Goal: Task Accomplishment & Management: Use online tool/utility

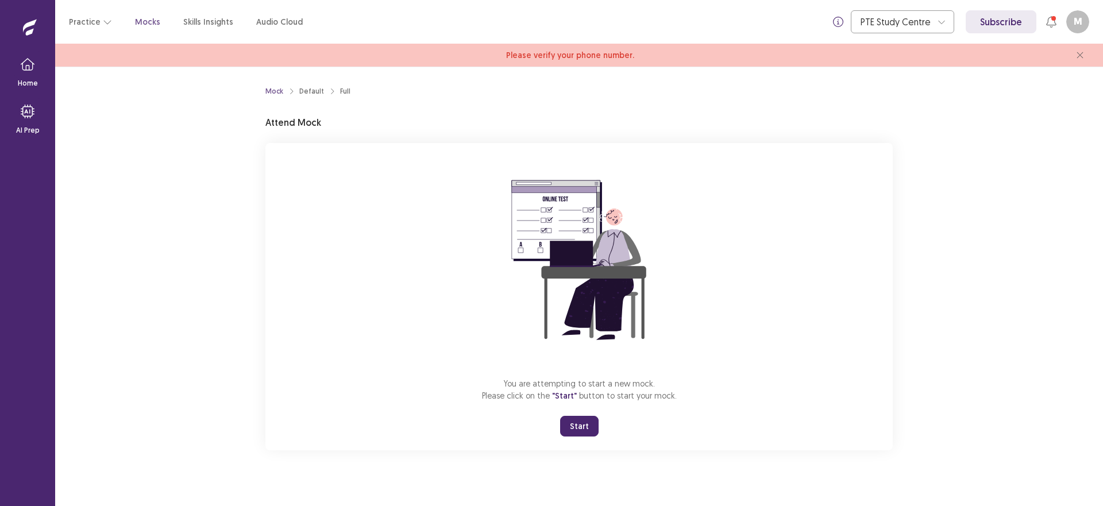
click at [577, 423] on button "Start" at bounding box center [579, 426] width 38 height 21
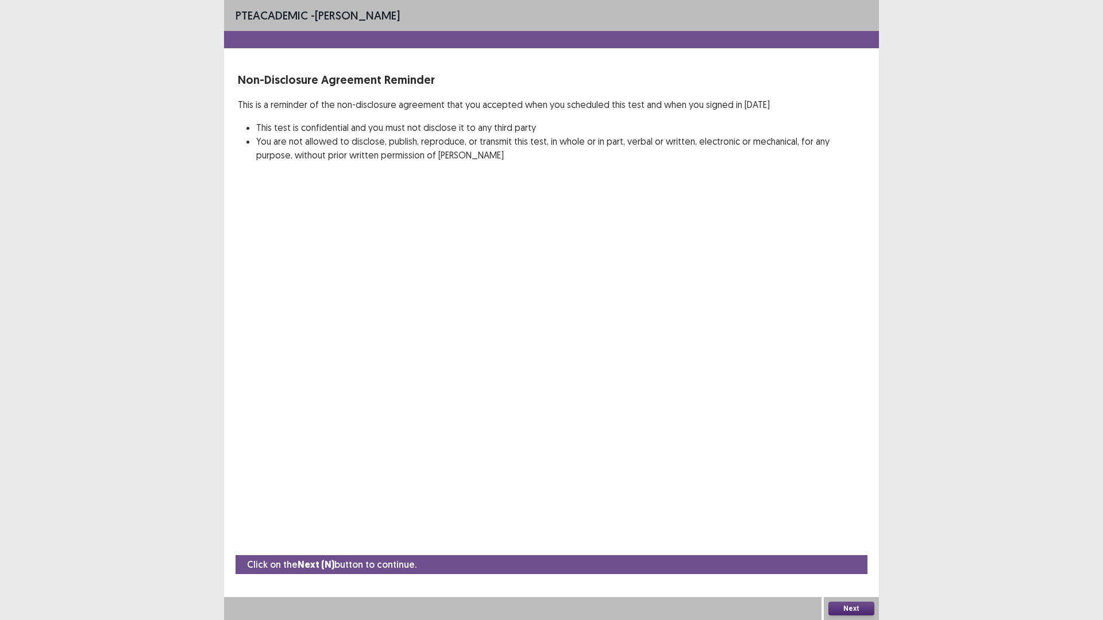
click at [853, 505] on button "Next" at bounding box center [851, 609] width 46 height 14
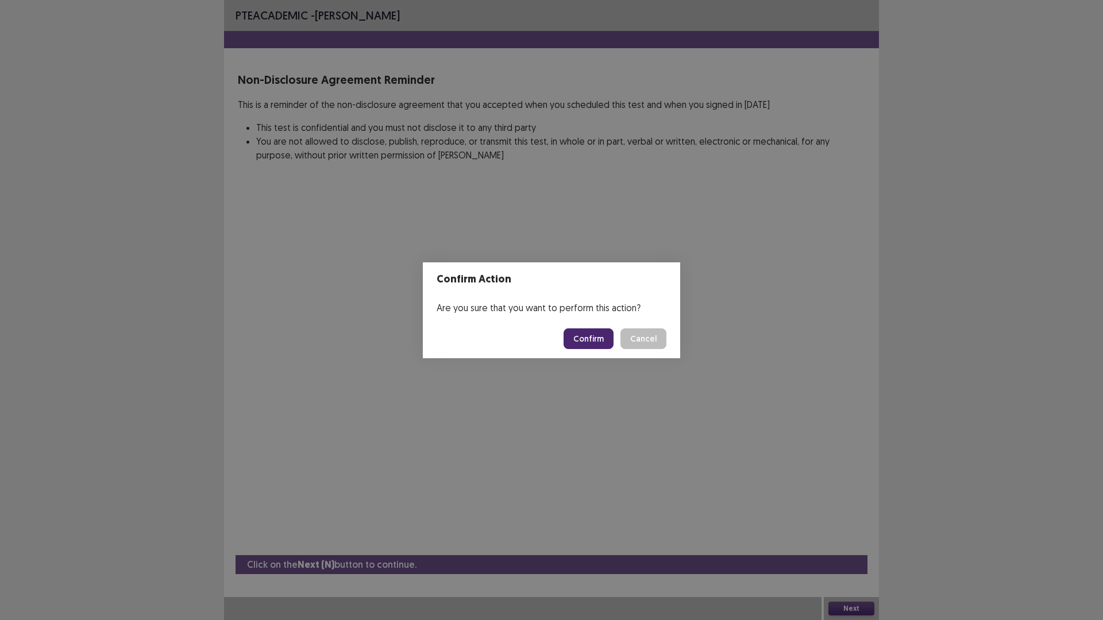
click at [809, 416] on div "Confirm Action Are you sure that you want to perform this action? Confirm Cancel" at bounding box center [551, 310] width 1103 height 620
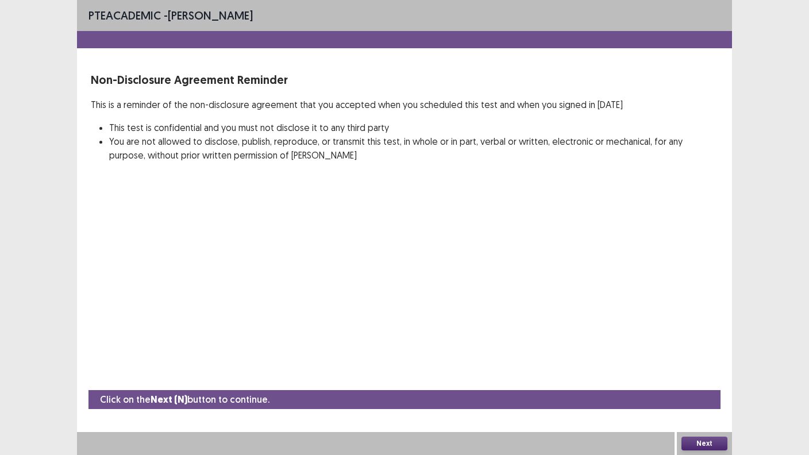
click at [691, 440] on button "Next" at bounding box center [704, 444] width 46 height 14
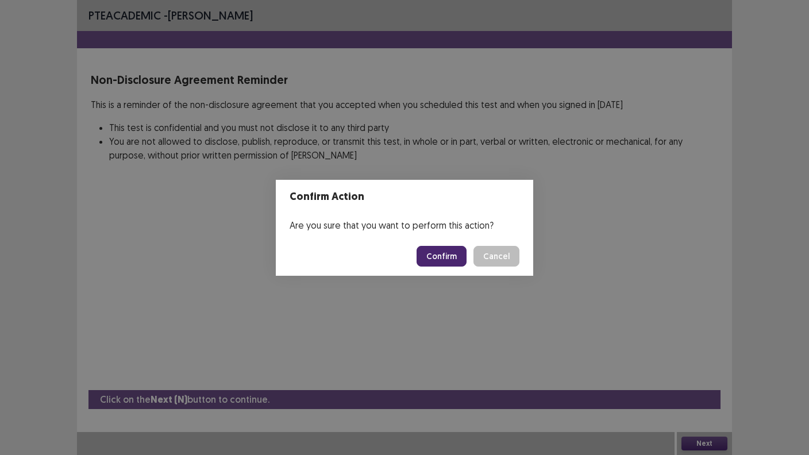
drag, startPoint x: 453, startPoint y: 257, endPoint x: 453, endPoint y: 266, distance: 9.2
click at [453, 266] on button "Confirm" at bounding box center [441, 256] width 50 height 21
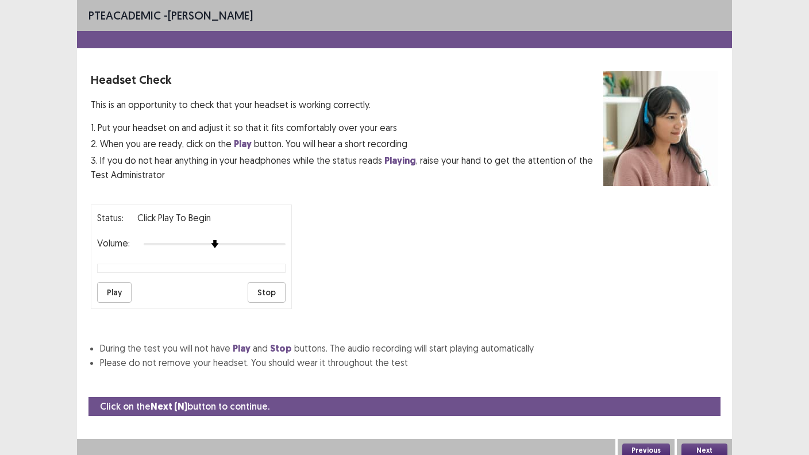
click at [694, 443] on button "Next" at bounding box center [704, 450] width 46 height 14
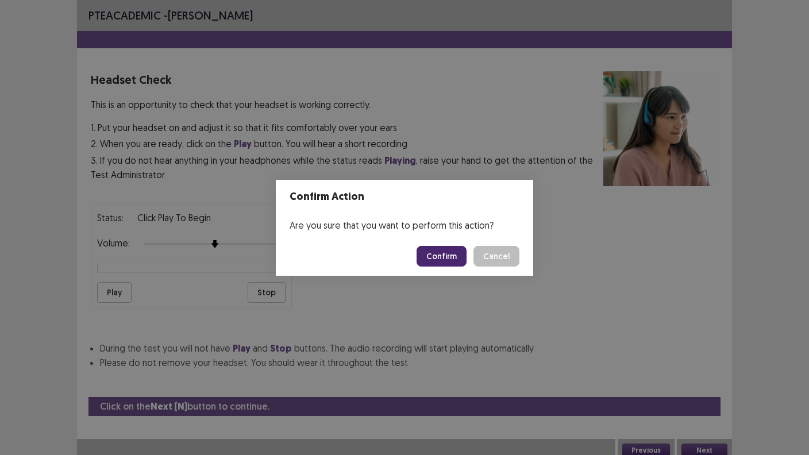
click at [446, 257] on button "Confirm" at bounding box center [441, 256] width 50 height 21
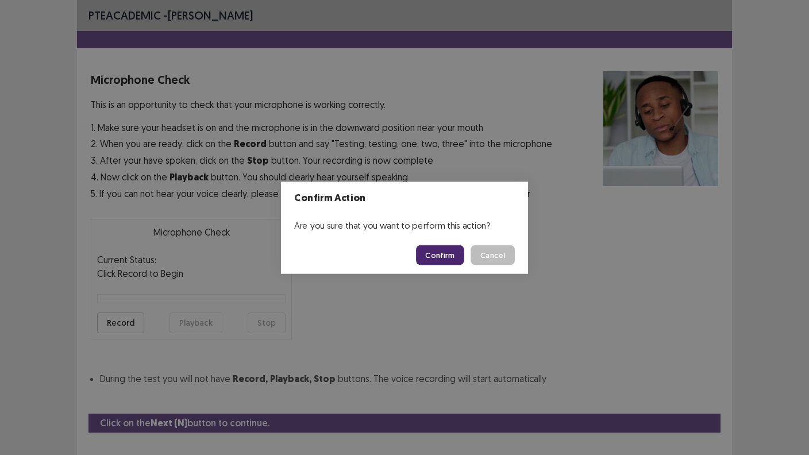
scroll to position [22, 0]
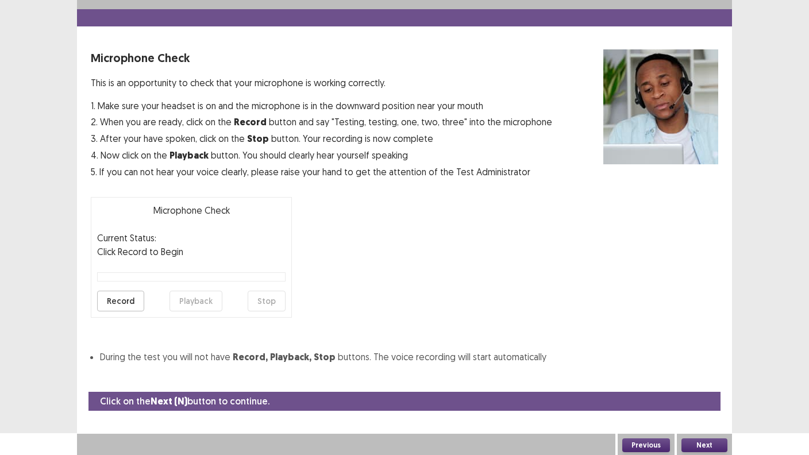
click at [705, 442] on button "Next" at bounding box center [704, 445] width 46 height 14
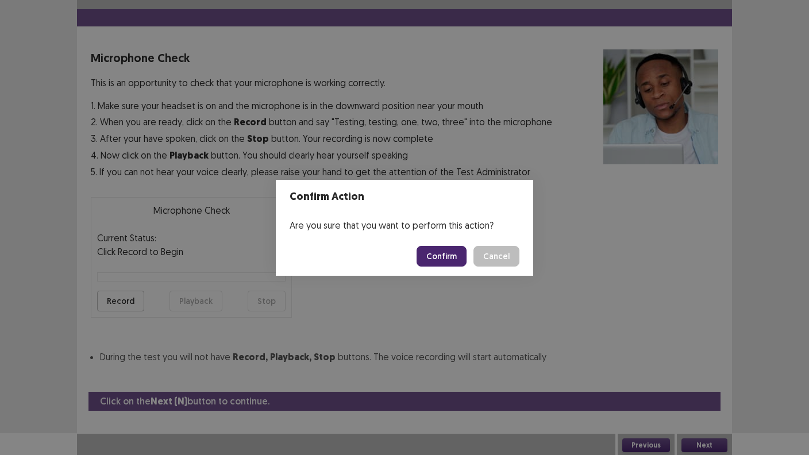
click at [448, 257] on button "Confirm" at bounding box center [441, 256] width 50 height 21
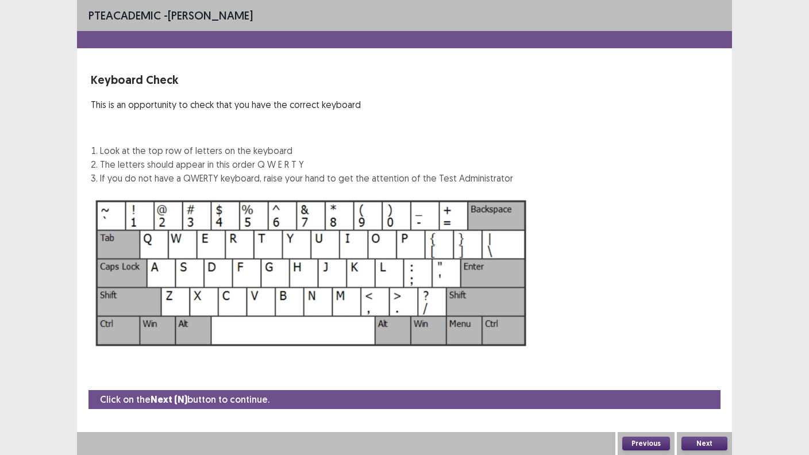
click at [704, 441] on button "Next" at bounding box center [704, 444] width 46 height 14
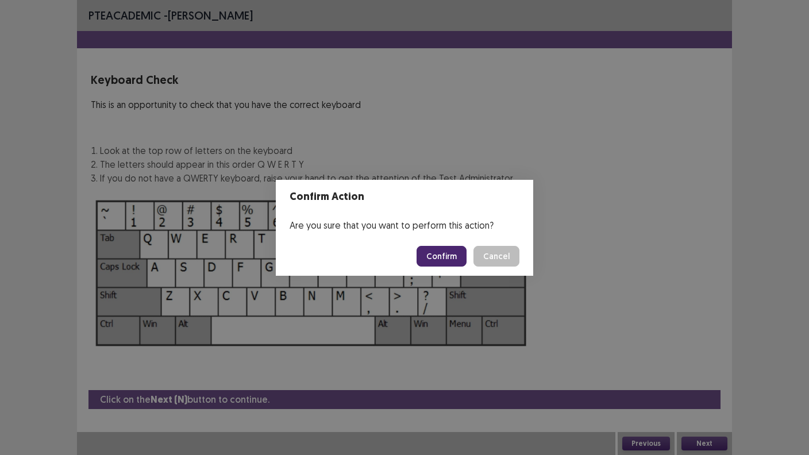
click at [445, 253] on button "Confirm" at bounding box center [441, 256] width 50 height 21
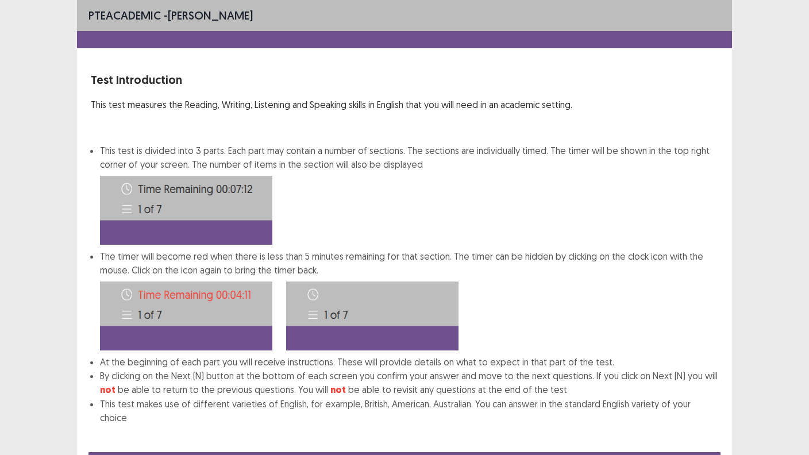
scroll to position [49, 0]
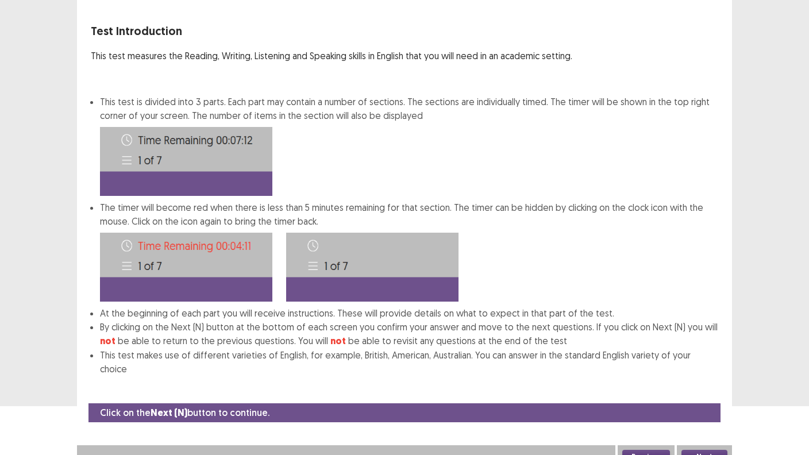
click at [705, 450] on button "Next" at bounding box center [704, 457] width 46 height 14
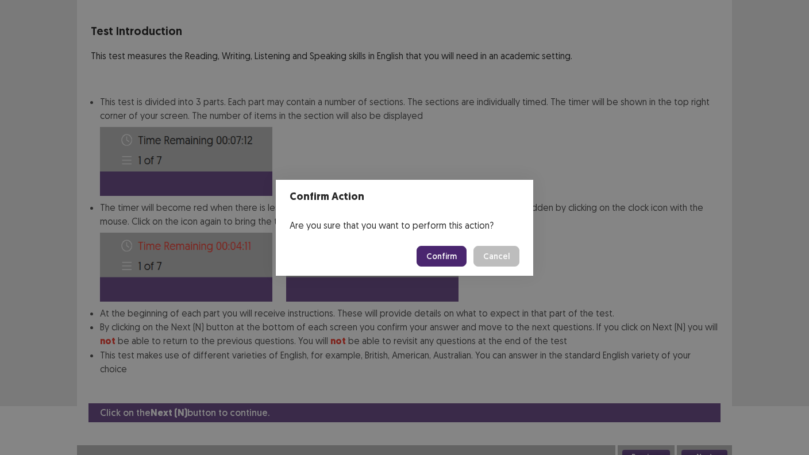
click at [453, 252] on button "Confirm" at bounding box center [441, 256] width 50 height 21
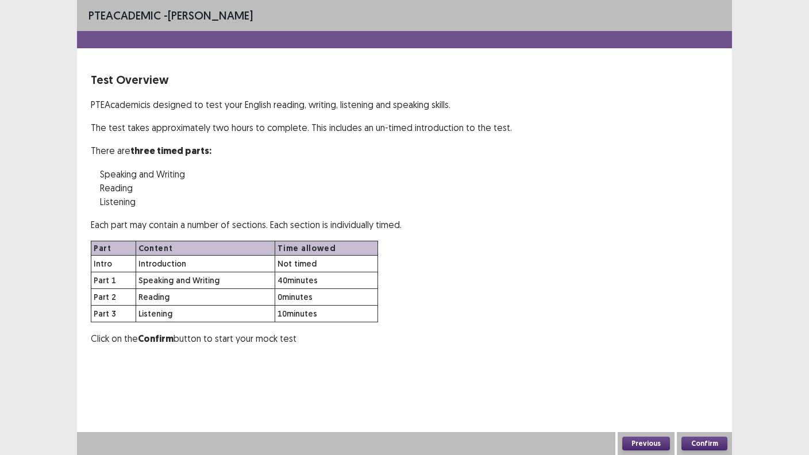
scroll to position [0, 0]
click at [704, 440] on button "Confirm" at bounding box center [704, 444] width 46 height 14
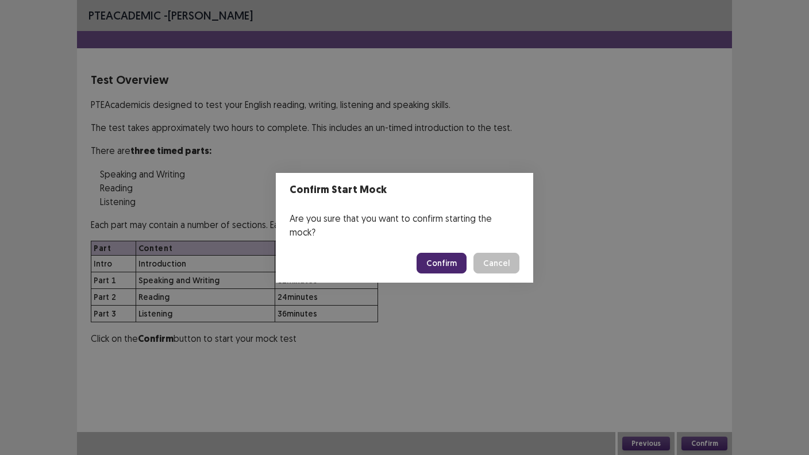
click at [458, 254] on button "Confirm" at bounding box center [441, 263] width 50 height 21
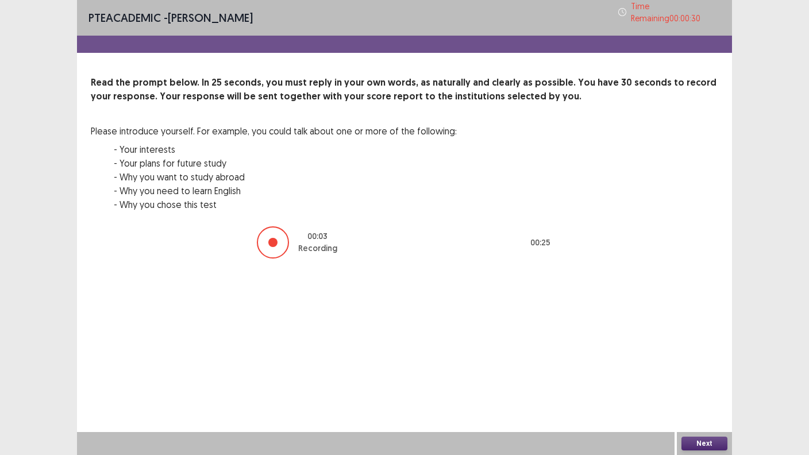
click at [690, 441] on button "Next" at bounding box center [704, 444] width 46 height 14
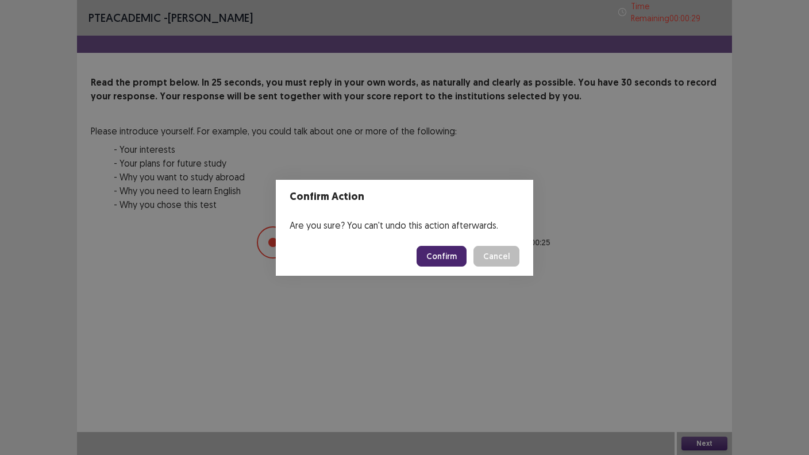
click at [446, 254] on button "Confirm" at bounding box center [441, 256] width 50 height 21
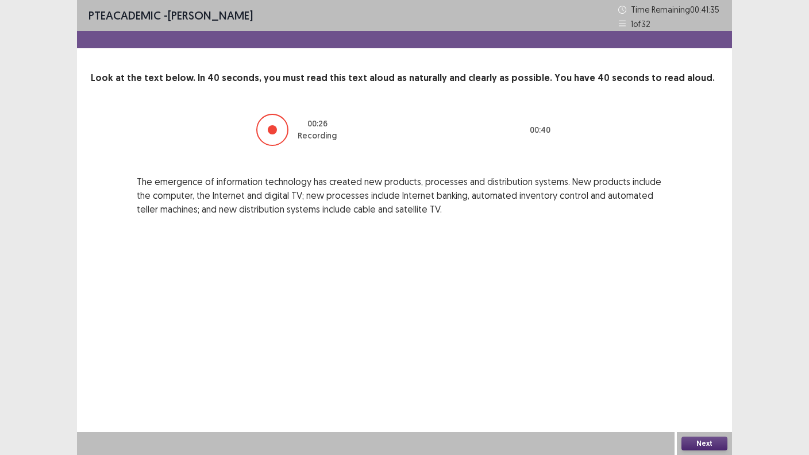
click at [691, 437] on button "Next" at bounding box center [704, 444] width 46 height 14
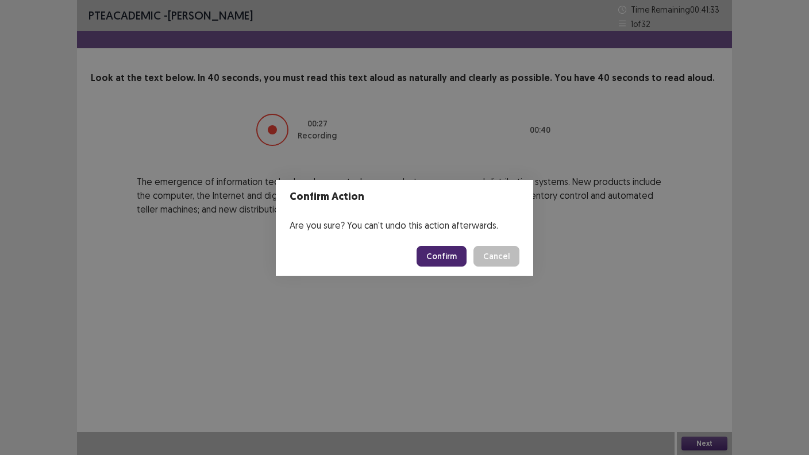
click at [435, 254] on button "Confirm" at bounding box center [441, 256] width 50 height 21
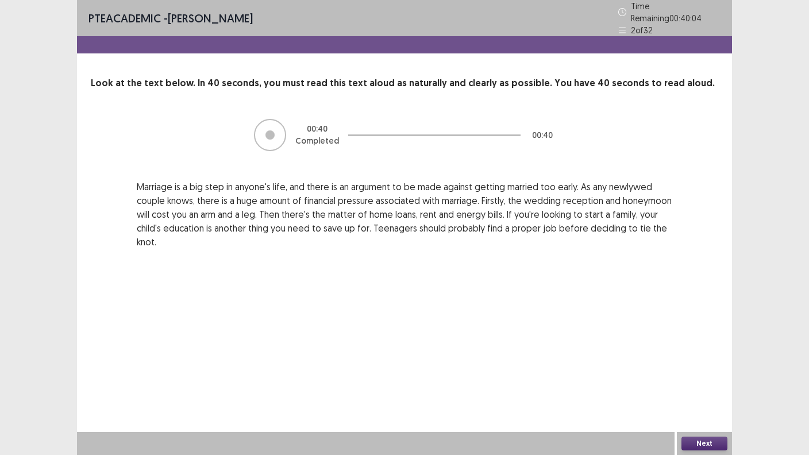
click at [693, 441] on button "Next" at bounding box center [704, 444] width 46 height 14
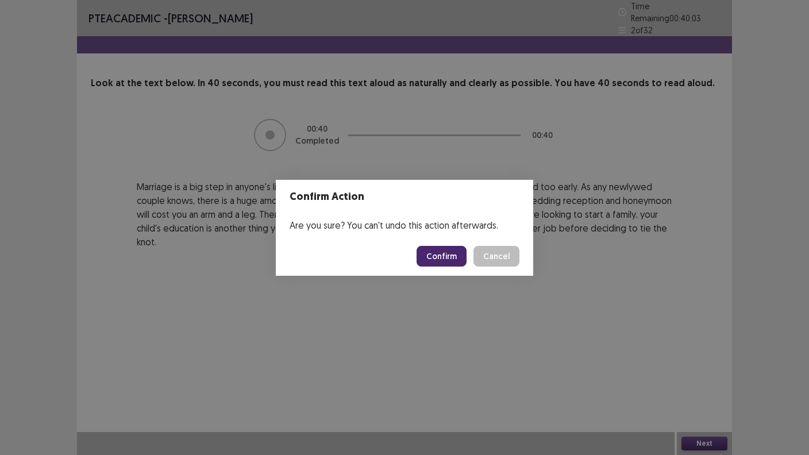
click at [451, 254] on button "Confirm" at bounding box center [441, 256] width 50 height 21
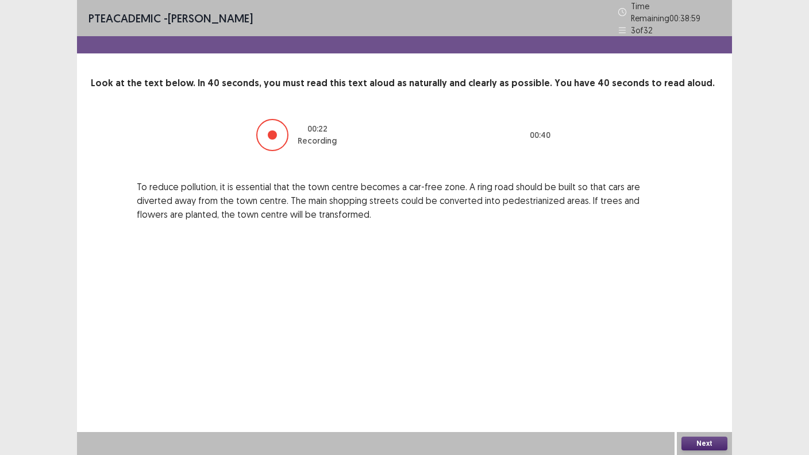
click at [702, 445] on button "Next" at bounding box center [704, 444] width 46 height 14
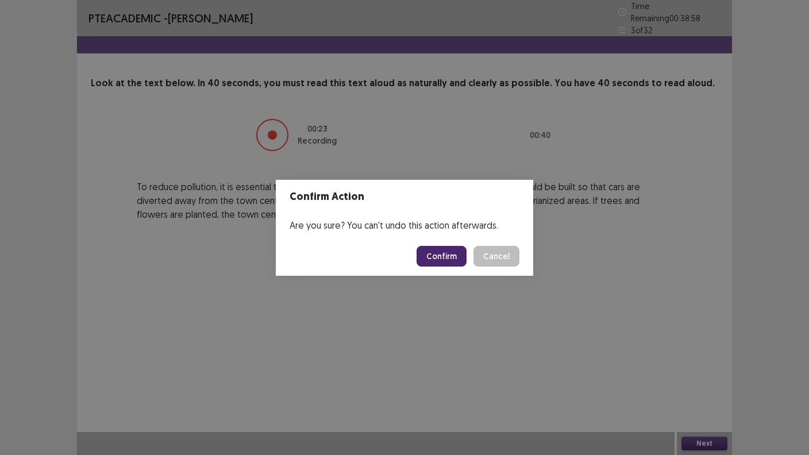
click at [459, 258] on button "Confirm" at bounding box center [441, 256] width 50 height 21
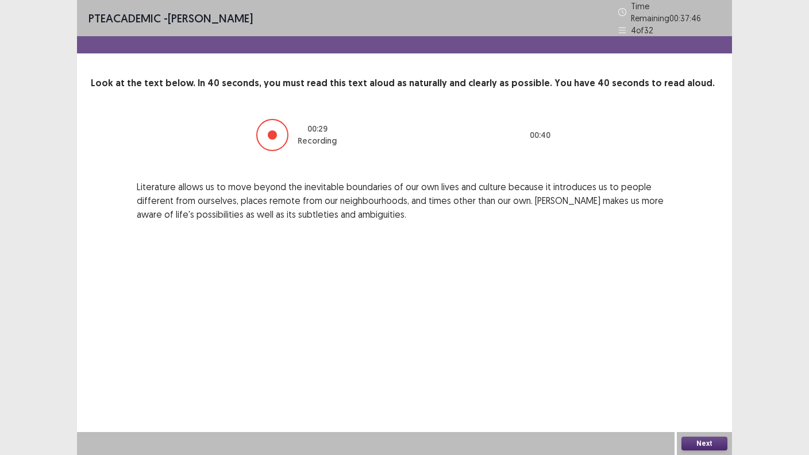
click at [700, 440] on button "Next" at bounding box center [704, 444] width 46 height 14
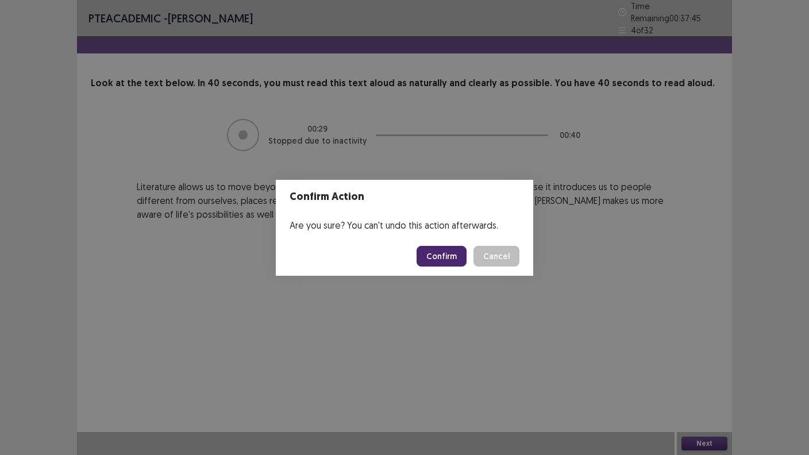
click at [443, 253] on button "Confirm" at bounding box center [441, 256] width 50 height 21
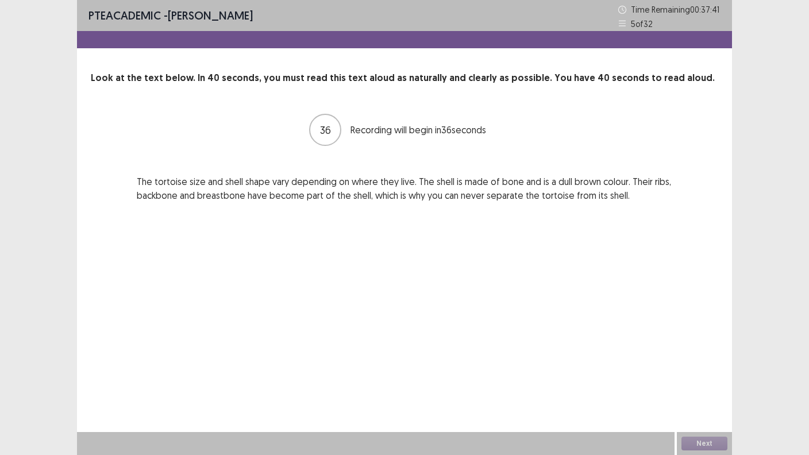
drag, startPoint x: 553, startPoint y: 209, endPoint x: 554, endPoint y: 220, distance: 11.0
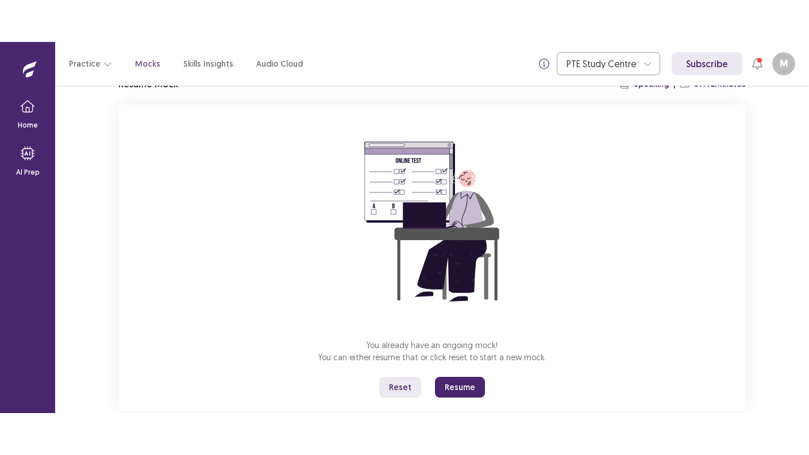
scroll to position [82, 0]
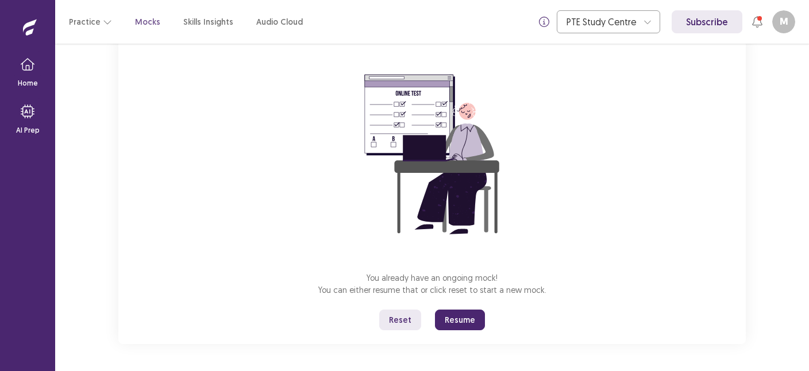
click at [454, 320] on button "Resume" at bounding box center [460, 320] width 50 height 21
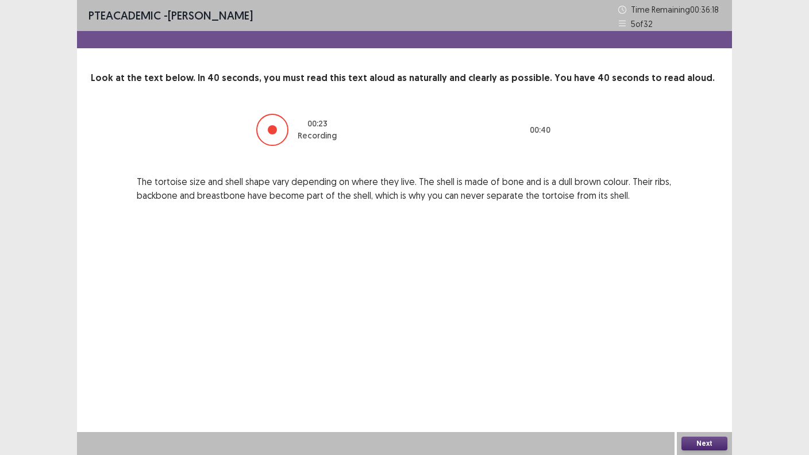
click at [698, 370] on button "Next" at bounding box center [704, 444] width 46 height 14
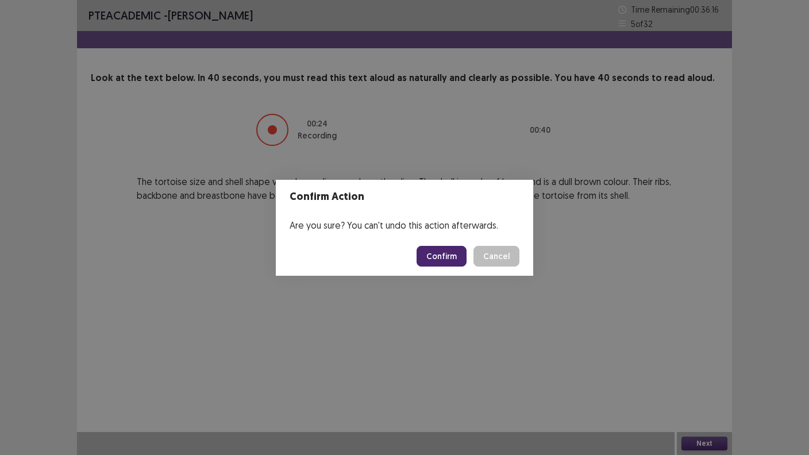
click at [453, 267] on footer "Confirm Cancel" at bounding box center [404, 256] width 257 height 39
click at [453, 260] on button "Confirm" at bounding box center [441, 256] width 50 height 21
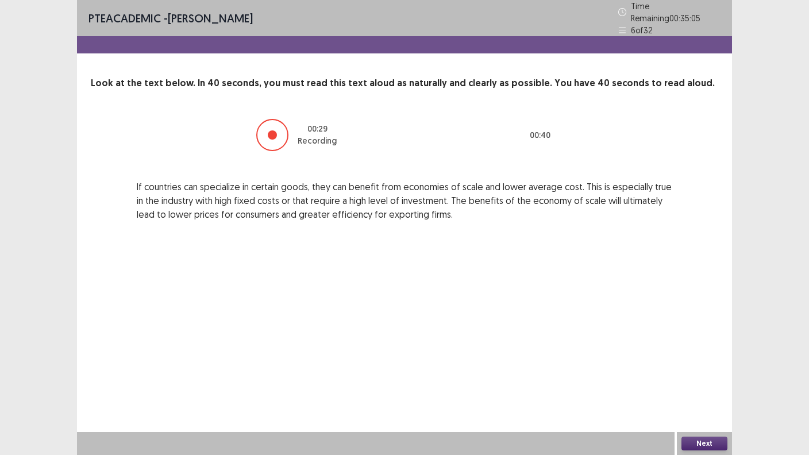
click at [695, 370] on button "Next" at bounding box center [704, 444] width 46 height 14
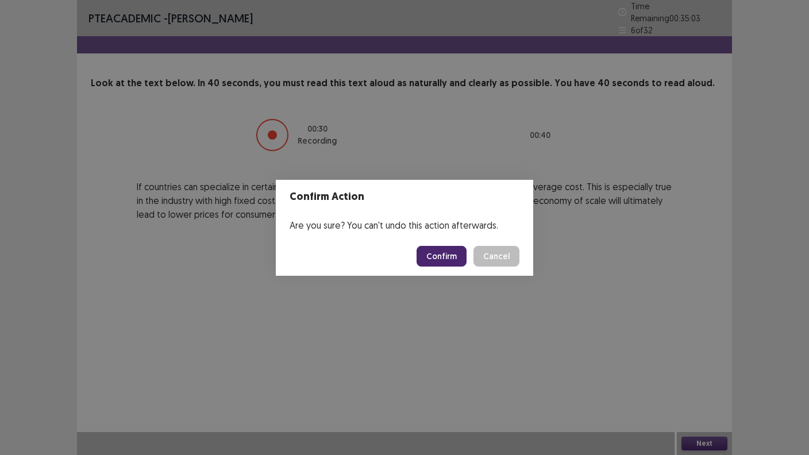
click at [443, 253] on button "Confirm" at bounding box center [441, 256] width 50 height 21
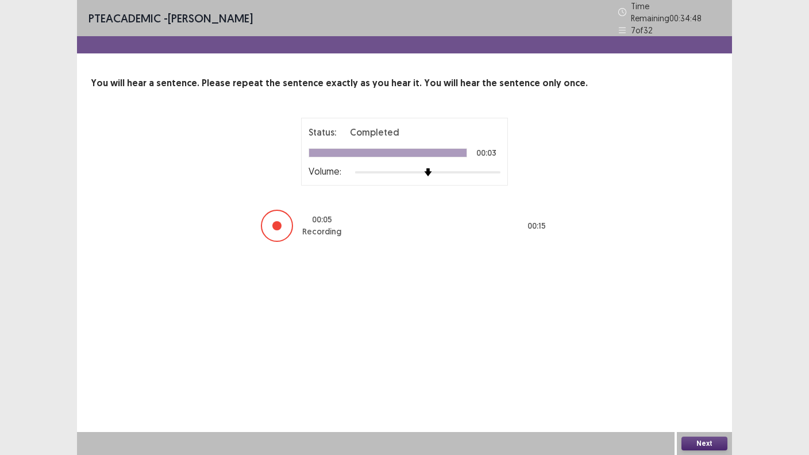
click at [697, 370] on button "Next" at bounding box center [704, 444] width 46 height 14
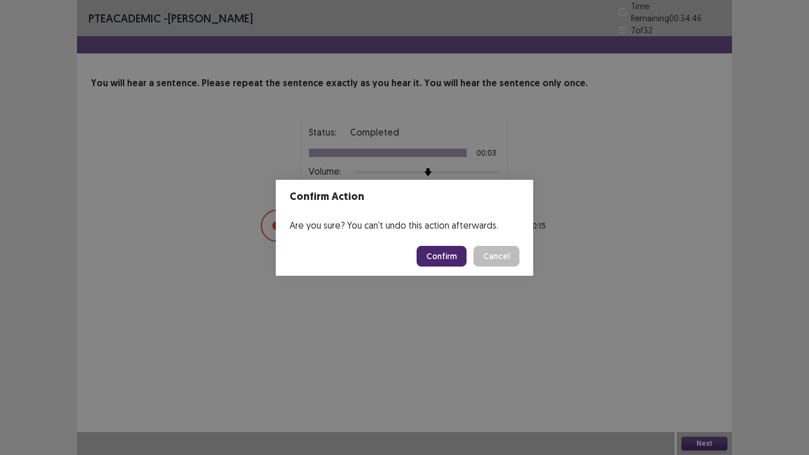
click at [457, 254] on button "Confirm" at bounding box center [441, 256] width 50 height 21
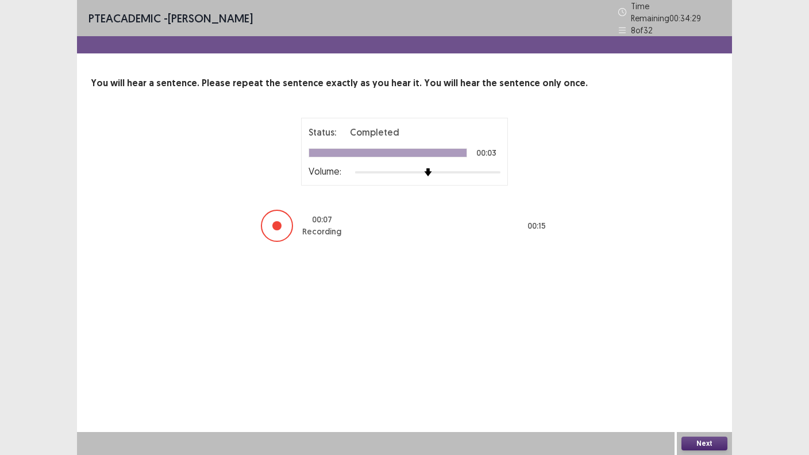
click at [702, 370] on button "Next" at bounding box center [704, 444] width 46 height 14
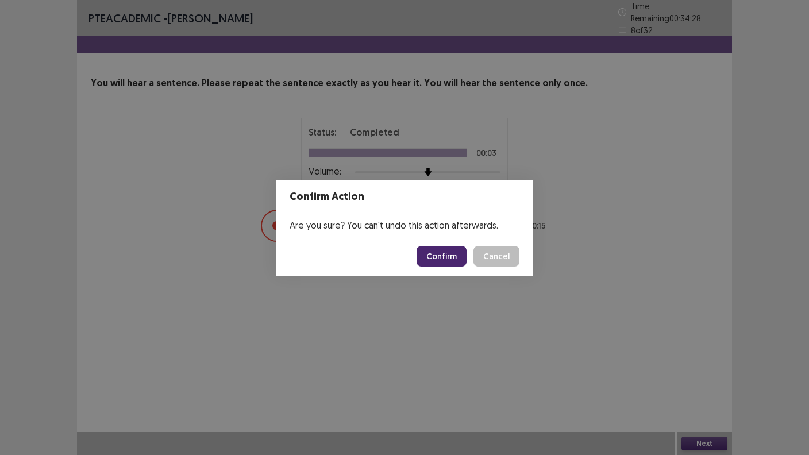
click at [444, 254] on button "Confirm" at bounding box center [441, 256] width 50 height 21
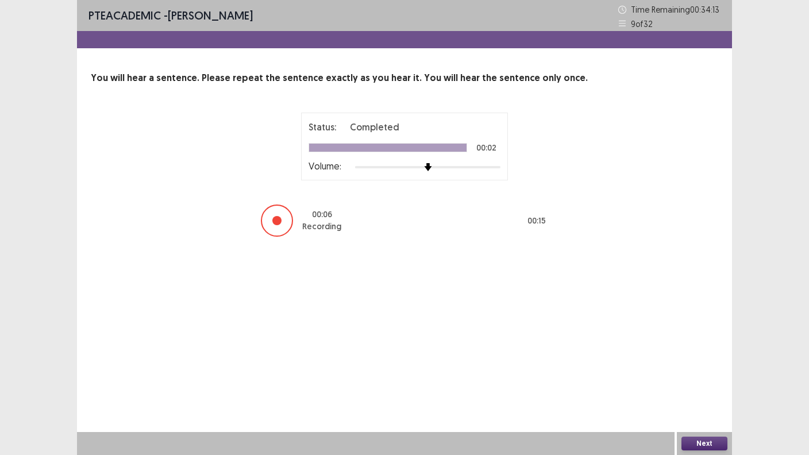
click at [694, 370] on button "Next" at bounding box center [704, 444] width 46 height 14
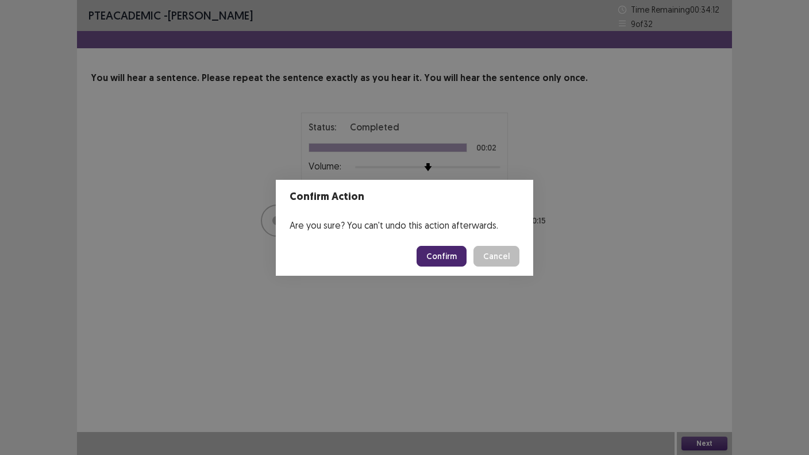
click at [447, 252] on button "Confirm" at bounding box center [441, 256] width 50 height 21
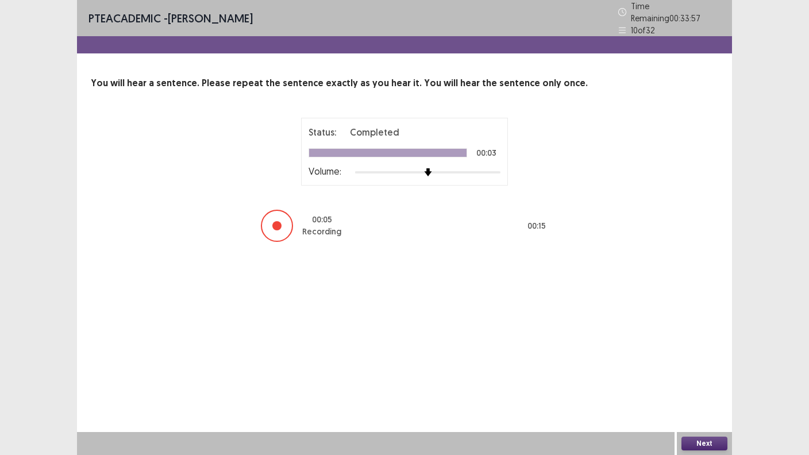
click at [696, 370] on button "Next" at bounding box center [704, 444] width 46 height 14
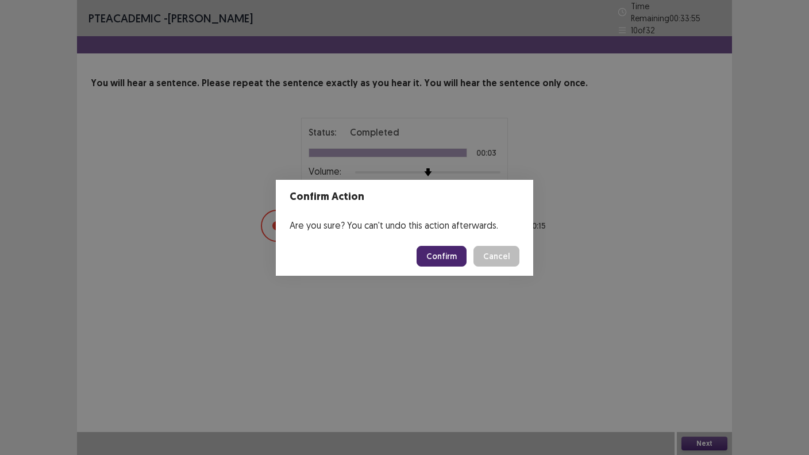
click at [445, 258] on button "Confirm" at bounding box center [441, 256] width 50 height 21
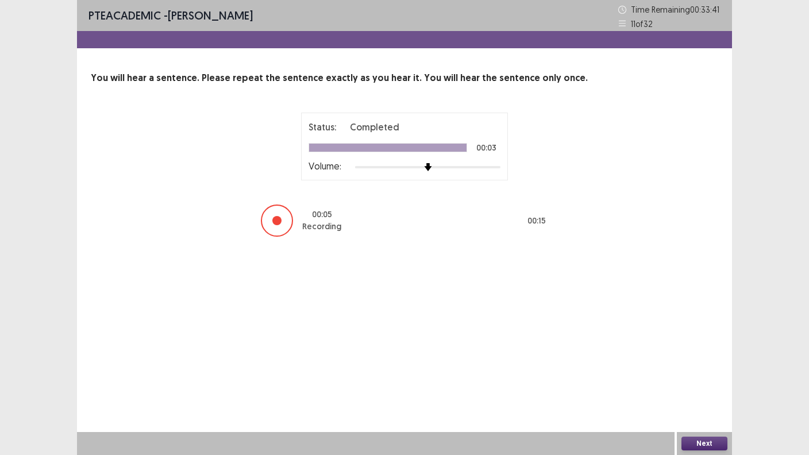
click at [713, 370] on button "Next" at bounding box center [704, 444] width 46 height 14
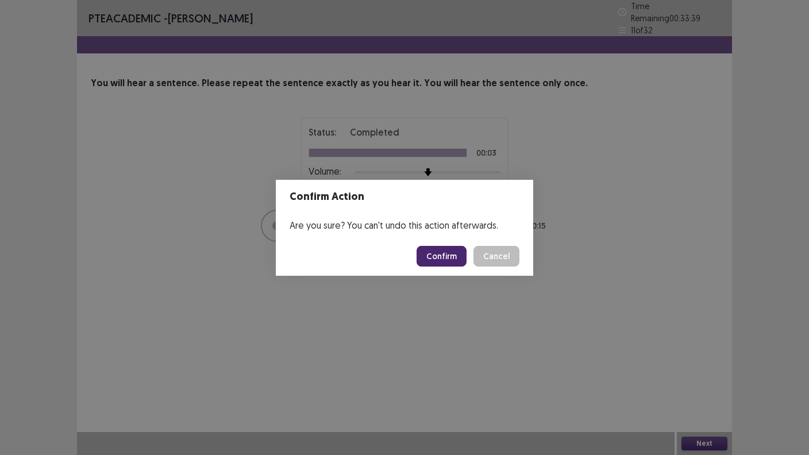
click at [446, 264] on button "Confirm" at bounding box center [441, 256] width 50 height 21
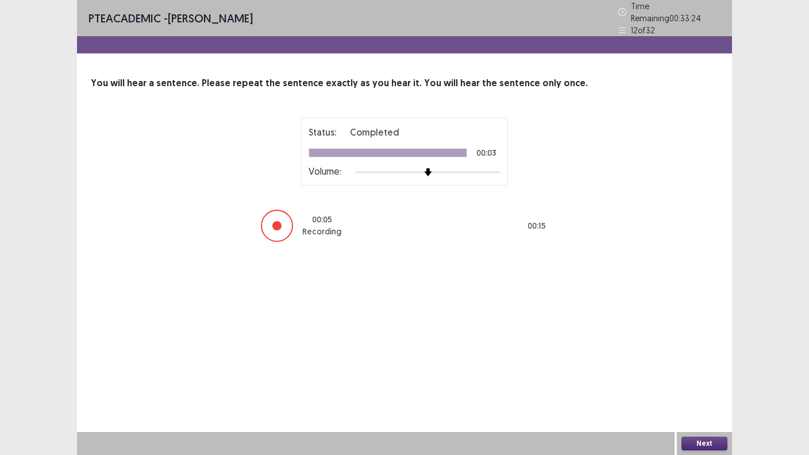
drag, startPoint x: 709, startPoint y: 443, endPoint x: 701, endPoint y: 451, distance: 11.4
click at [701, 370] on div "Next" at bounding box center [704, 443] width 55 height 23
click at [692, 370] on button "Next" at bounding box center [704, 444] width 46 height 14
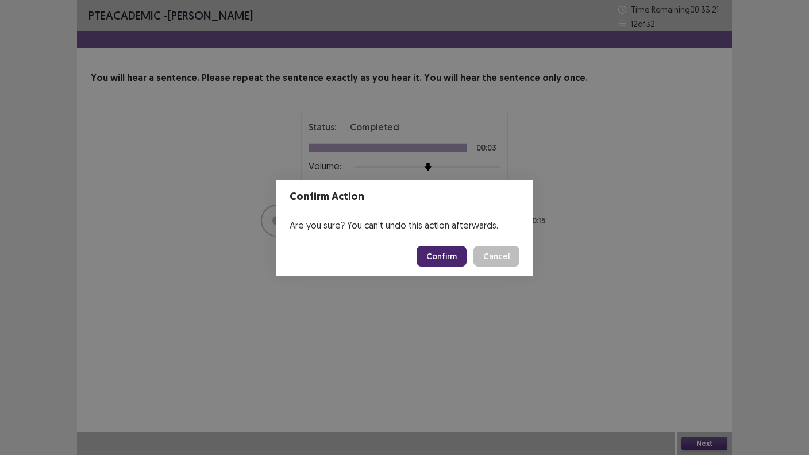
click at [448, 258] on button "Confirm" at bounding box center [441, 256] width 50 height 21
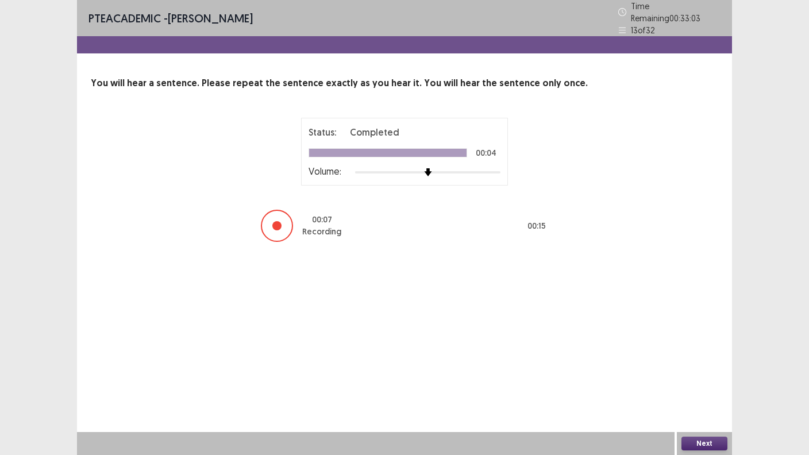
click at [713, 370] on button "Next" at bounding box center [704, 444] width 46 height 14
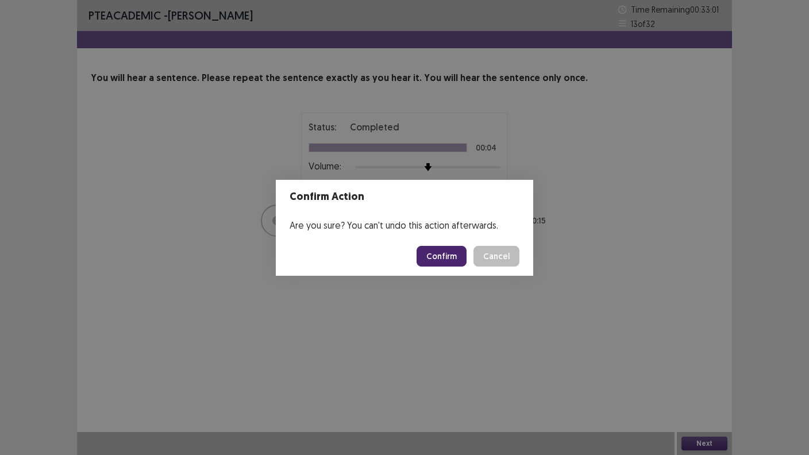
click at [446, 251] on button "Confirm" at bounding box center [441, 256] width 50 height 21
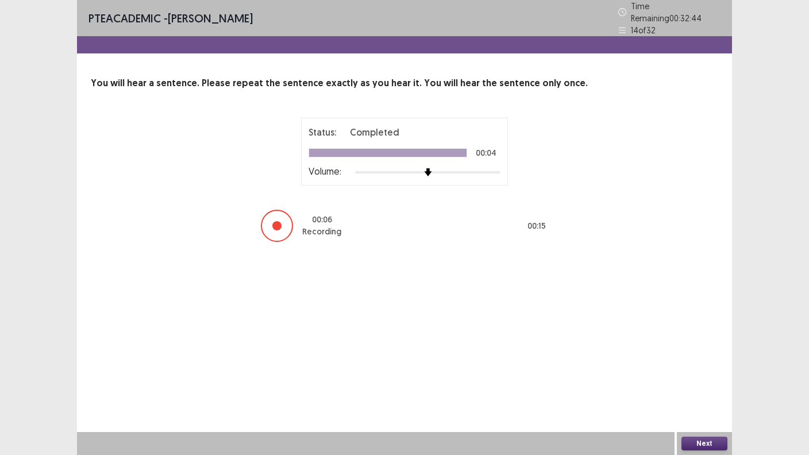
click at [695, 370] on button "Next" at bounding box center [704, 444] width 46 height 14
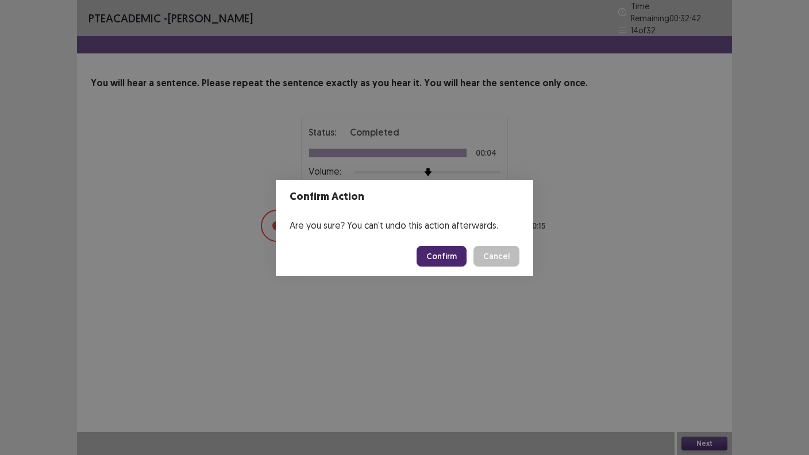
click at [447, 258] on button "Confirm" at bounding box center [441, 256] width 50 height 21
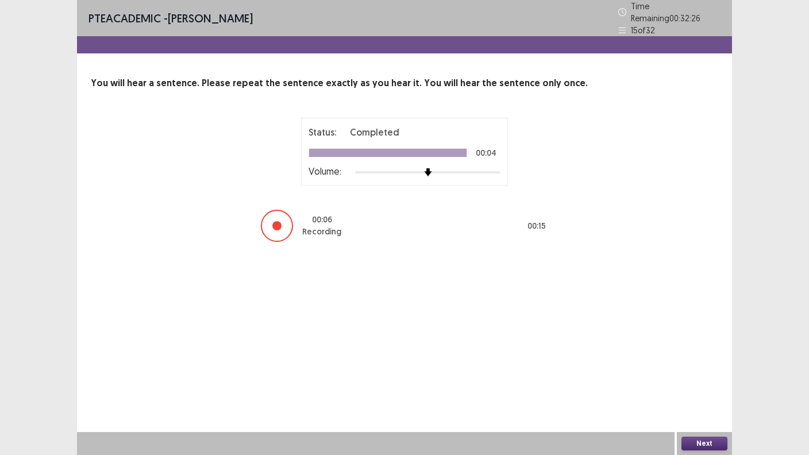
click at [712, 370] on button "Next" at bounding box center [704, 444] width 46 height 14
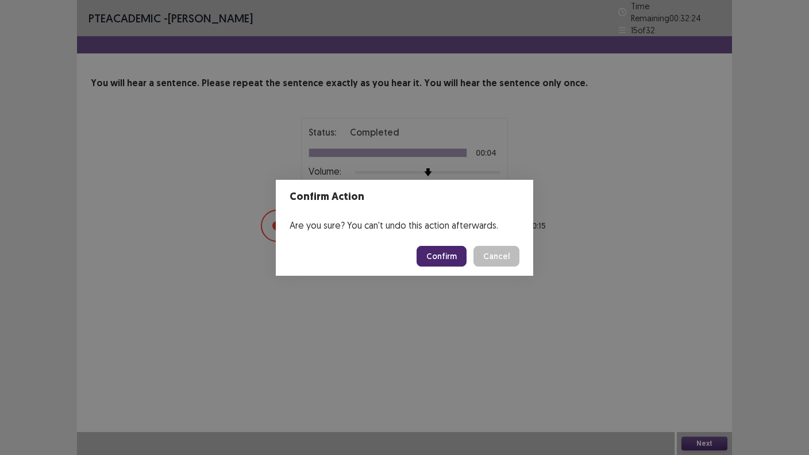
click at [453, 258] on button "Confirm" at bounding box center [441, 256] width 50 height 21
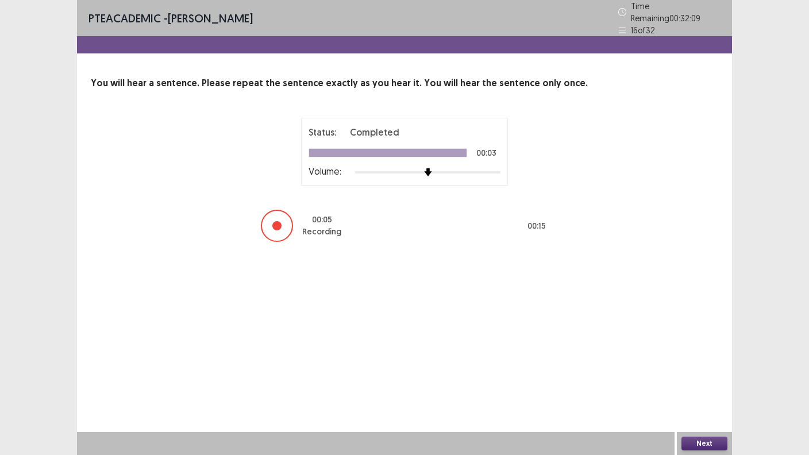
click at [690, 370] on button "Next" at bounding box center [704, 444] width 46 height 14
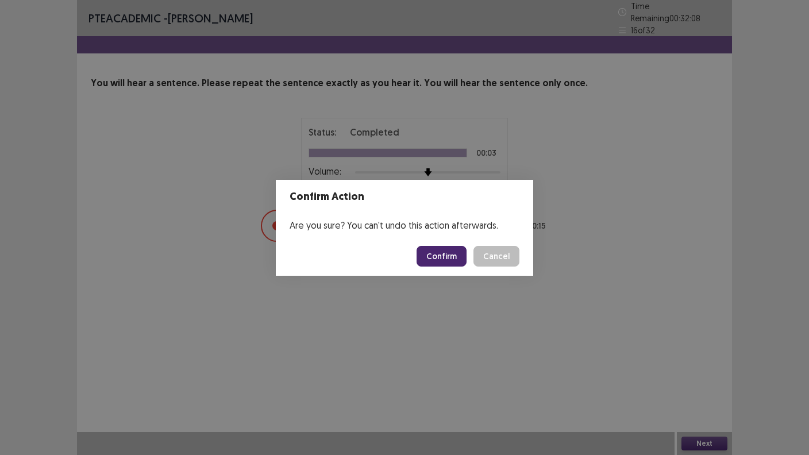
click at [442, 256] on button "Confirm" at bounding box center [441, 256] width 50 height 21
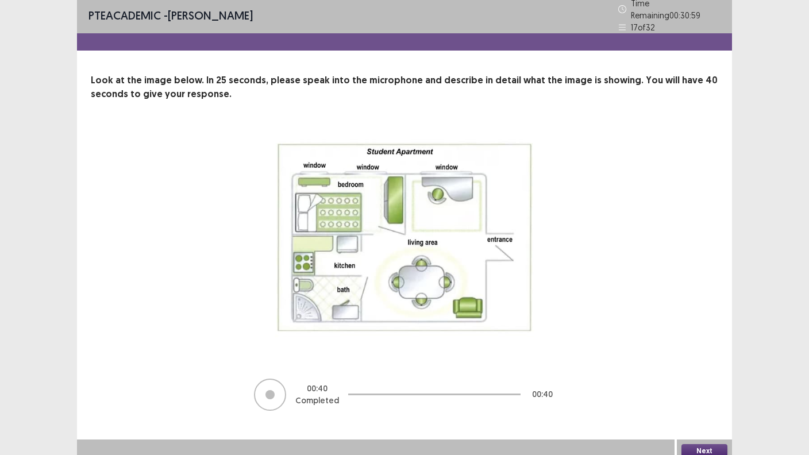
scroll to position [5, 0]
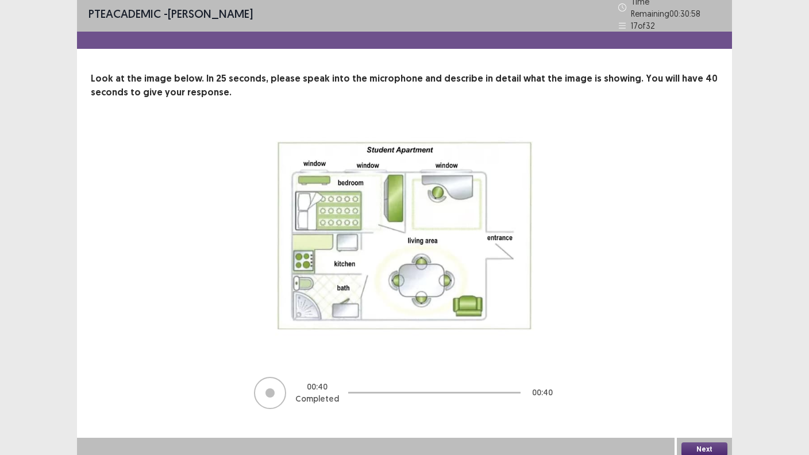
click at [705, 370] on button "Next" at bounding box center [704, 449] width 46 height 14
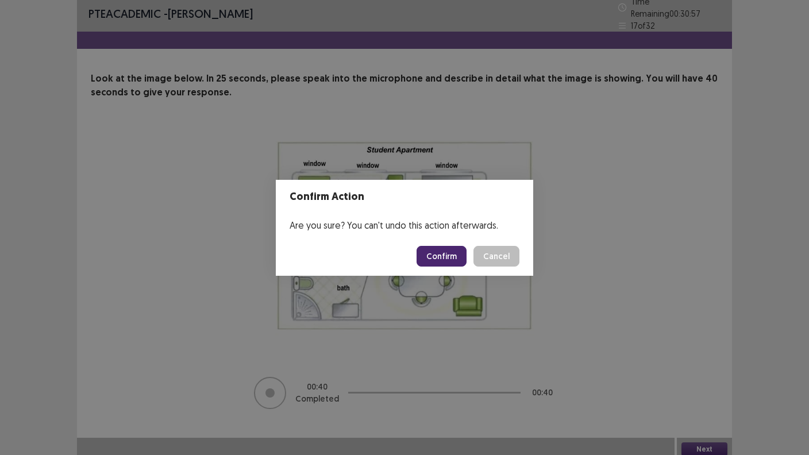
click at [446, 261] on button "Confirm" at bounding box center [441, 256] width 50 height 21
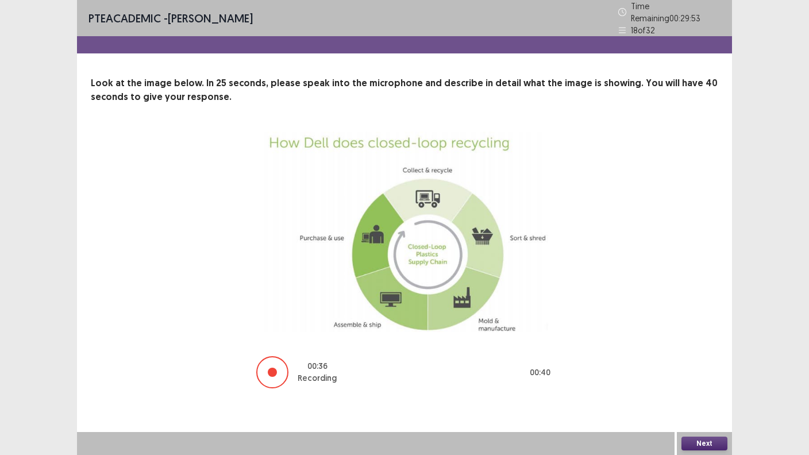
click at [710, 370] on button "Next" at bounding box center [704, 444] width 46 height 14
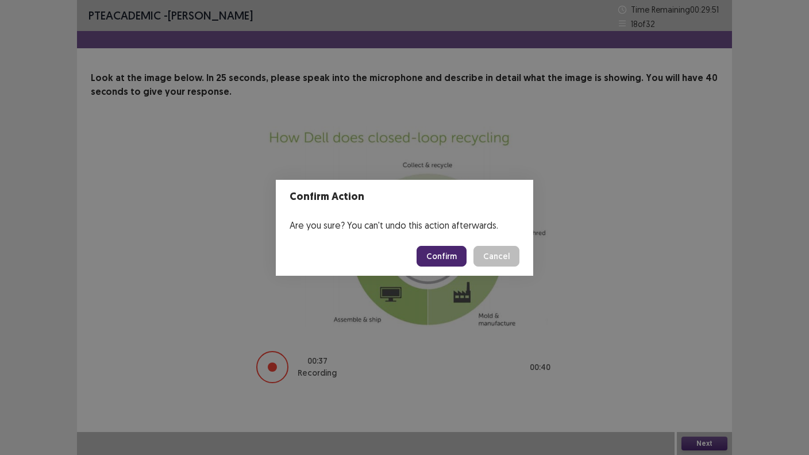
click at [454, 253] on button "Confirm" at bounding box center [441, 256] width 50 height 21
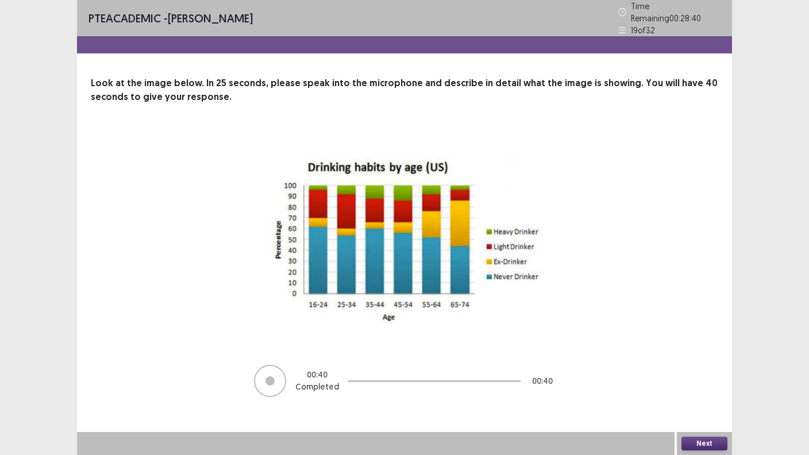
click at [686, 370] on button "Next" at bounding box center [704, 444] width 46 height 14
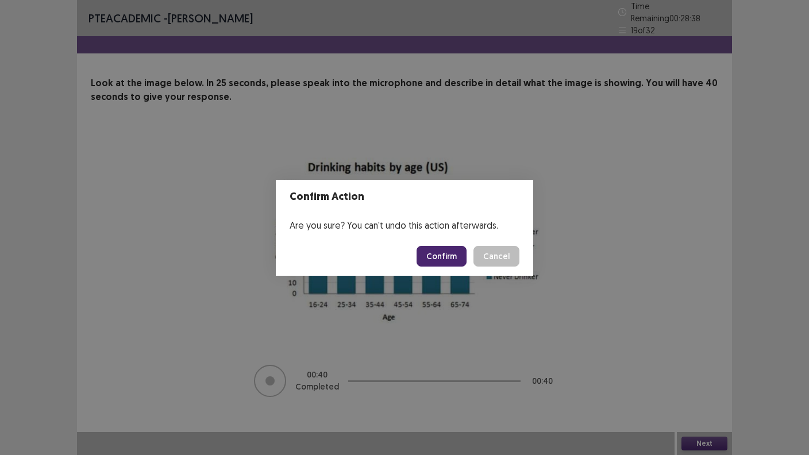
click at [442, 257] on button "Confirm" at bounding box center [441, 256] width 50 height 21
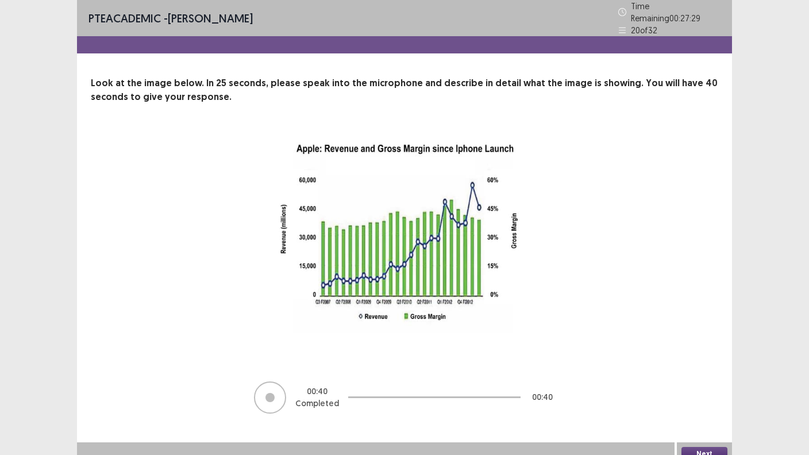
scroll to position [5, 0]
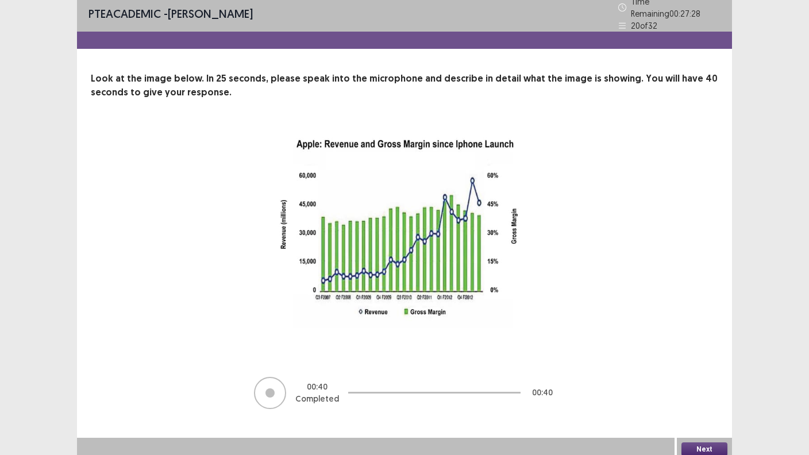
click at [701, 370] on button "Next" at bounding box center [704, 449] width 46 height 14
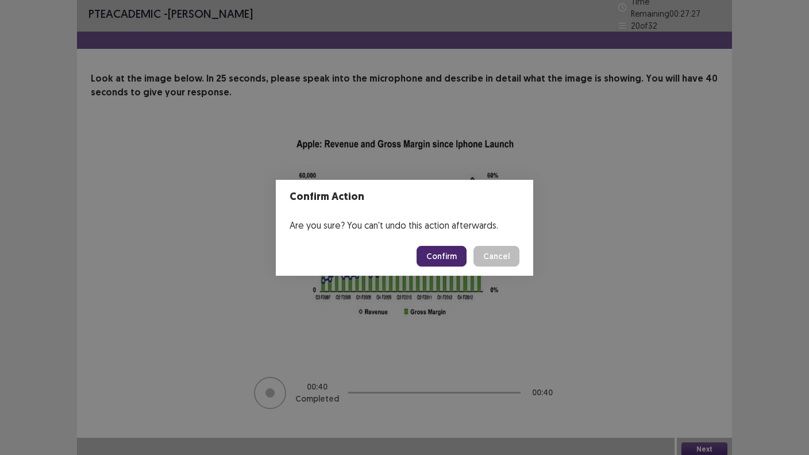
click at [451, 257] on button "Confirm" at bounding box center [441, 256] width 50 height 21
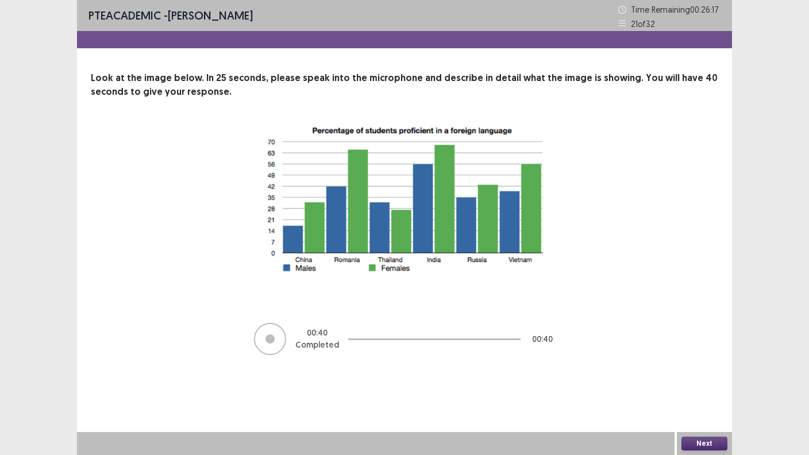
click at [699, 370] on button "Next" at bounding box center [704, 444] width 46 height 14
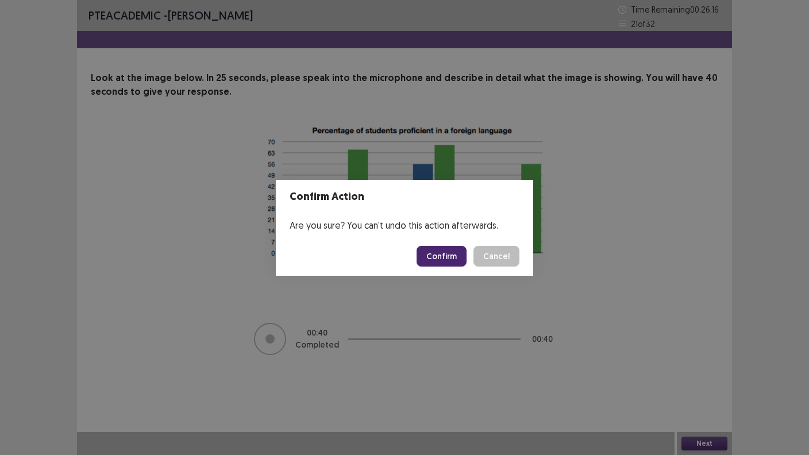
click at [447, 258] on button "Confirm" at bounding box center [441, 256] width 50 height 21
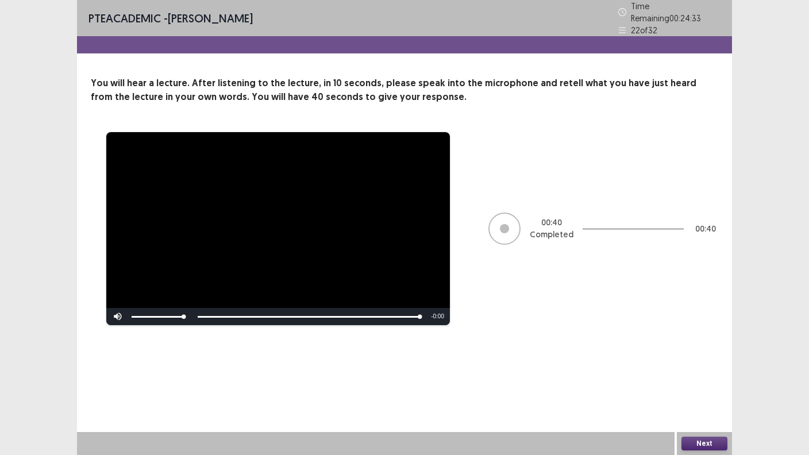
click at [692, 370] on button "Next" at bounding box center [704, 444] width 46 height 14
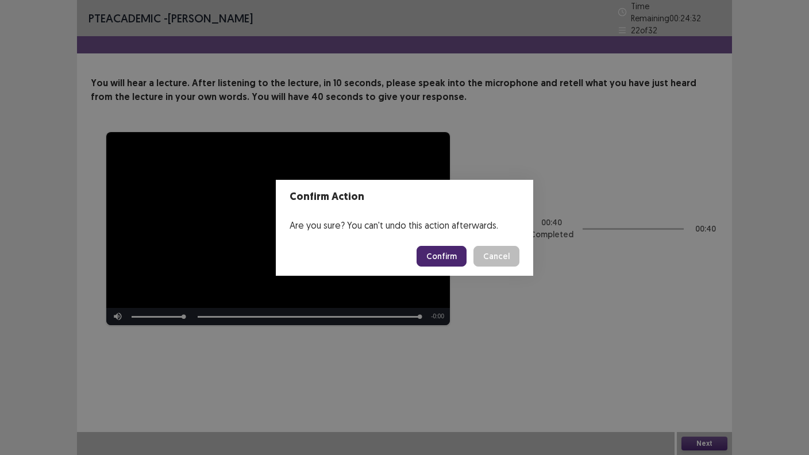
click at [452, 251] on button "Confirm" at bounding box center [441, 256] width 50 height 21
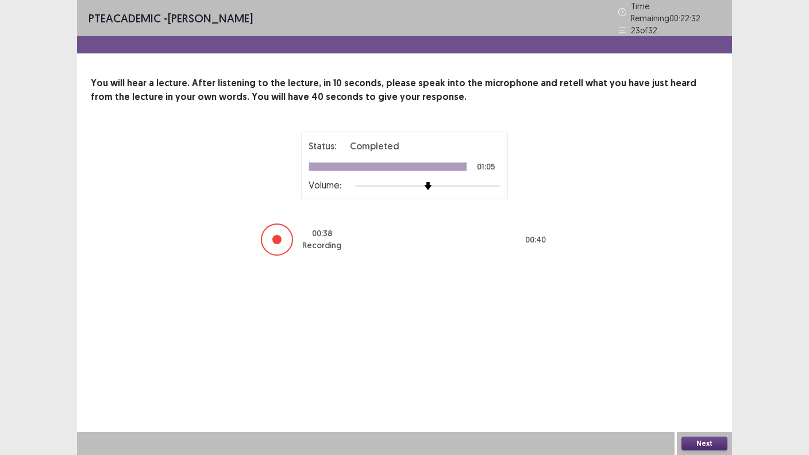
click at [691, 370] on button "Next" at bounding box center [704, 444] width 46 height 14
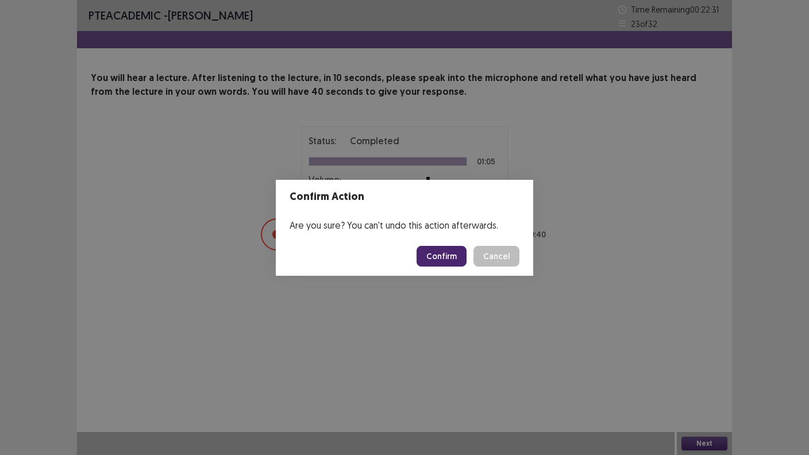
click at [451, 255] on button "Confirm" at bounding box center [441, 256] width 50 height 21
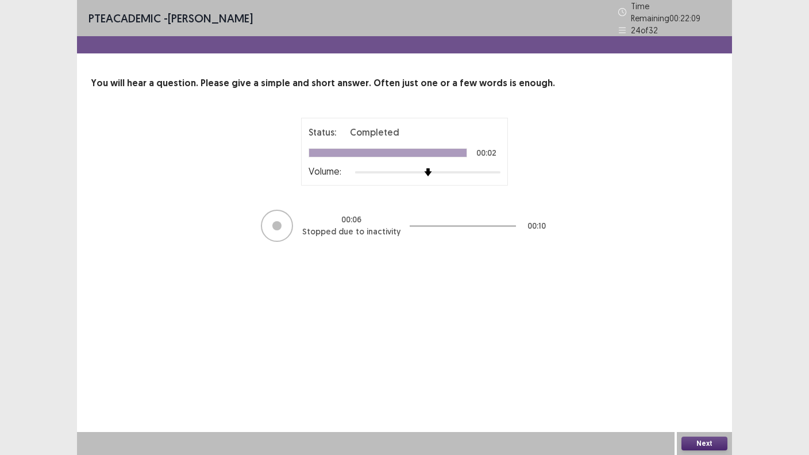
click at [696, 370] on button "Next" at bounding box center [704, 444] width 46 height 14
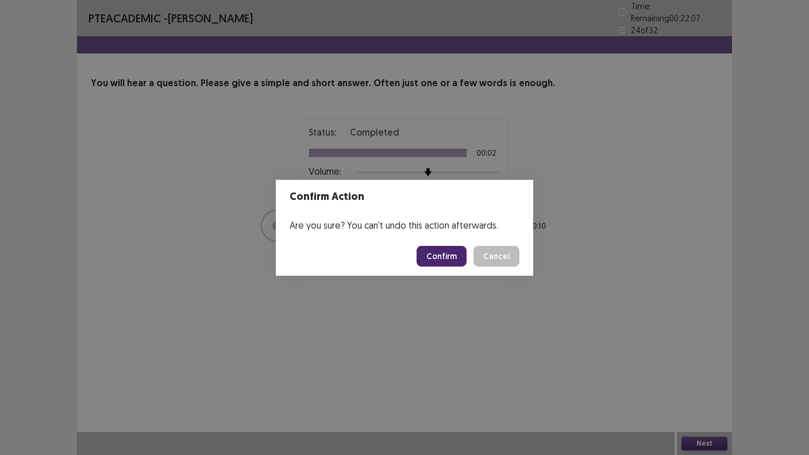
click at [447, 255] on button "Confirm" at bounding box center [441, 256] width 50 height 21
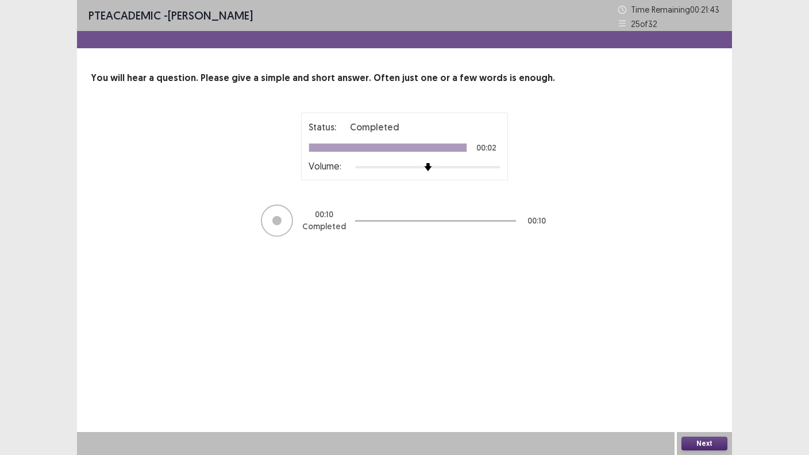
click at [694, 370] on button "Next" at bounding box center [704, 444] width 46 height 14
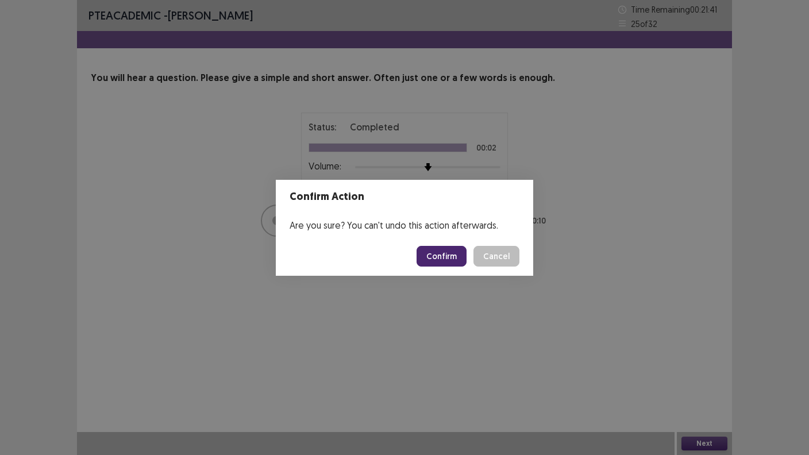
click at [447, 255] on button "Confirm" at bounding box center [441, 256] width 50 height 21
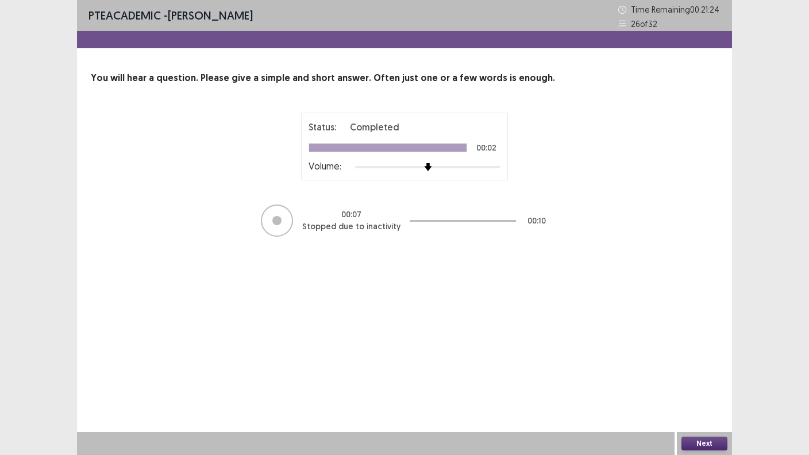
click at [710, 370] on button "Next" at bounding box center [704, 444] width 46 height 14
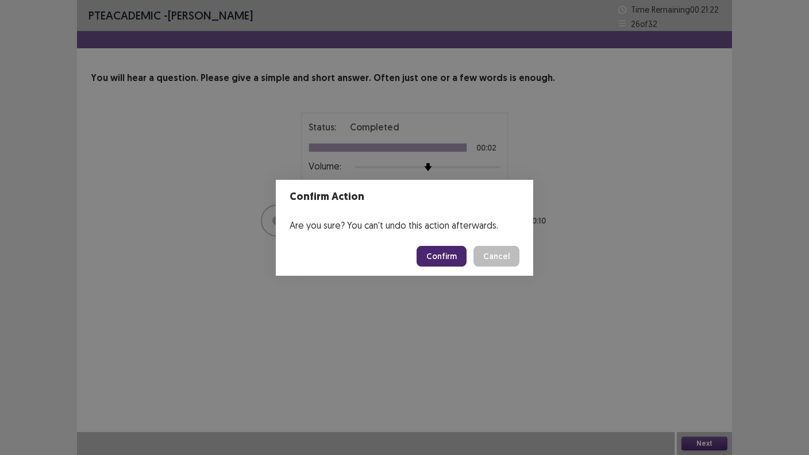
click at [436, 260] on button "Confirm" at bounding box center [441, 256] width 50 height 21
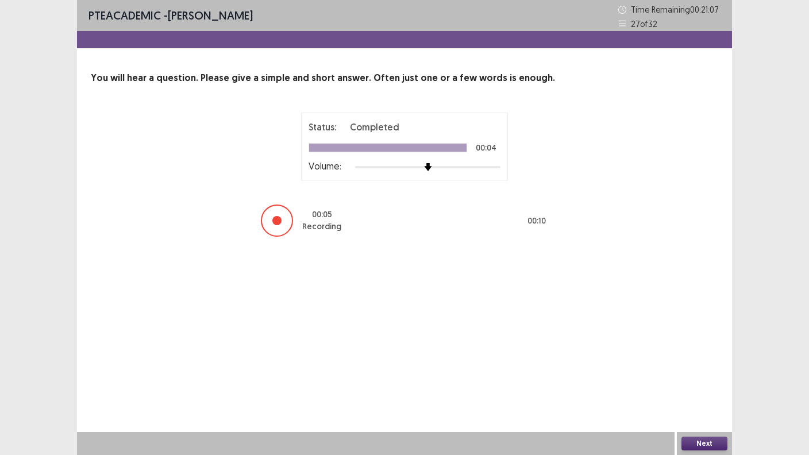
drag, startPoint x: 696, startPoint y: 448, endPoint x: 693, endPoint y: 440, distance: 8.5
click at [693, 370] on button "Next" at bounding box center [704, 444] width 46 height 14
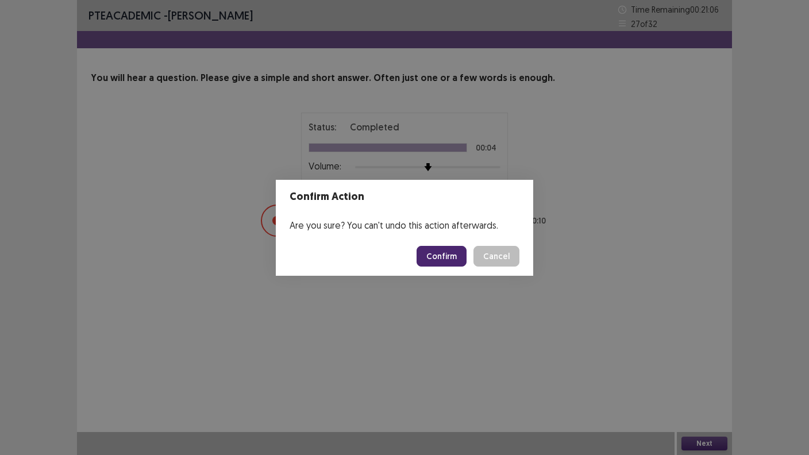
click at [440, 258] on button "Confirm" at bounding box center [441, 256] width 50 height 21
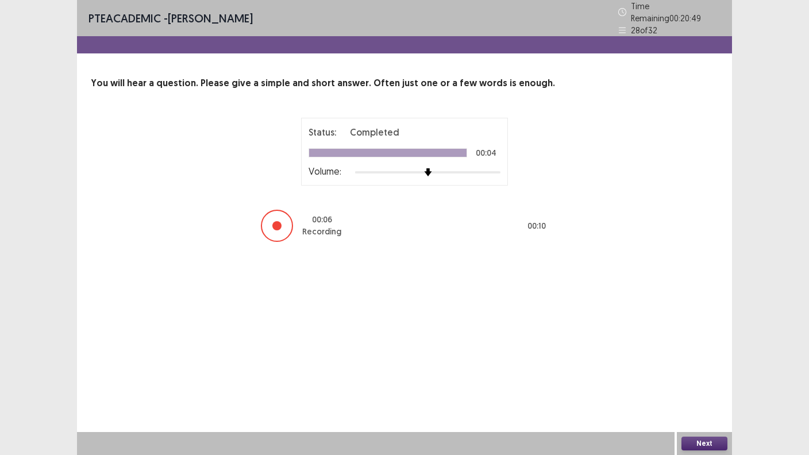
click at [704, 370] on button "Next" at bounding box center [704, 444] width 46 height 14
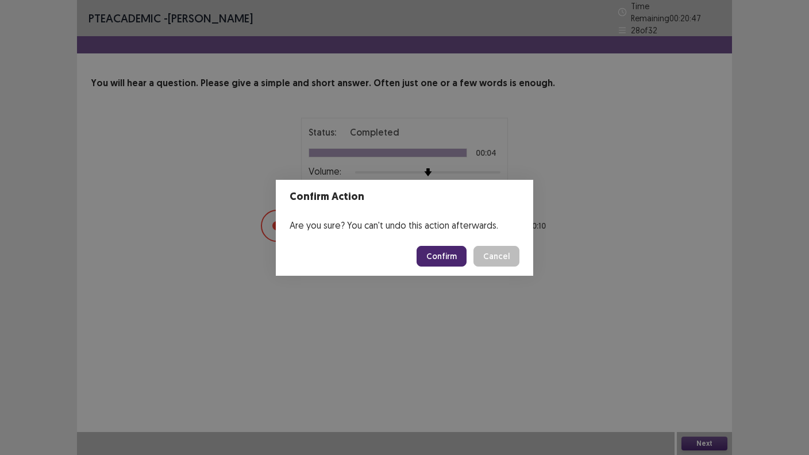
click at [435, 263] on button "Confirm" at bounding box center [441, 256] width 50 height 21
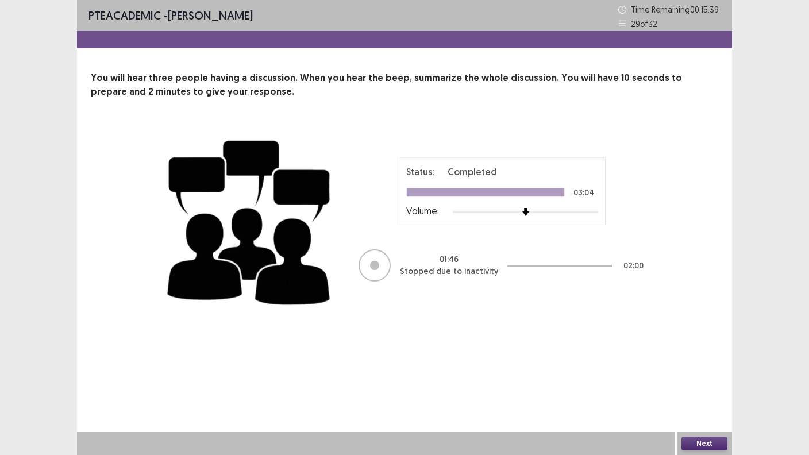
click at [694, 370] on button "Next" at bounding box center [704, 444] width 46 height 14
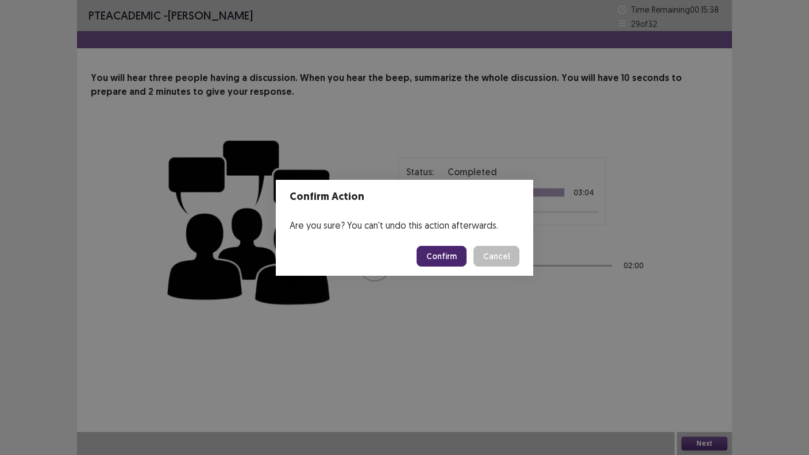
click at [456, 255] on button "Confirm" at bounding box center [441, 256] width 50 height 21
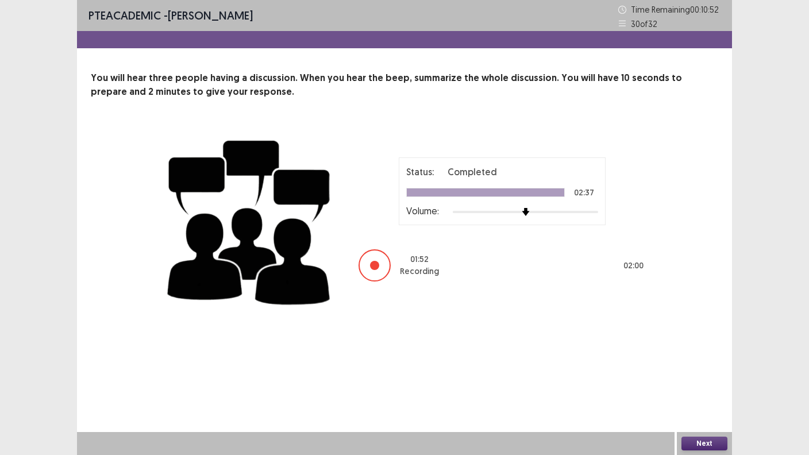
click at [705, 370] on button "Next" at bounding box center [704, 444] width 46 height 14
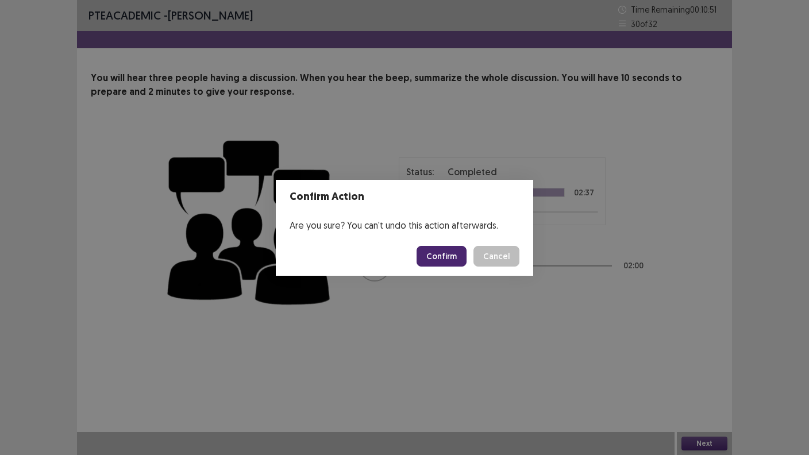
click at [445, 255] on button "Confirm" at bounding box center [441, 256] width 50 height 21
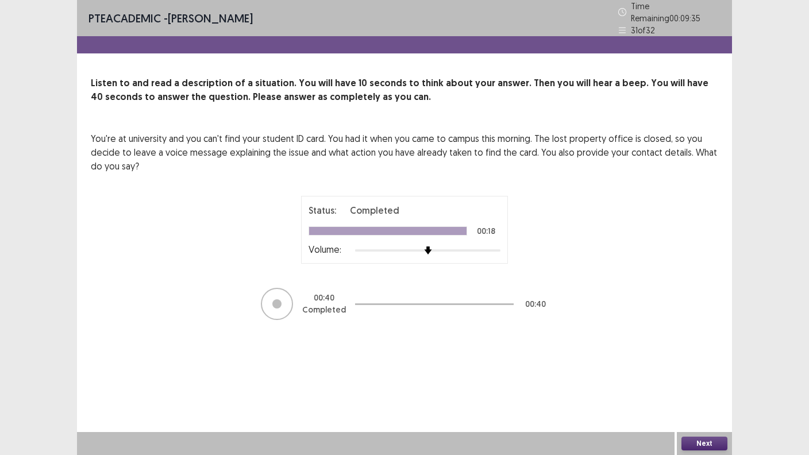
drag, startPoint x: 700, startPoint y: 443, endPoint x: 696, endPoint y: 453, distance: 10.6
click at [696, 370] on div "Next" at bounding box center [704, 443] width 55 height 23
click at [699, 370] on button "Next" at bounding box center [704, 444] width 46 height 14
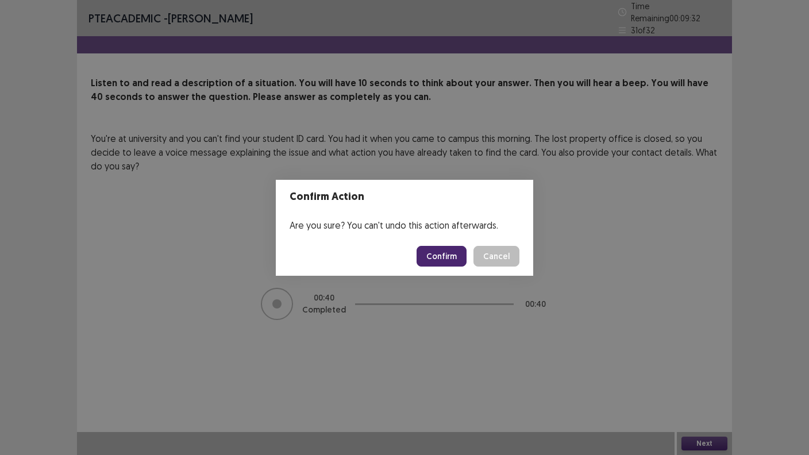
click at [434, 260] on button "Confirm" at bounding box center [441, 256] width 50 height 21
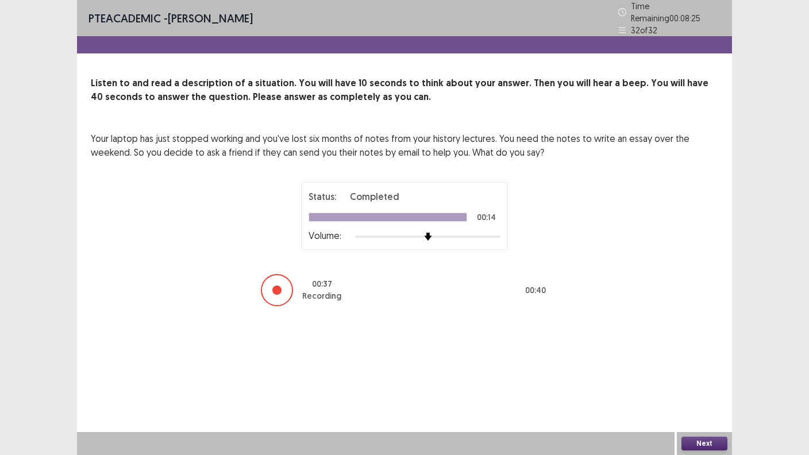
click at [702, 370] on button "Next" at bounding box center [704, 444] width 46 height 14
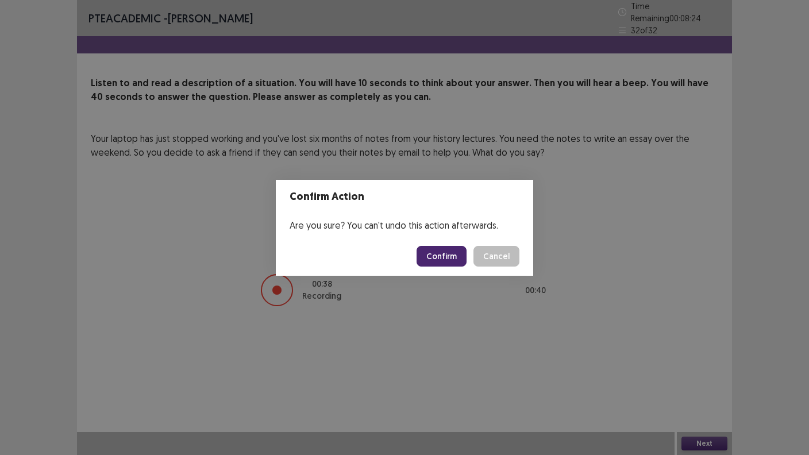
click at [455, 259] on button "Confirm" at bounding box center [441, 256] width 50 height 21
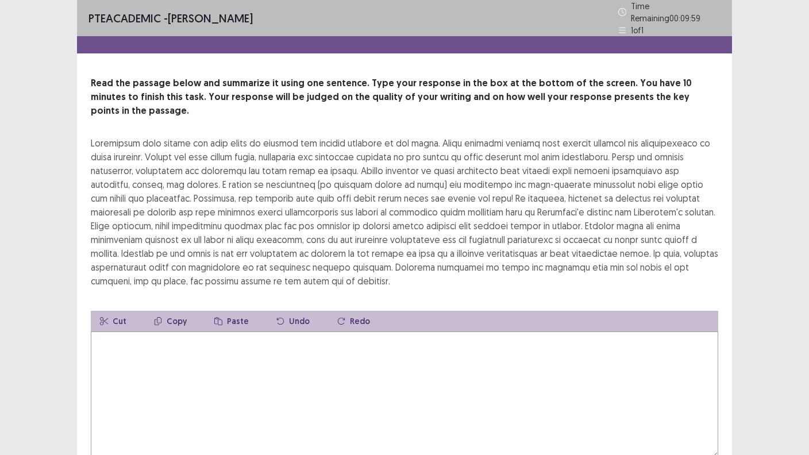
click at [509, 341] on textarea at bounding box center [404, 394] width 627 height 126
click at [491, 370] on textarea at bounding box center [404, 394] width 627 height 126
type textarea "*"
click at [205, 331] on textarea "**********" at bounding box center [404, 394] width 627 height 126
click at [214, 331] on textarea "**********" at bounding box center [404, 394] width 627 height 126
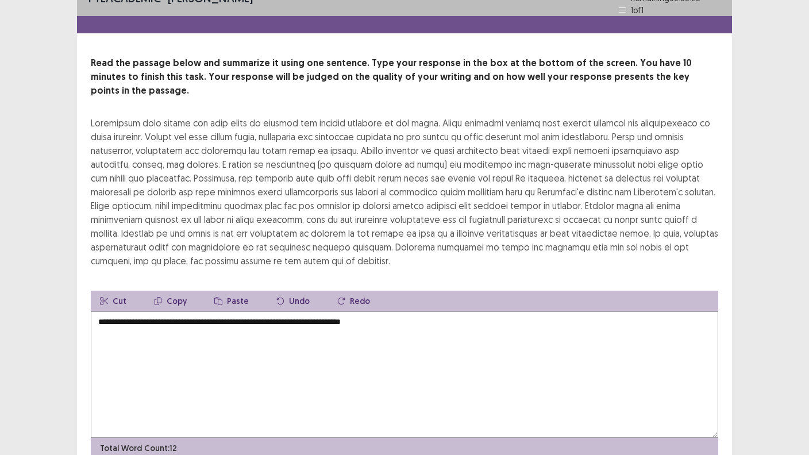
scroll to position [38, 0]
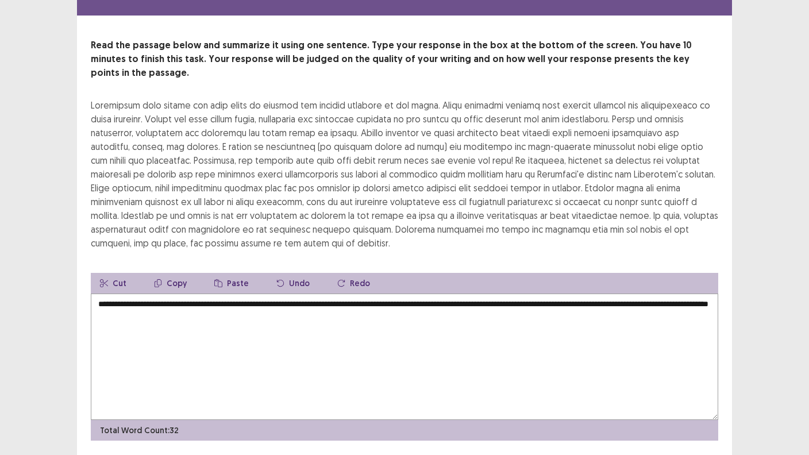
click at [666, 225] on div at bounding box center [404, 174] width 627 height 152
click at [279, 296] on textarea "**********" at bounding box center [404, 357] width 627 height 126
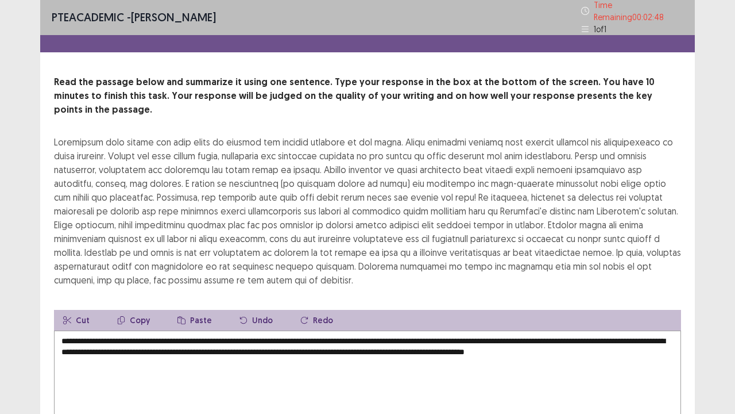
scroll to position [0, 0]
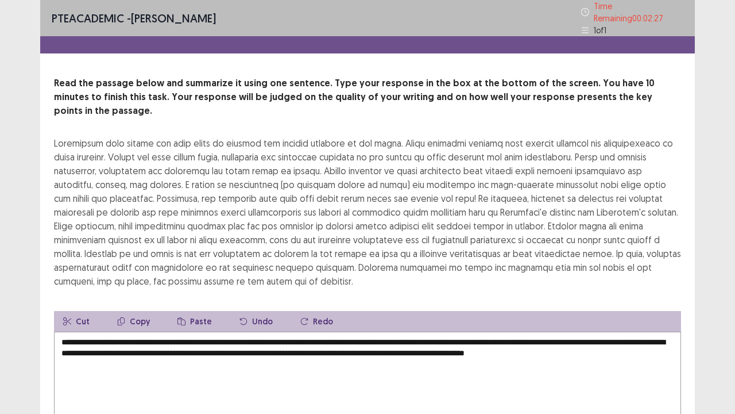
drag, startPoint x: 140, startPoint y: 324, endPoint x: 132, endPoint y: 323, distance: 8.1
click at [132, 331] on textarea "**********" at bounding box center [367, 394] width 627 height 126
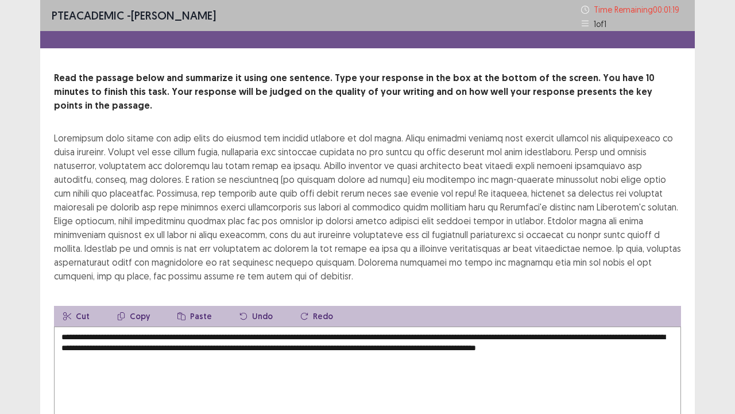
click at [581, 334] on textarea "**********" at bounding box center [367, 389] width 627 height 126
click at [530, 337] on textarea "**********" at bounding box center [367, 389] width 627 height 126
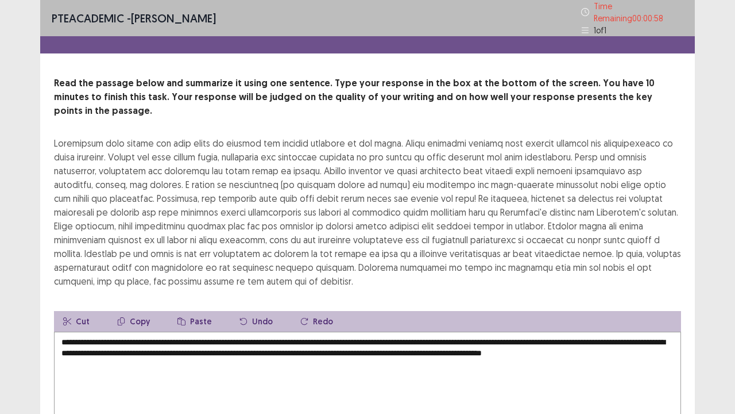
click at [629, 335] on textarea "**********" at bounding box center [367, 394] width 627 height 126
click at [532, 336] on textarea "**********" at bounding box center [367, 394] width 627 height 126
click at [573, 337] on textarea "**********" at bounding box center [367, 394] width 627 height 126
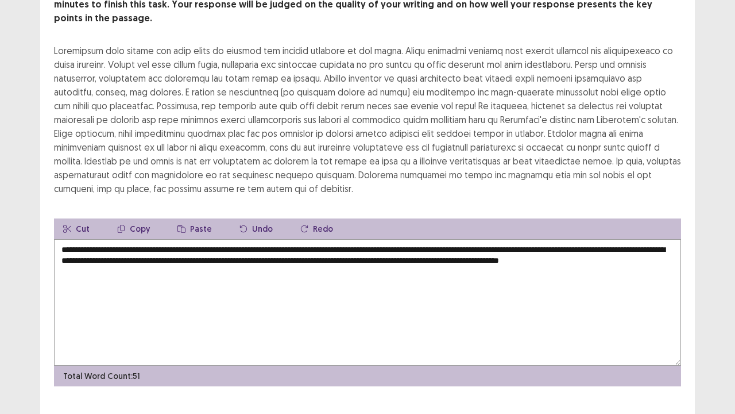
scroll to position [96, 0]
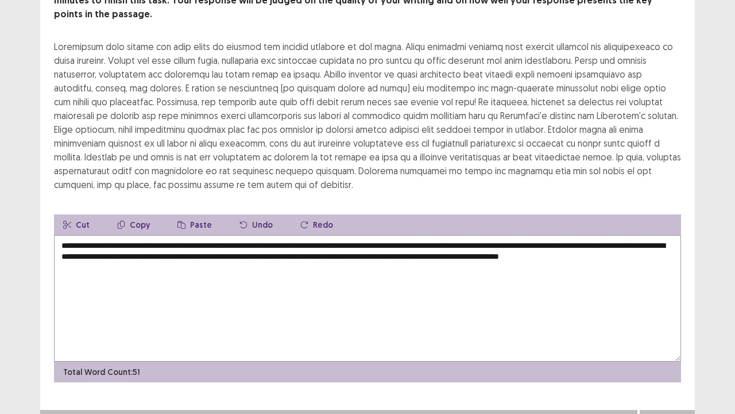
type textarea "**********"
click at [659, 370] on button "Next" at bounding box center [667, 421] width 46 height 14
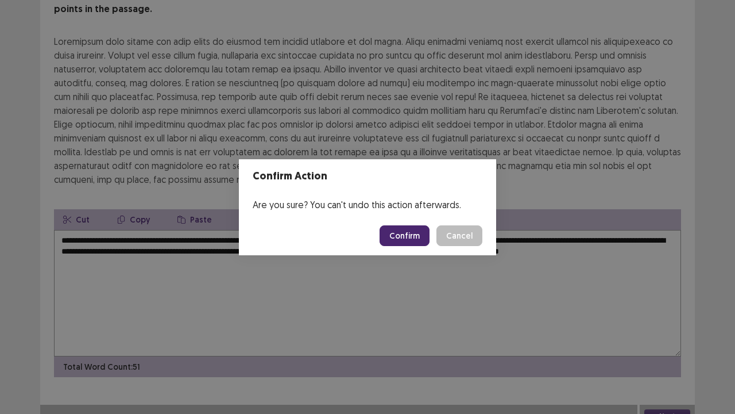
click at [413, 233] on button "Confirm" at bounding box center [405, 235] width 50 height 21
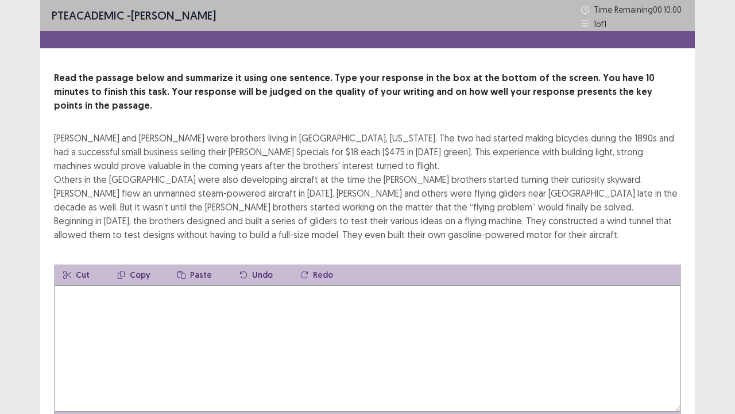
click at [376, 303] on textarea at bounding box center [367, 348] width 627 height 126
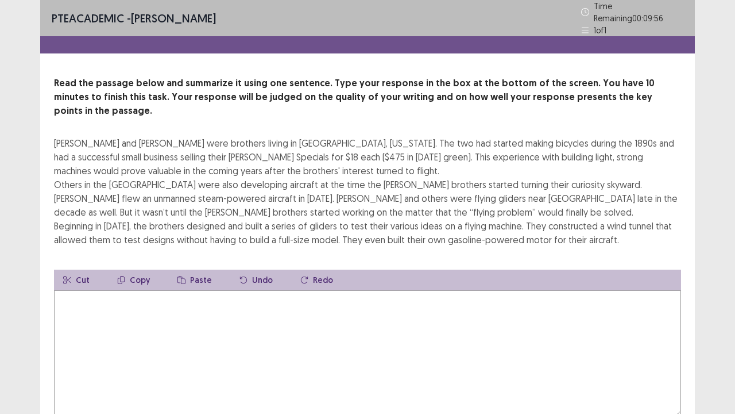
click at [389, 313] on textarea at bounding box center [367, 353] width 627 height 126
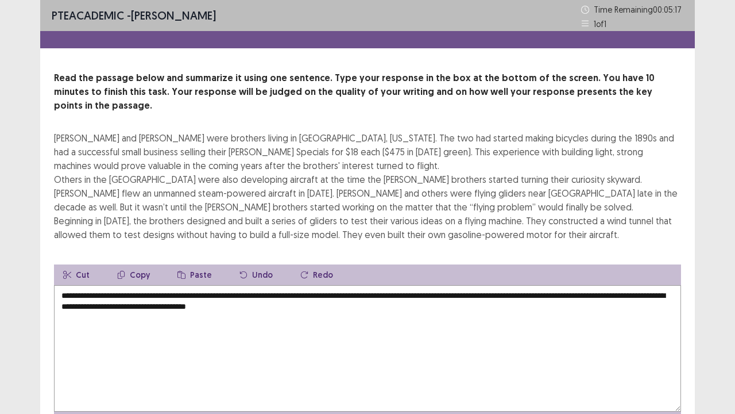
click at [274, 293] on textarea "**********" at bounding box center [367, 348] width 627 height 126
click at [339, 294] on textarea "**********" at bounding box center [367, 348] width 627 height 126
click at [415, 285] on textarea "**********" at bounding box center [367, 348] width 627 height 126
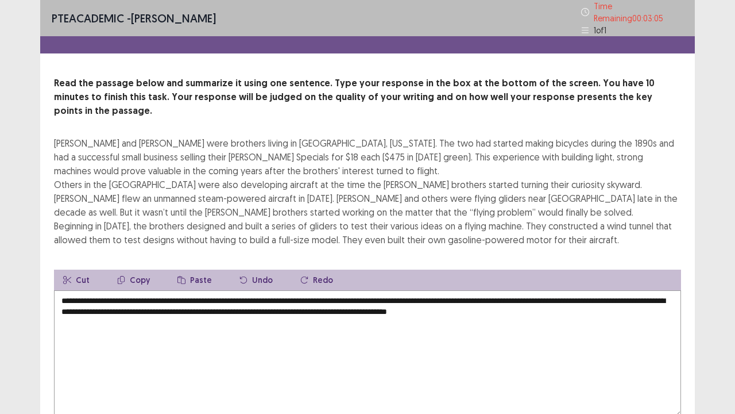
click at [445, 290] on textarea "**********" at bounding box center [367, 353] width 627 height 126
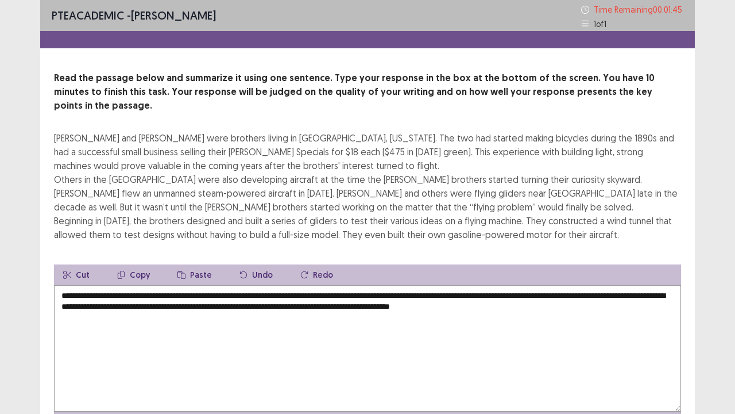
click at [580, 334] on textarea "**********" at bounding box center [367, 348] width 627 height 126
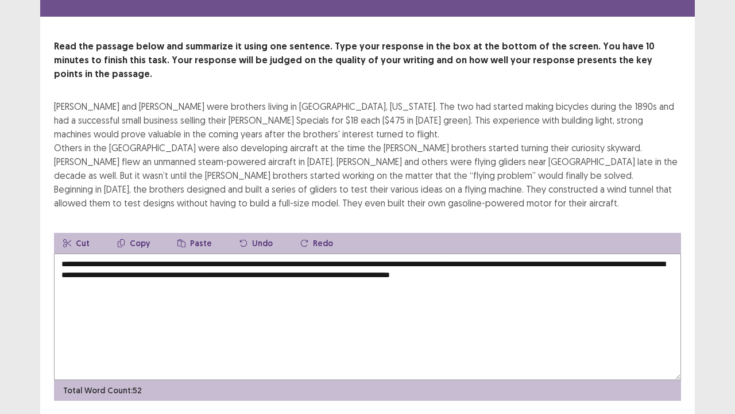
scroll to position [55, 0]
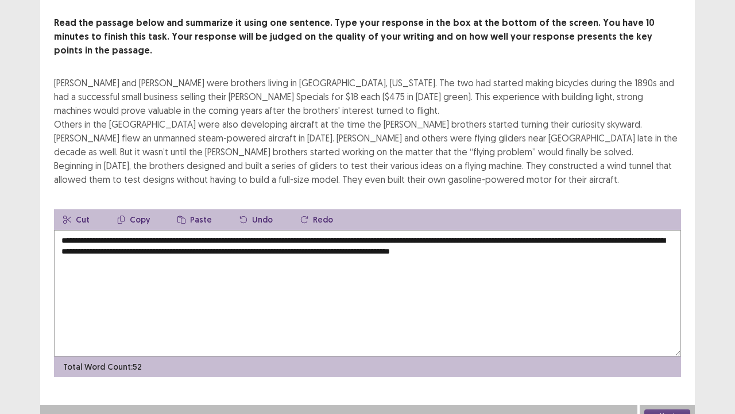
type textarea "**********"
click at [661, 370] on button "Next" at bounding box center [667, 416] width 46 height 14
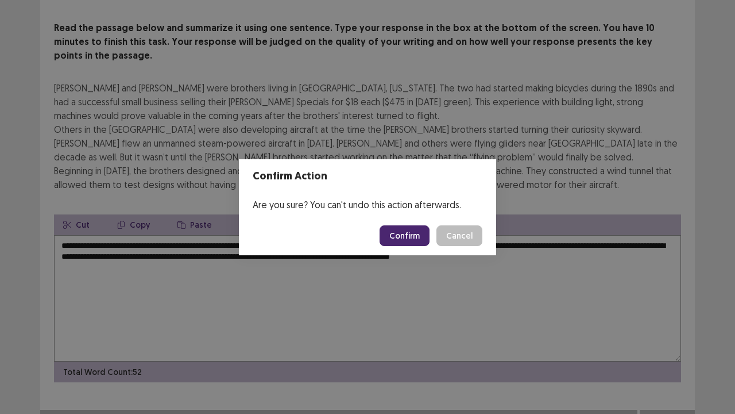
drag, startPoint x: 409, startPoint y: 235, endPoint x: 407, endPoint y: 245, distance: 9.5
click at [407, 242] on button "Confirm" at bounding box center [405, 235] width 50 height 21
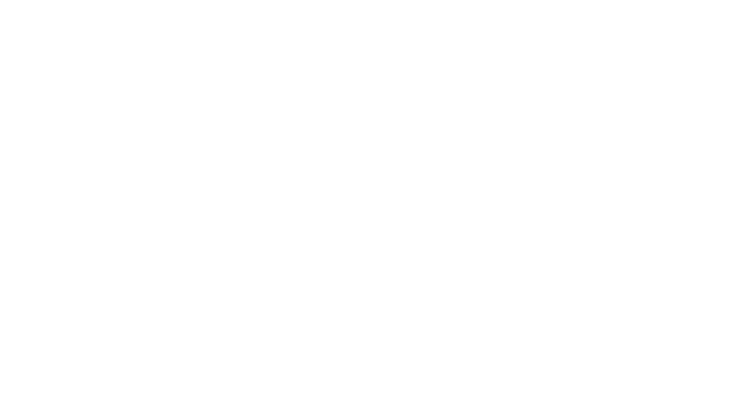
scroll to position [0, 0]
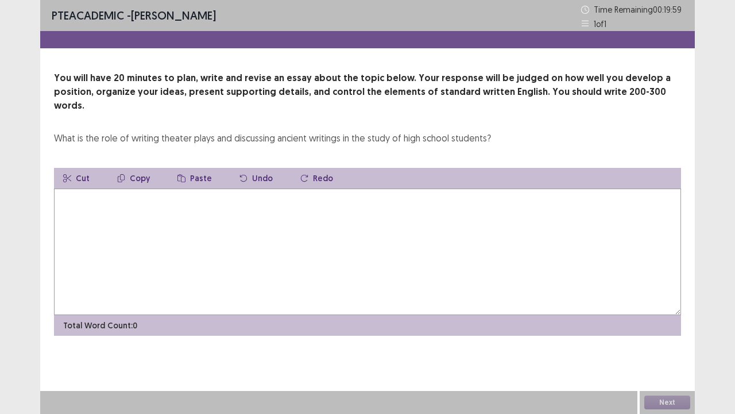
click at [423, 261] on textarea at bounding box center [367, 251] width 627 height 126
click at [387, 237] on textarea at bounding box center [367, 251] width 627 height 126
click at [268, 188] on textarea "**********" at bounding box center [367, 251] width 627 height 126
click at [300, 189] on textarea "**********" at bounding box center [367, 251] width 627 height 126
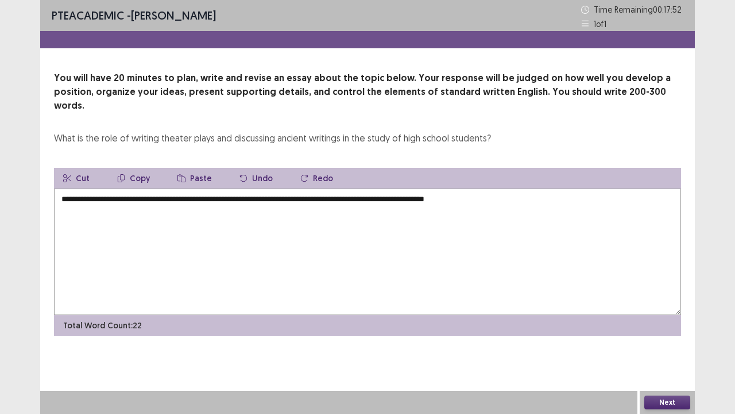
click at [448, 188] on textarea "**********" at bounding box center [367, 251] width 627 height 126
click at [558, 188] on textarea "**********" at bounding box center [367, 251] width 627 height 126
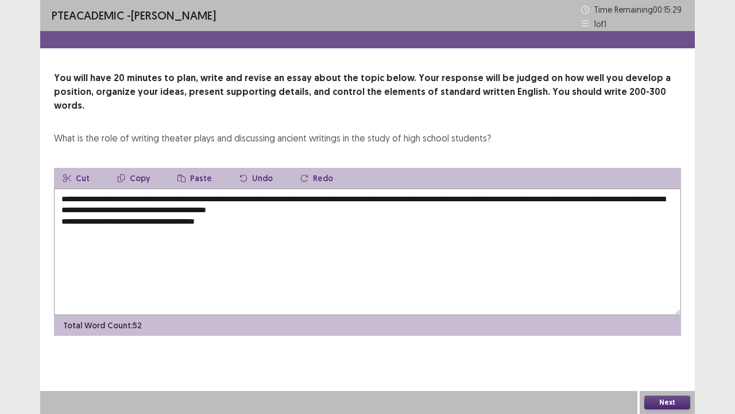
click at [201, 210] on textarea "**********" at bounding box center [367, 251] width 627 height 126
click at [252, 211] on textarea "**********" at bounding box center [367, 251] width 627 height 126
click at [225, 210] on textarea "**********" at bounding box center [367, 251] width 627 height 126
click at [298, 208] on textarea "**********" at bounding box center [367, 251] width 627 height 126
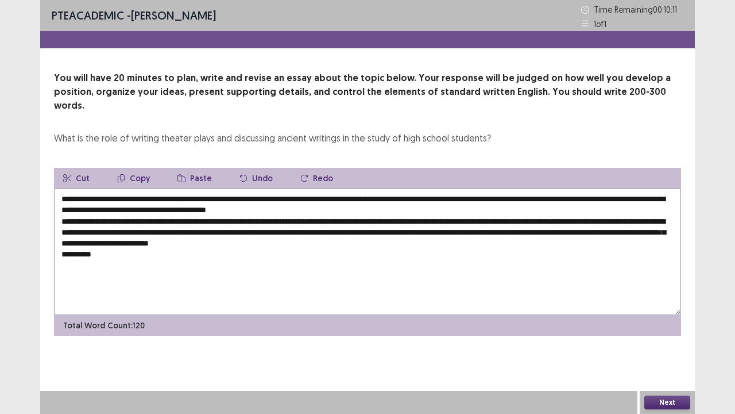
click at [73, 242] on textarea "**********" at bounding box center [367, 251] width 627 height 126
click at [99, 242] on textarea "**********" at bounding box center [367, 251] width 627 height 126
click at [115, 241] on textarea "**********" at bounding box center [367, 251] width 627 height 126
click at [265, 244] on textarea "**********" at bounding box center [367, 251] width 627 height 126
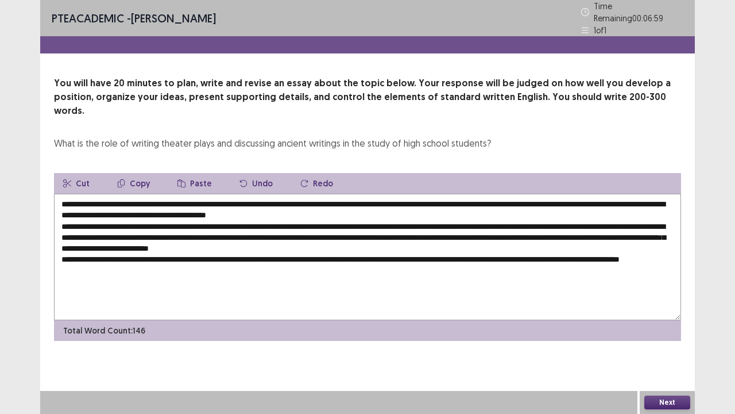
drag, startPoint x: 635, startPoint y: 240, endPoint x: 624, endPoint y: 241, distance: 10.4
click at [624, 241] on textarea "**********" at bounding box center [367, 257] width 627 height 126
click at [165, 253] on textarea "**********" at bounding box center [367, 257] width 627 height 126
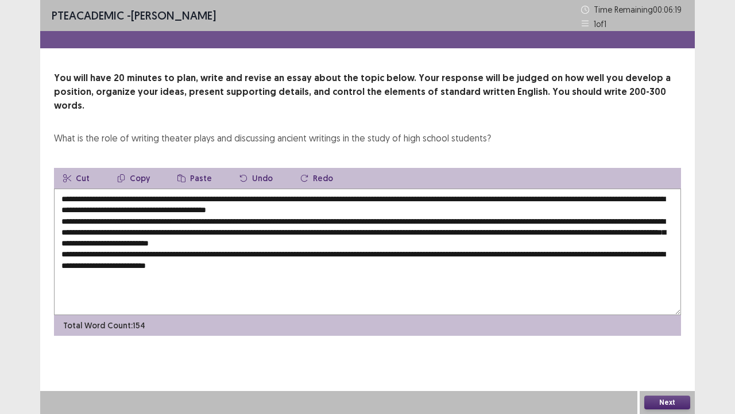
click at [311, 255] on textarea "**********" at bounding box center [367, 251] width 627 height 126
click at [347, 258] on textarea "**********" at bounding box center [367, 251] width 627 height 126
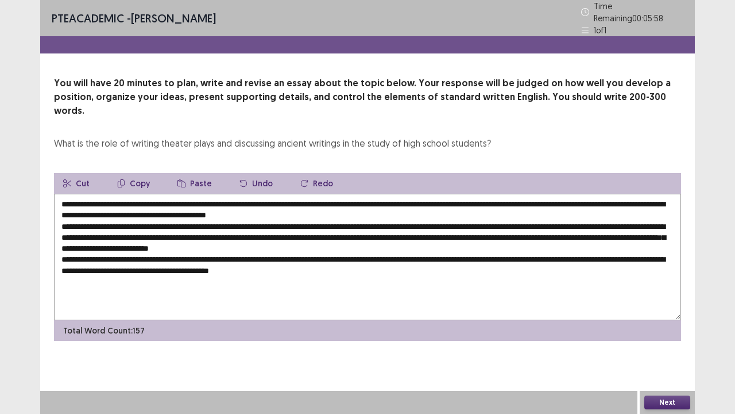
click at [370, 253] on textarea "**********" at bounding box center [367, 257] width 627 height 126
click at [373, 254] on textarea "**********" at bounding box center [367, 257] width 627 height 126
click at [417, 258] on textarea "**********" at bounding box center [367, 257] width 627 height 126
click at [565, 217] on textarea "**********" at bounding box center [367, 257] width 627 height 126
click at [571, 217] on textarea "**********" at bounding box center [367, 257] width 627 height 126
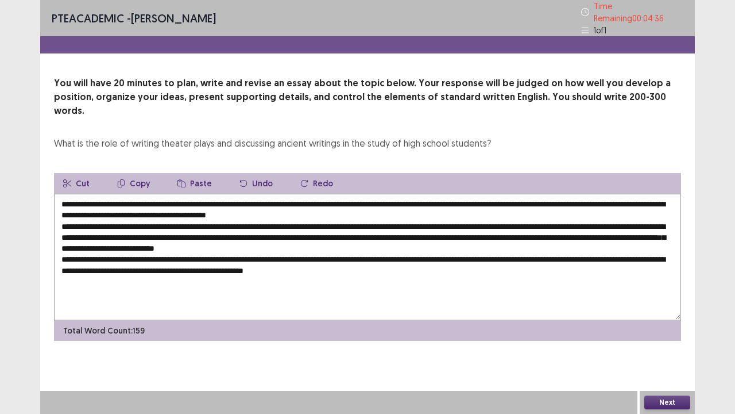
click at [483, 260] on textarea "**********" at bounding box center [367, 257] width 627 height 126
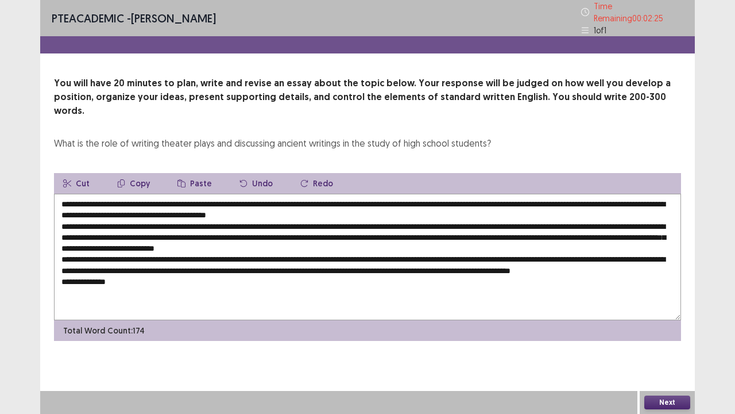
click at [269, 196] on textarea at bounding box center [367, 257] width 627 height 126
click at [246, 287] on textarea at bounding box center [367, 257] width 627 height 126
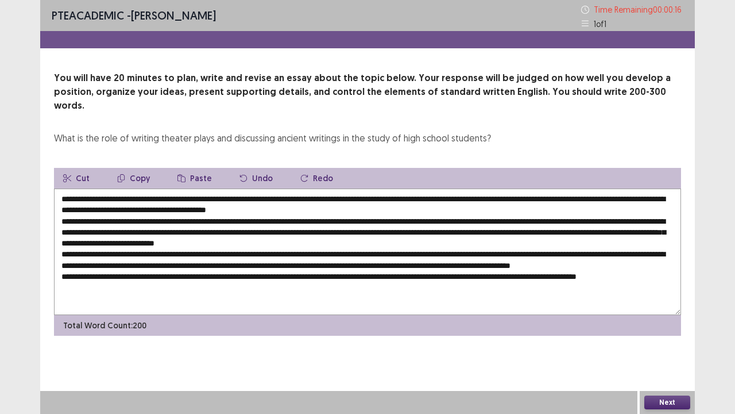
click at [622, 242] on textarea at bounding box center [367, 251] width 627 height 126
type textarea "**********"
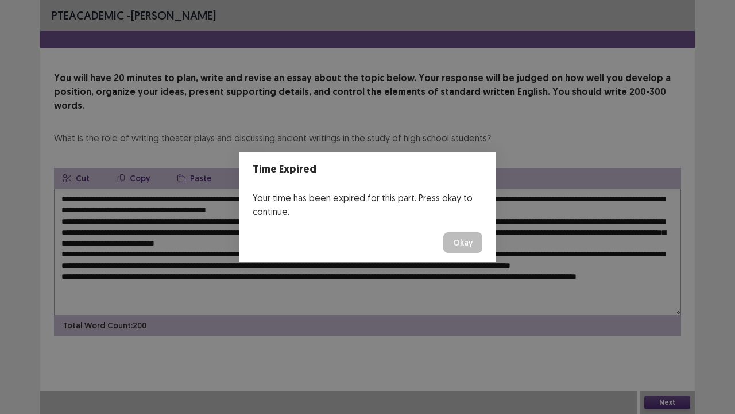
click at [466, 243] on button "Okay" at bounding box center [462, 242] width 39 height 21
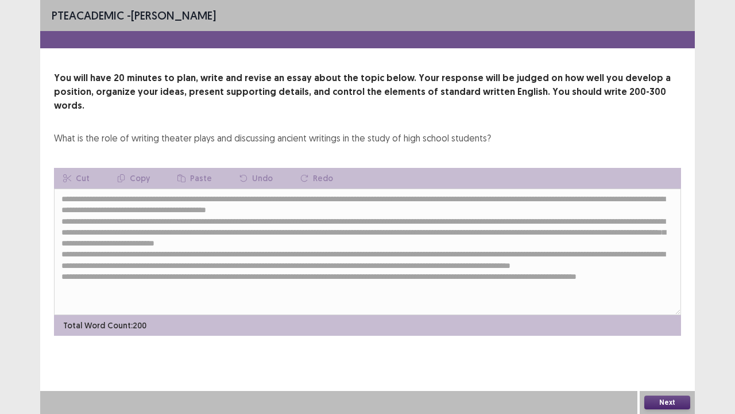
click at [668, 370] on button "Next" at bounding box center [667, 402] width 46 height 14
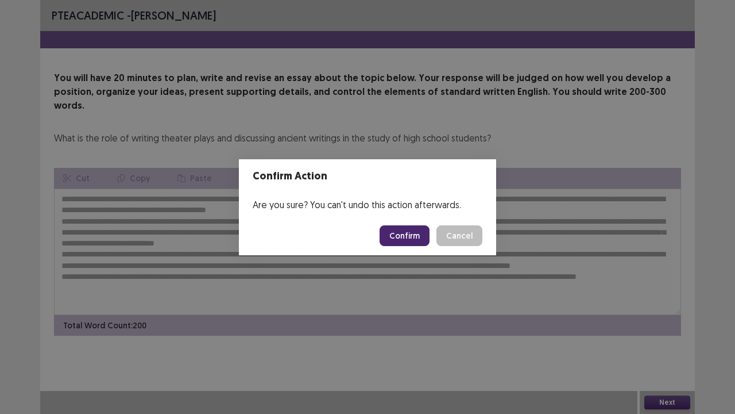
drag, startPoint x: 409, startPoint y: 236, endPoint x: 415, endPoint y: 242, distance: 8.5
click at [409, 238] on button "Confirm" at bounding box center [405, 235] width 50 height 21
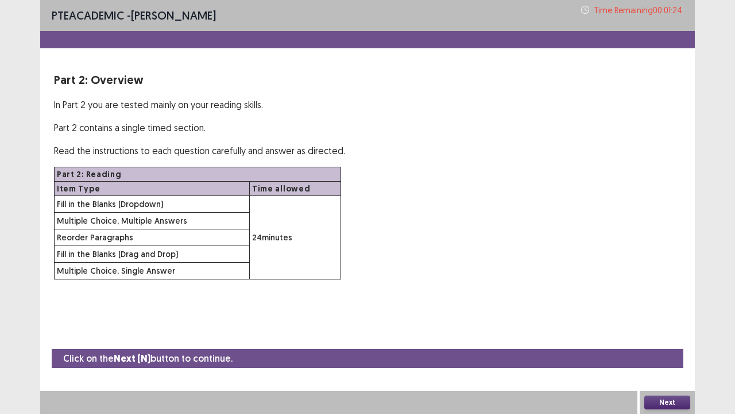
click at [653, 370] on button "Next" at bounding box center [667, 402] width 46 height 14
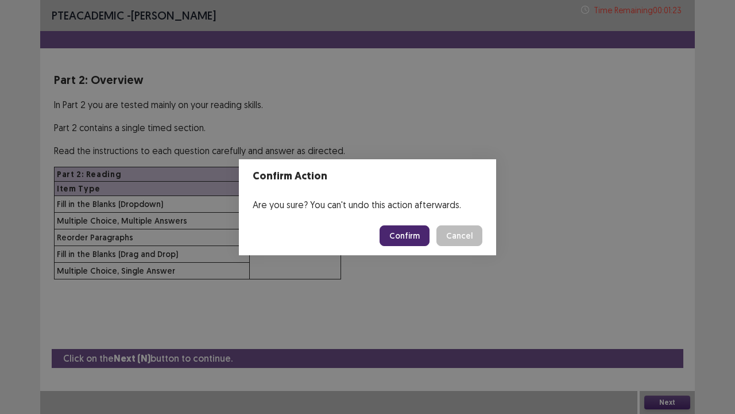
click at [397, 237] on button "Confirm" at bounding box center [405, 235] width 50 height 21
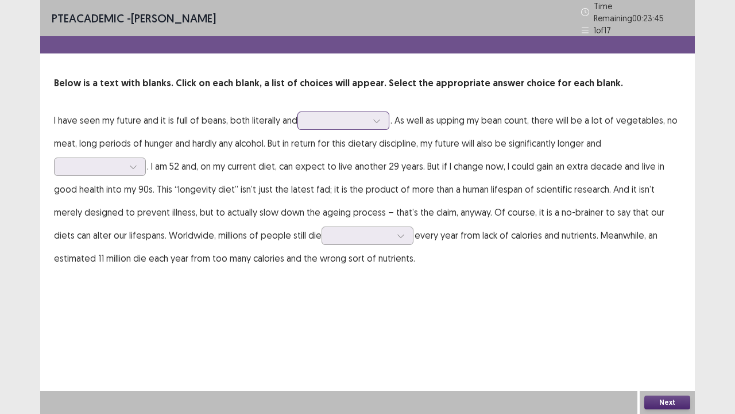
click at [380, 118] on icon at bounding box center [377, 121] width 8 height 8
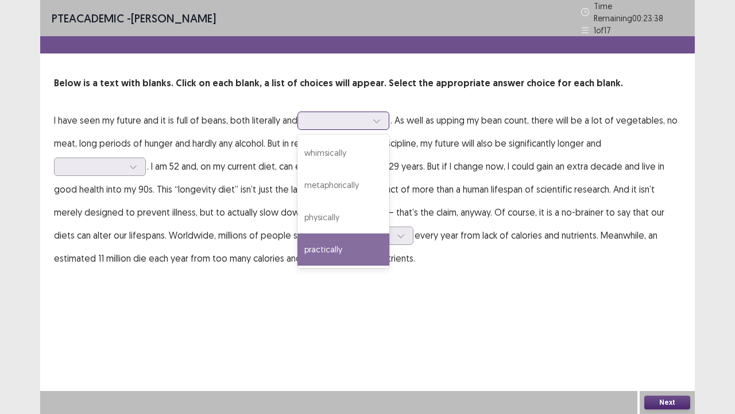
click at [351, 237] on div "practically" at bounding box center [344, 249] width 92 height 32
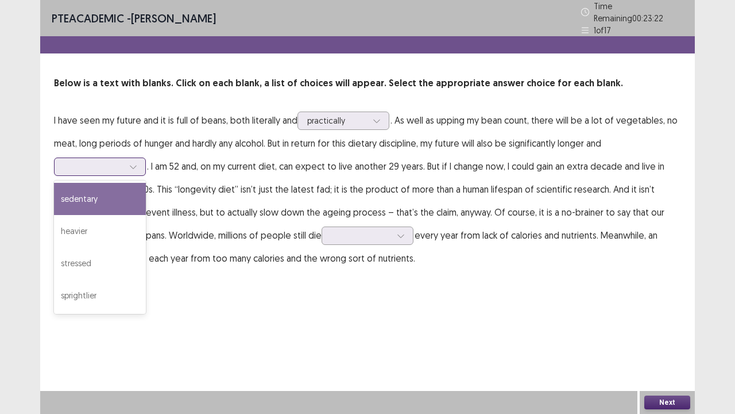
click at [135, 165] on icon at bounding box center [133, 166] width 6 height 3
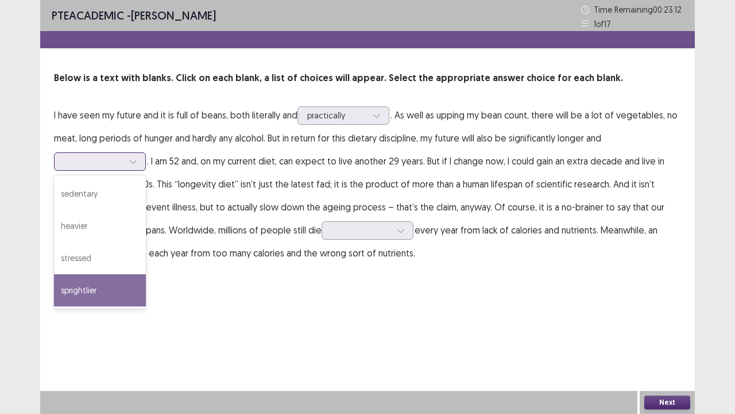
click at [90, 289] on div "sprightlier" at bounding box center [100, 290] width 92 height 32
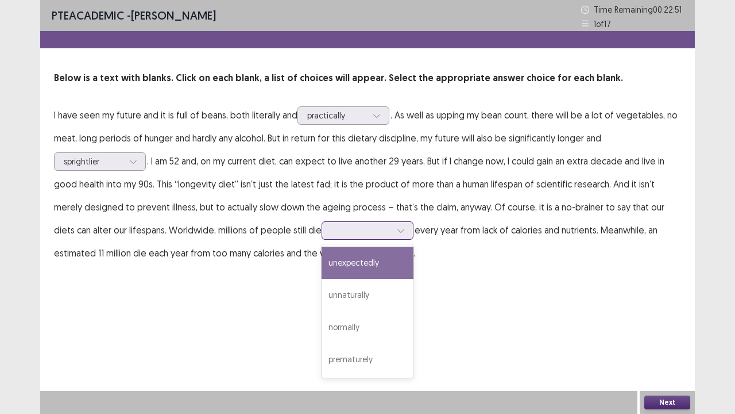
click at [397, 227] on icon at bounding box center [401, 230] width 8 height 8
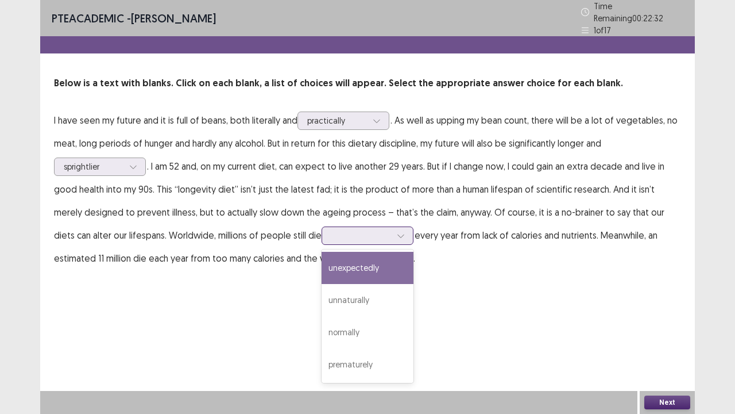
click at [346, 264] on div "unexpectedly" at bounding box center [368, 268] width 92 height 32
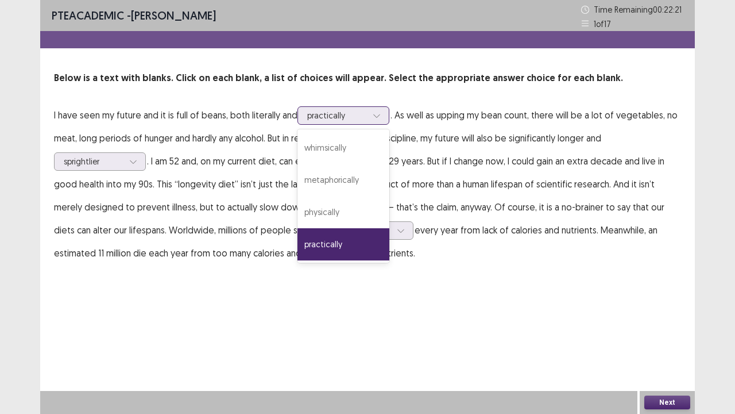
click at [369, 114] on div at bounding box center [376, 115] width 17 height 17
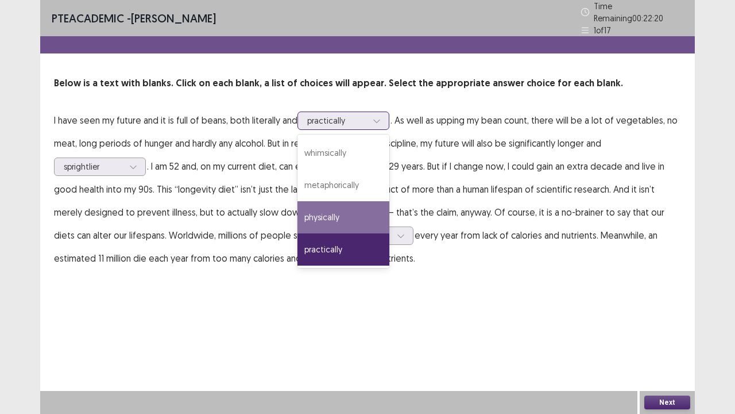
click at [330, 208] on div "physically" at bounding box center [344, 217] width 92 height 32
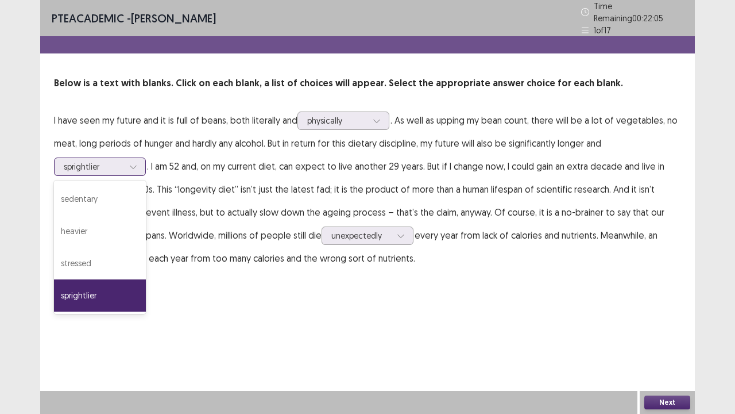
click at [137, 163] on icon at bounding box center [133, 167] width 8 height 8
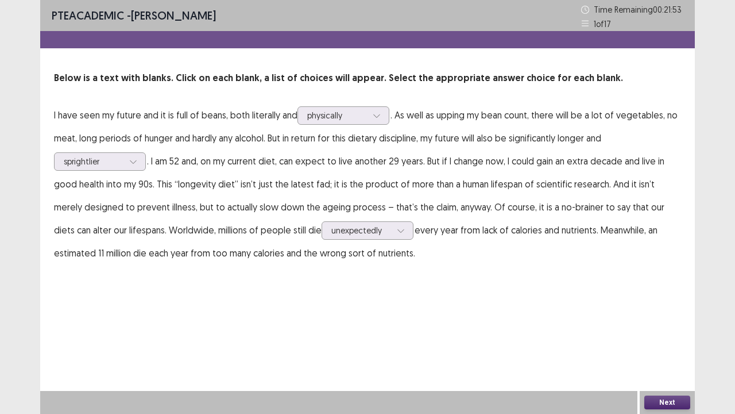
click at [198, 277] on div "PTE academic - Mousumi Das Time Remaining 00 : 21 : 53 1 of 17 Below is a text …" at bounding box center [367, 143] width 655 height 287
click at [645, 370] on button "Next" at bounding box center [667, 402] width 46 height 14
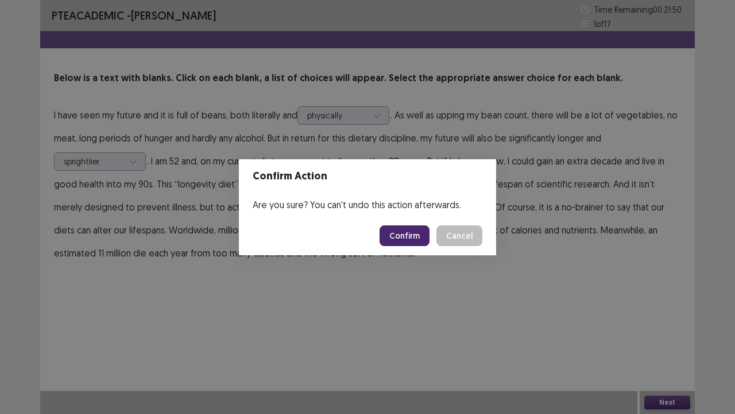
click at [399, 235] on button "Confirm" at bounding box center [405, 235] width 50 height 21
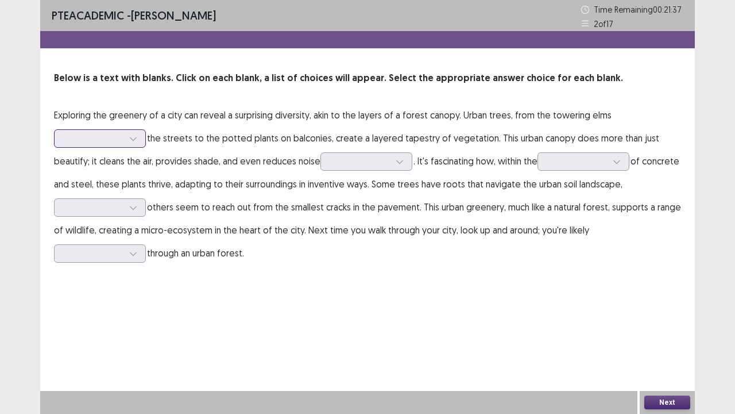
click at [136, 141] on icon at bounding box center [133, 138] width 8 height 8
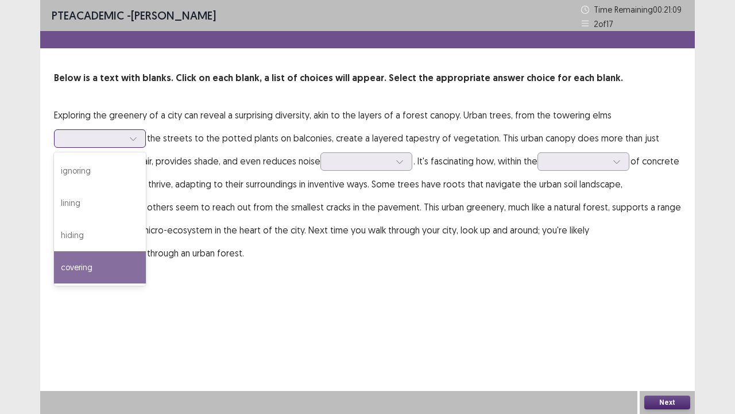
click at [111, 260] on div "covering" at bounding box center [100, 267] width 92 height 32
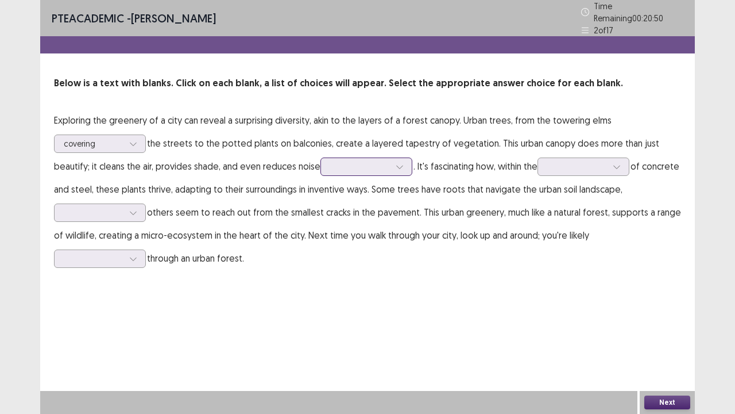
click at [400, 164] on icon at bounding box center [400, 167] width 8 height 8
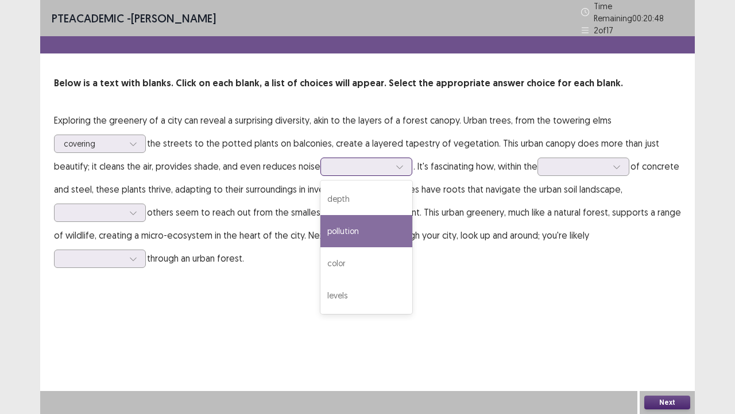
click at [364, 230] on div "pollution" at bounding box center [366, 231] width 92 height 32
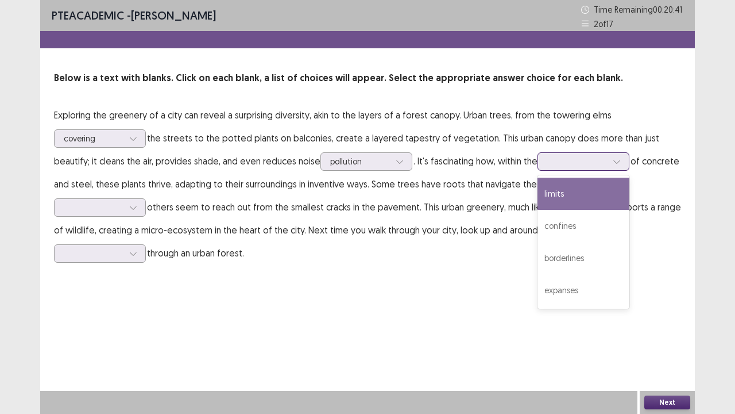
click at [615, 164] on icon at bounding box center [617, 161] width 8 height 8
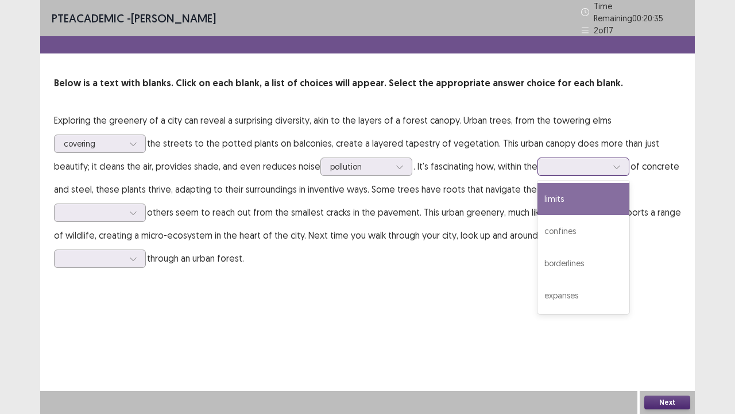
click at [575, 197] on div "limits" at bounding box center [584, 199] width 92 height 32
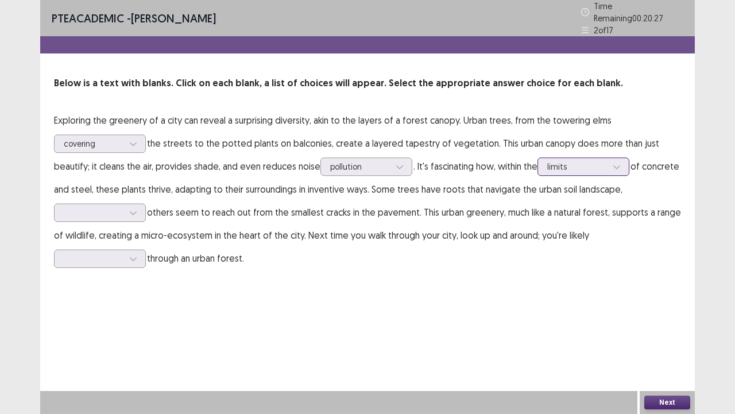
click at [620, 163] on icon at bounding box center [617, 167] width 8 height 8
click at [469, 267] on div "PTE academic - Mousumi Das Time Remaining 00 : 20 : 22 2 of 17 Below is a text …" at bounding box center [367, 146] width 655 height 292
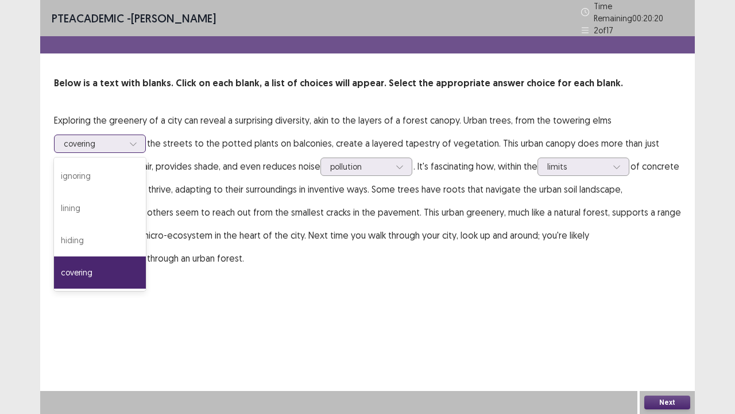
click at [134, 143] on div at bounding box center [133, 143] width 17 height 17
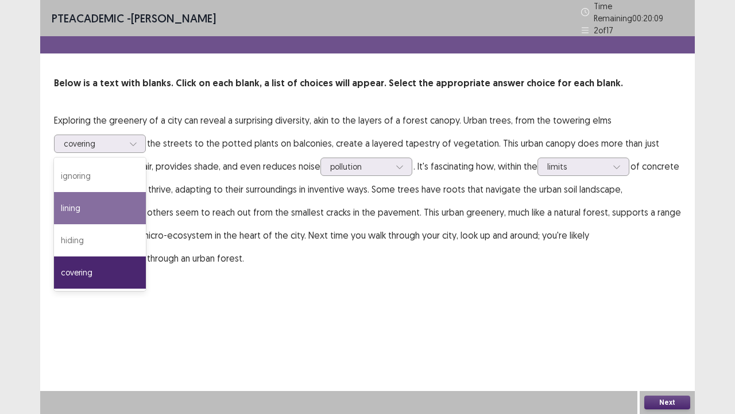
click at [297, 292] on div "PTE academic - Mousumi Das Time Remaining 00 : 20 : 09 2 of 17 Below is a text …" at bounding box center [367, 207] width 655 height 414
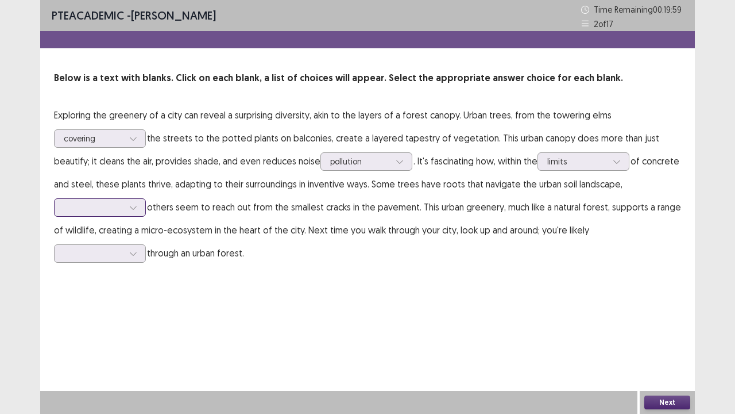
click at [121, 206] on div at bounding box center [94, 207] width 60 height 11
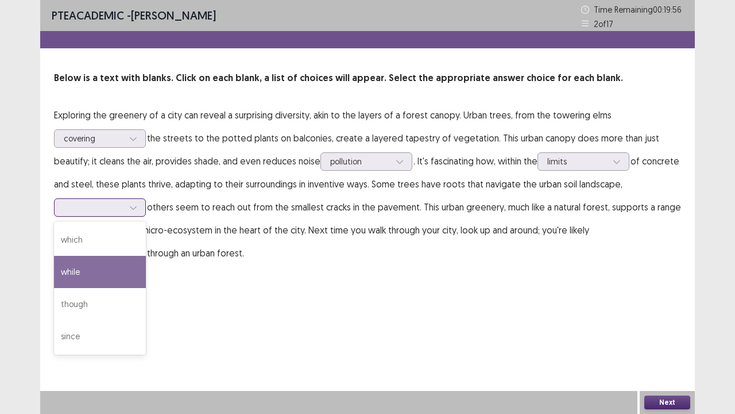
click at [118, 273] on div "while" at bounding box center [100, 272] width 92 height 32
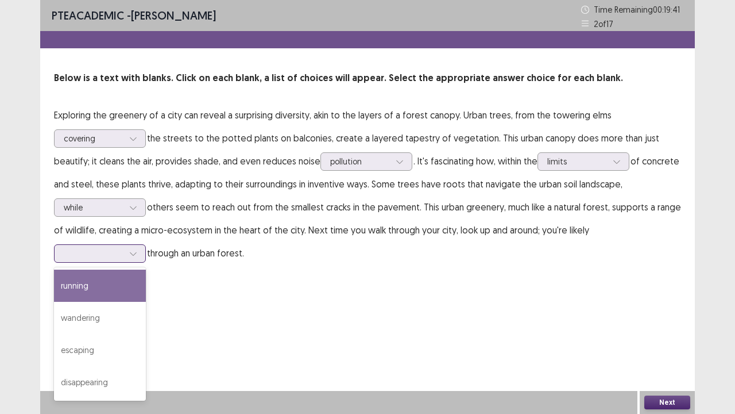
click at [138, 253] on div at bounding box center [133, 253] width 17 height 17
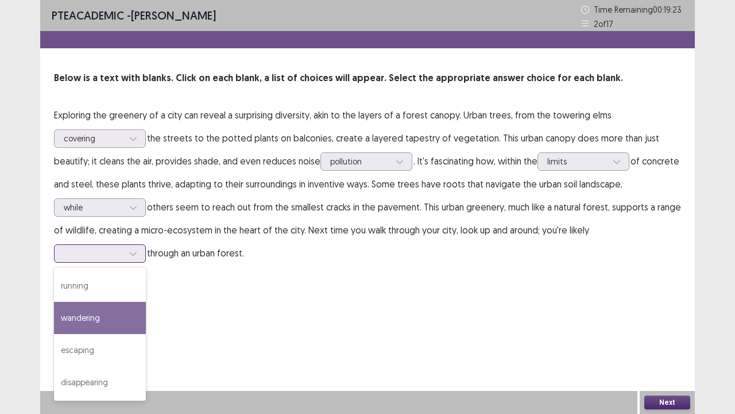
click at [104, 320] on div "wandering" at bounding box center [100, 318] width 92 height 32
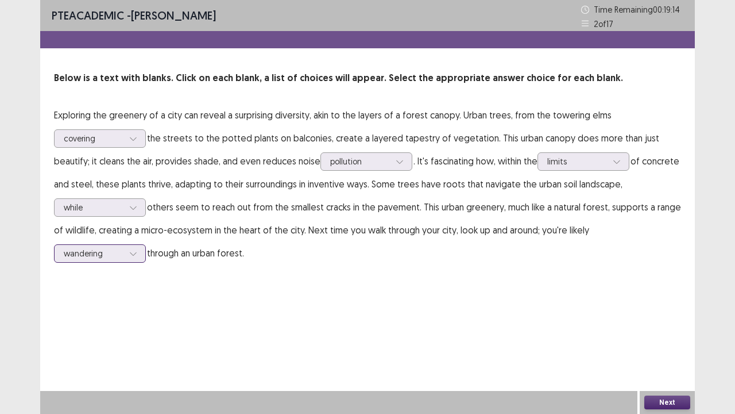
click at [136, 251] on icon at bounding box center [133, 253] width 8 height 8
click at [191, 267] on div "PTE academic - Mousumi Das Time Remaining 00 : 19 : 10 2 of 17 Below is a text …" at bounding box center [367, 143] width 655 height 287
click at [656, 370] on button "Next" at bounding box center [667, 402] width 46 height 14
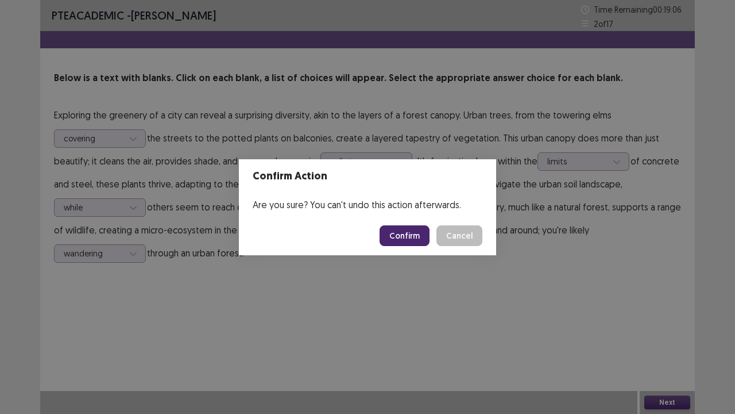
click at [401, 230] on button "Confirm" at bounding box center [405, 235] width 50 height 21
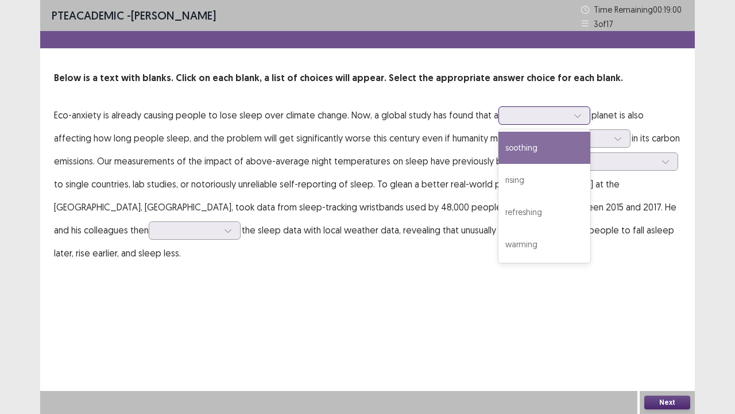
click at [579, 120] on div at bounding box center [577, 115] width 17 height 17
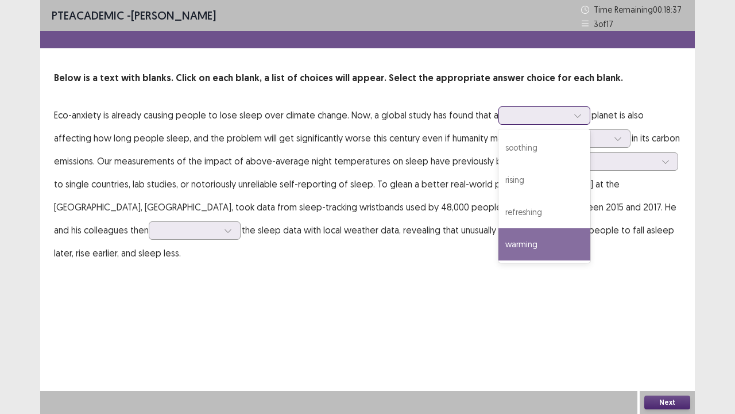
click at [553, 241] on div "warming" at bounding box center [545, 244] width 92 height 32
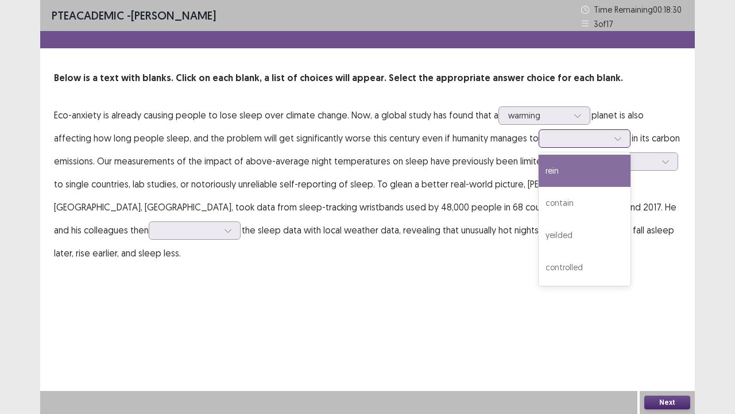
click at [620, 134] on div at bounding box center [617, 138] width 17 height 17
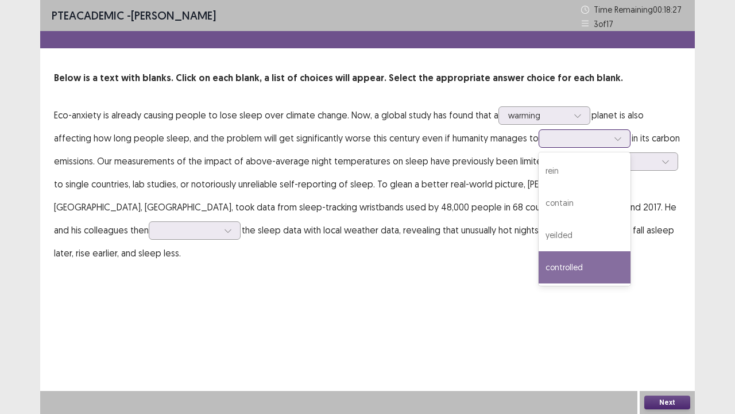
click at [588, 262] on div "controlled" at bounding box center [585, 267] width 92 height 32
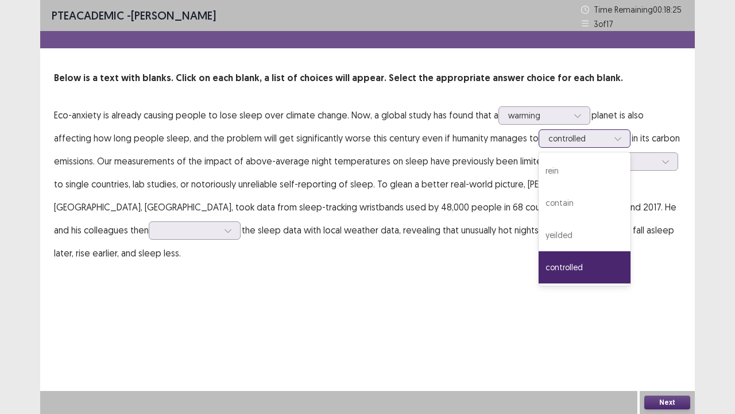
click at [614, 133] on div at bounding box center [617, 138] width 17 height 17
click at [574, 173] on div "rein" at bounding box center [585, 171] width 92 height 32
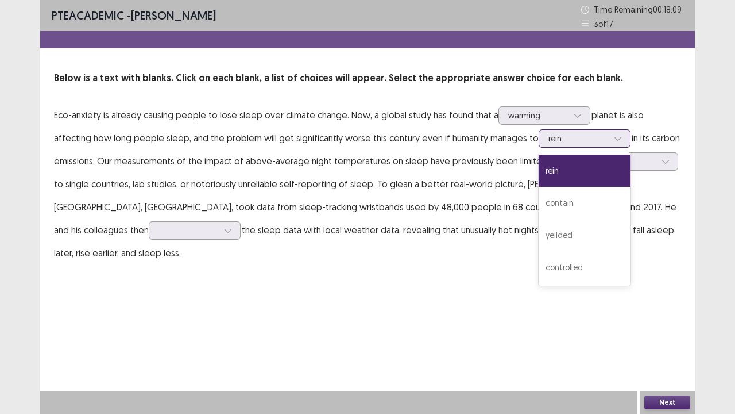
click at [613, 134] on div at bounding box center [617, 138] width 17 height 17
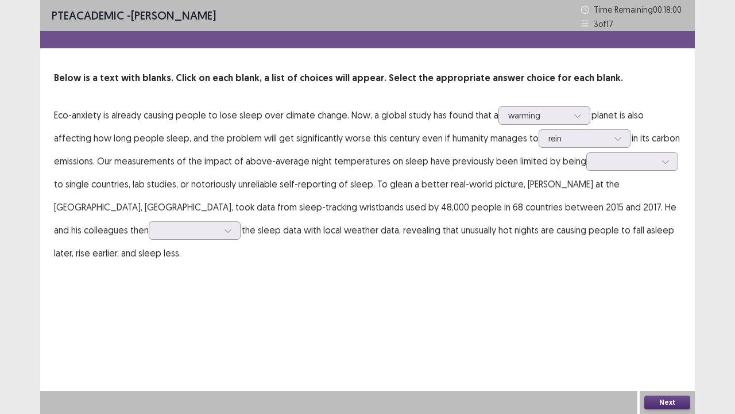
click at [653, 106] on p "Eco-anxiety is already causing people to lose sleep over climate change. Now, a…" at bounding box center [367, 183] width 627 height 161
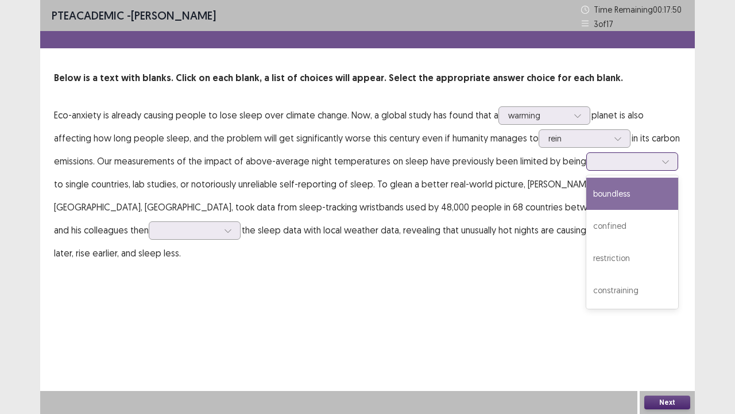
click at [665, 162] on div at bounding box center [665, 161] width 17 height 17
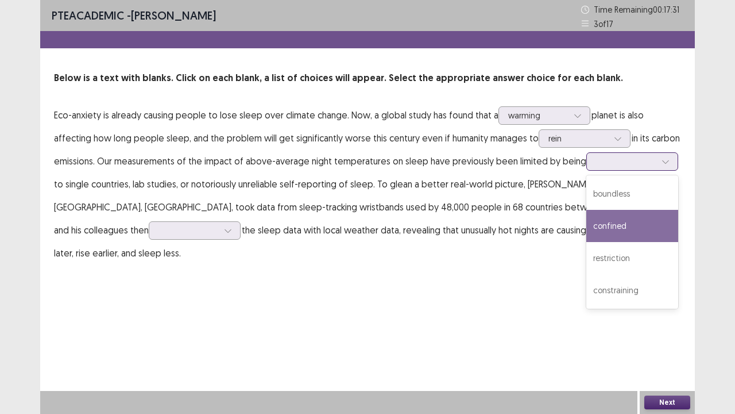
click at [634, 223] on div "confined" at bounding box center [632, 226] width 92 height 32
click at [662, 160] on icon at bounding box center [666, 161] width 8 height 8
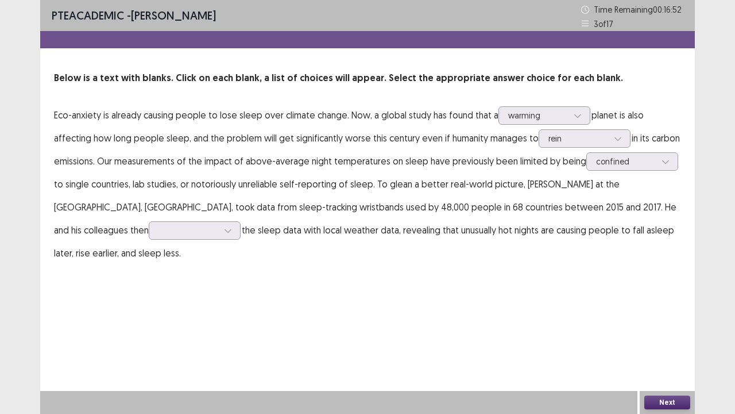
click at [509, 280] on div "PTE academic - Mousumi Das Time Remaining 00 : 16 : 52 3 of 17 Below is a text …" at bounding box center [367, 143] width 655 height 287
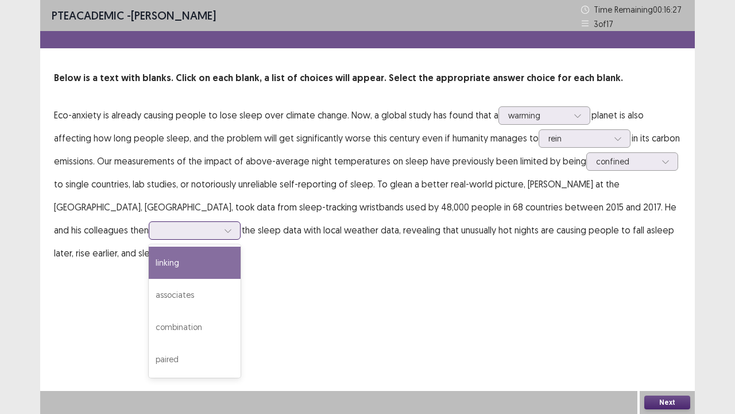
click at [219, 234] on div at bounding box center [227, 230] width 17 height 17
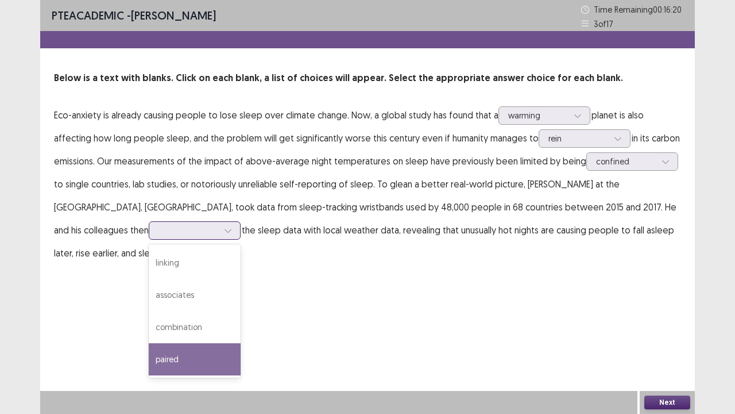
drag, startPoint x: 122, startPoint y: 351, endPoint x: 122, endPoint y: 342, distance: 9.2
click at [149, 349] on div "paired" at bounding box center [195, 359] width 92 height 32
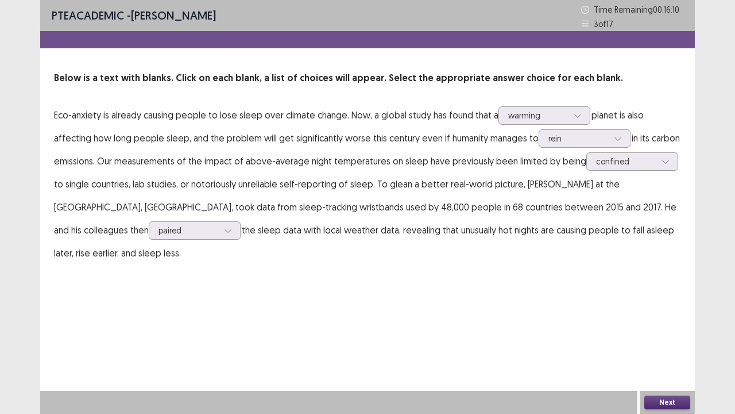
click at [657, 370] on button "Next" at bounding box center [667, 402] width 46 height 14
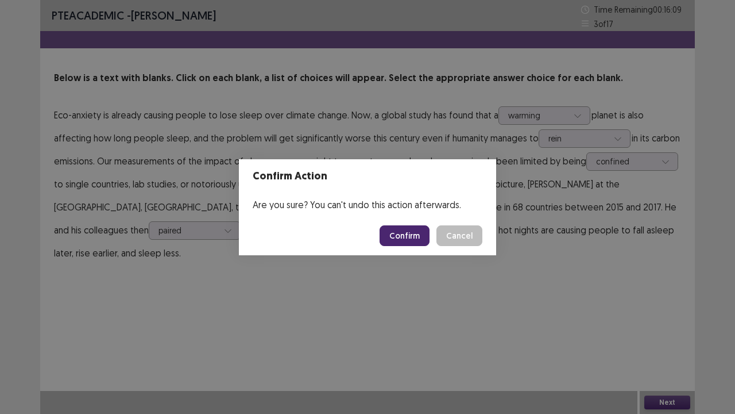
click at [589, 315] on div "Confirm Action Are you sure? You can't undo this action afterwards. Confirm Can…" at bounding box center [367, 207] width 735 height 414
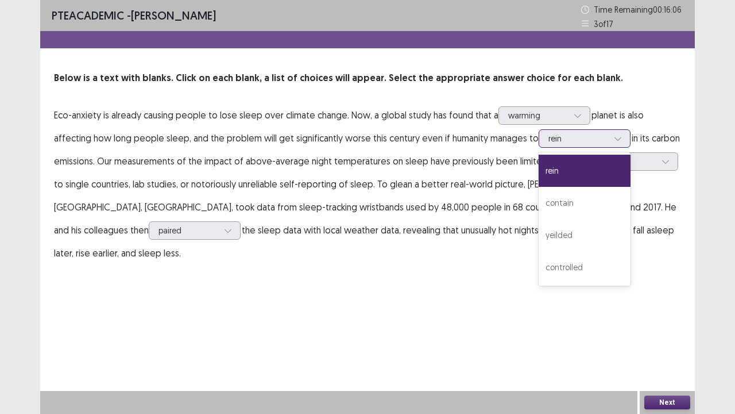
click at [621, 137] on div at bounding box center [617, 138] width 17 height 17
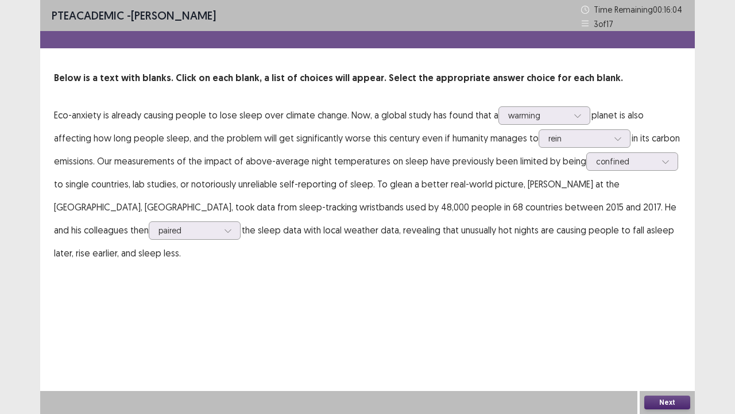
click at [678, 236] on p "Eco-anxiety is already causing people to lose sleep over climate change. Now, a…" at bounding box center [367, 183] width 627 height 161
click at [675, 370] on button "Next" at bounding box center [667, 402] width 46 height 14
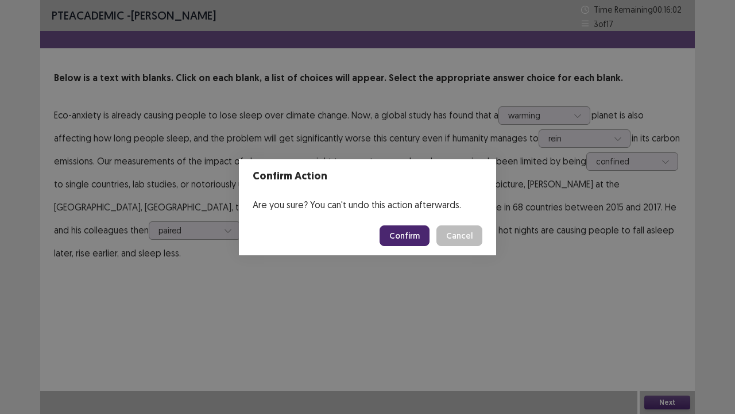
click at [410, 228] on button "Confirm" at bounding box center [405, 235] width 50 height 21
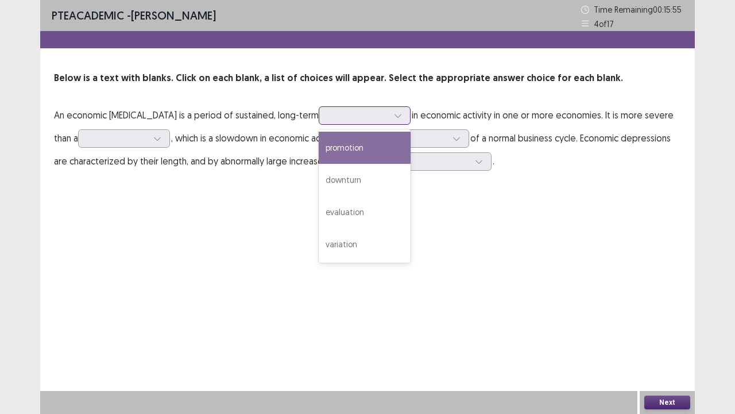
click at [394, 113] on icon at bounding box center [398, 115] width 8 height 8
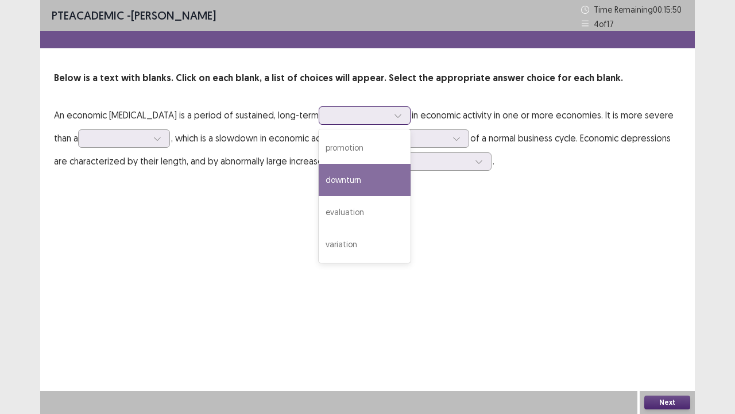
click at [346, 179] on div "downturn" at bounding box center [365, 180] width 92 height 32
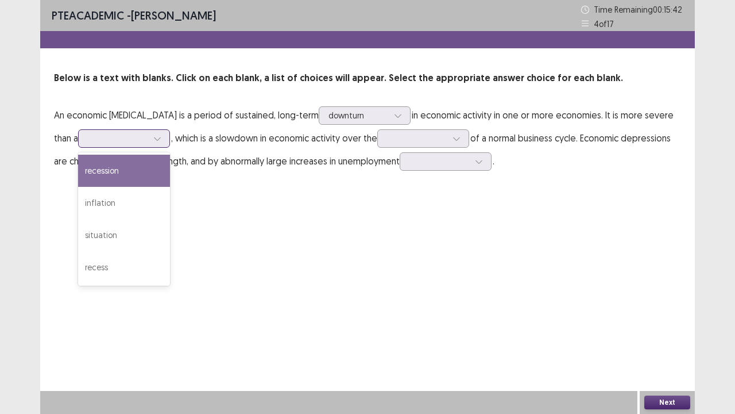
click at [153, 137] on icon at bounding box center [157, 138] width 8 height 8
click at [107, 179] on div "recession" at bounding box center [124, 171] width 92 height 32
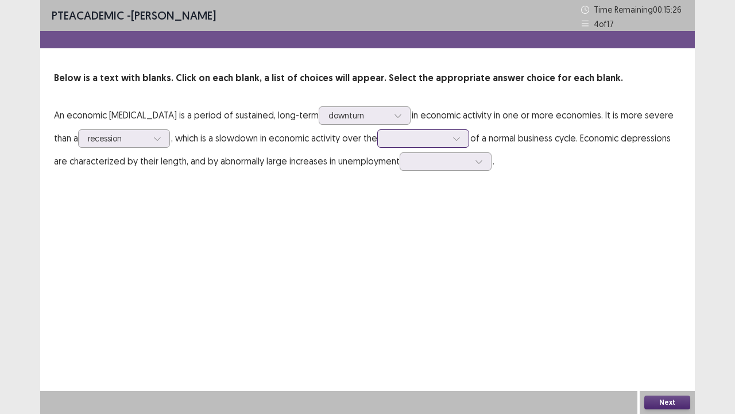
click at [448, 139] on div at bounding box center [456, 138] width 17 height 17
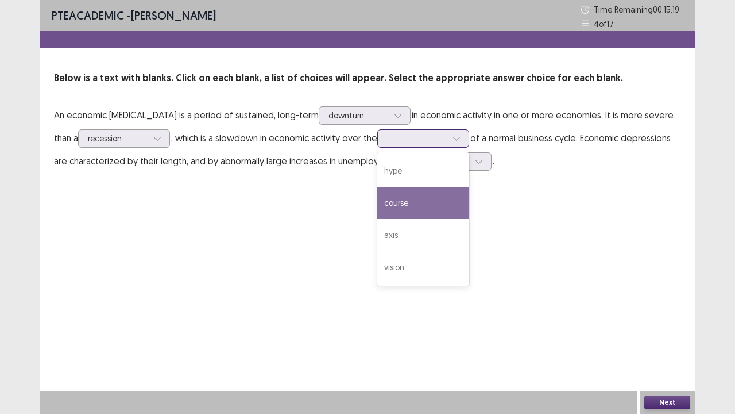
click at [398, 202] on div "course" at bounding box center [423, 203] width 92 height 32
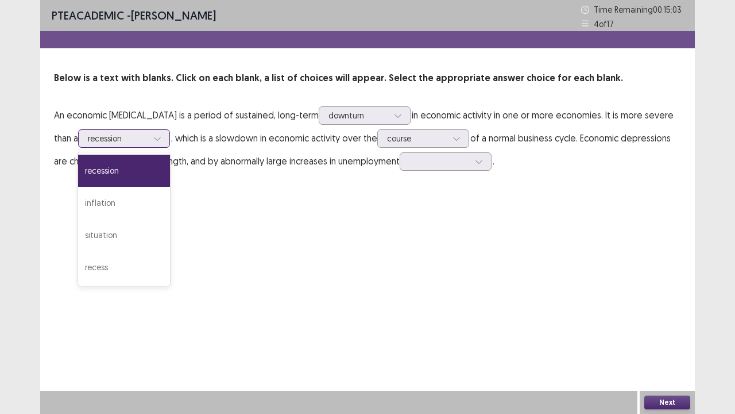
click at [149, 143] on div at bounding box center [157, 138] width 17 height 17
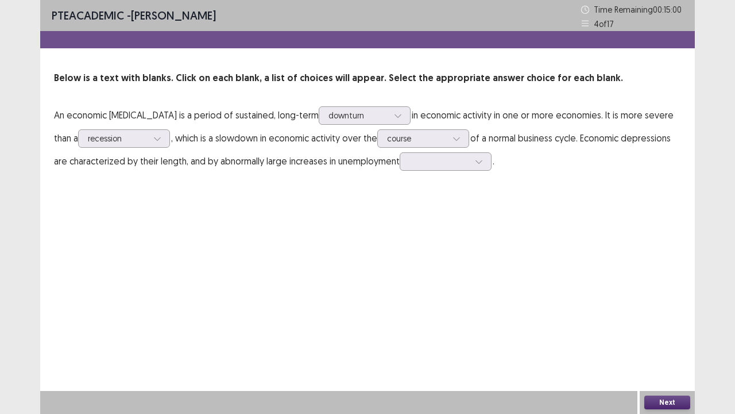
click at [231, 203] on div "PTE academic - Mousumi Das Time Remaining 00 : 15 : 00 4 of 17 Below is a text …" at bounding box center [367, 207] width 655 height 414
click at [475, 163] on icon at bounding box center [479, 161] width 8 height 8
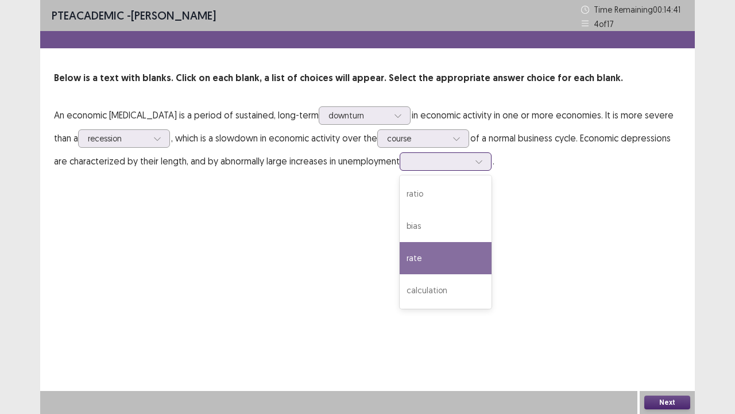
click at [421, 248] on div "rate" at bounding box center [446, 258] width 92 height 32
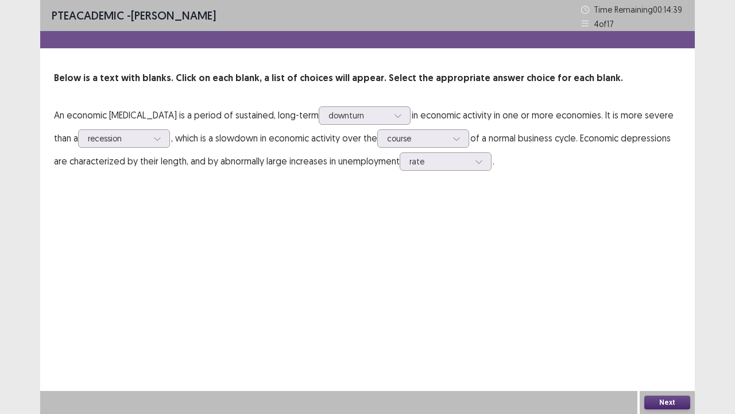
click at [664, 370] on button "Next" at bounding box center [667, 402] width 46 height 14
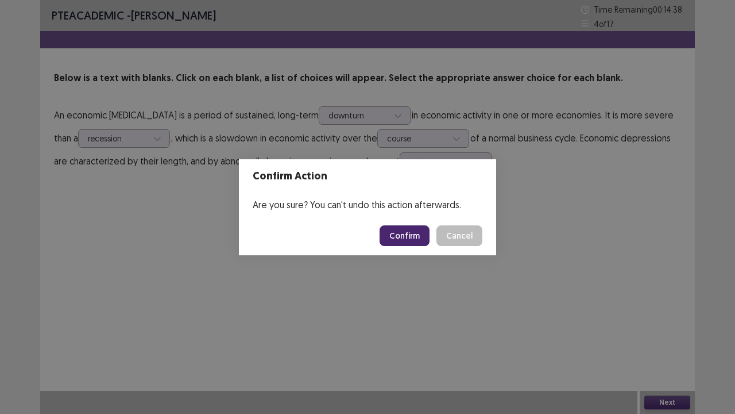
click at [420, 240] on button "Confirm" at bounding box center [405, 235] width 50 height 21
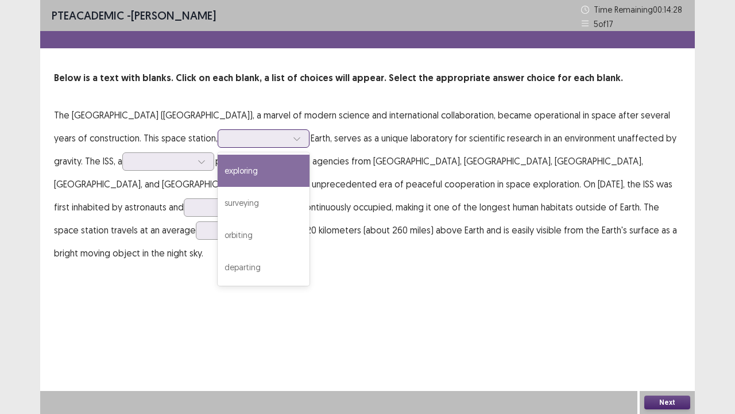
click at [293, 138] on icon at bounding box center [297, 138] width 8 height 8
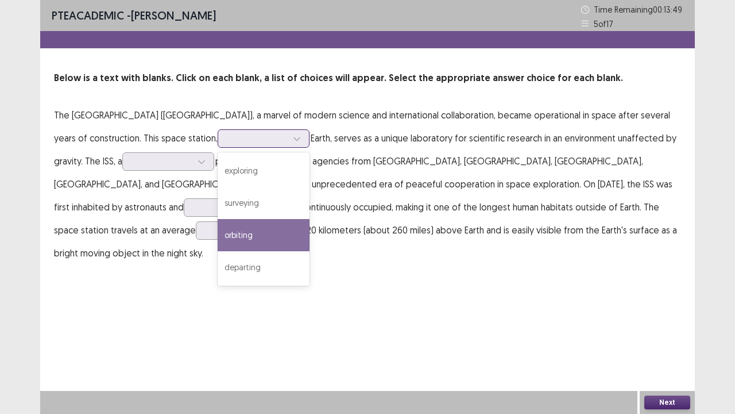
click at [229, 231] on div "orbiting" at bounding box center [264, 235] width 92 height 32
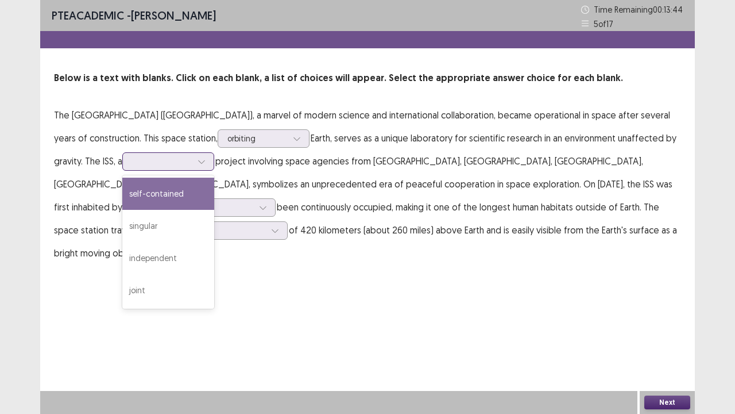
click at [198, 164] on icon at bounding box center [202, 161] width 8 height 8
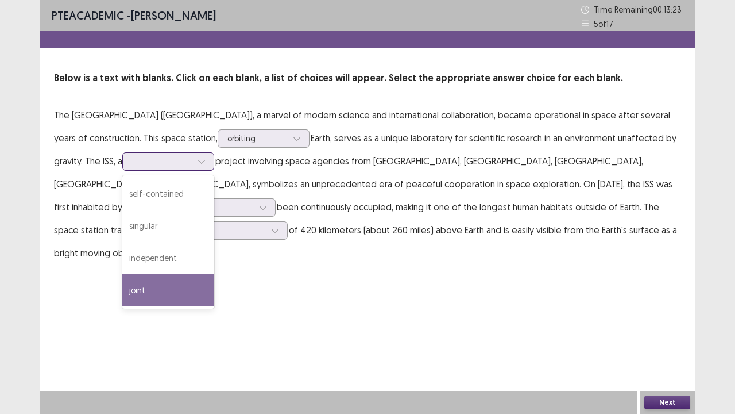
click at [152, 284] on div "joint" at bounding box center [168, 290] width 92 height 32
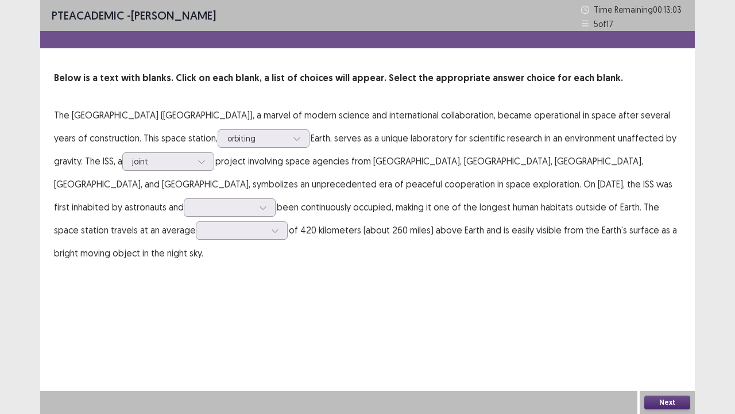
click at [146, 209] on p "The International Space Station (ISS), a marvel of modern science and internati…" at bounding box center [367, 183] width 627 height 161
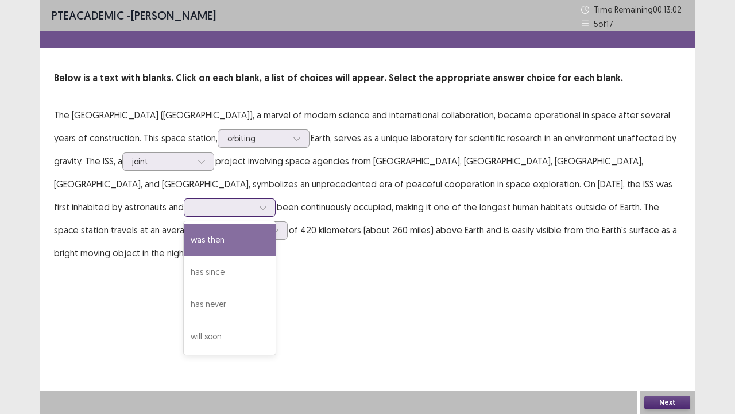
click at [259, 207] on icon at bounding box center [263, 207] width 8 height 8
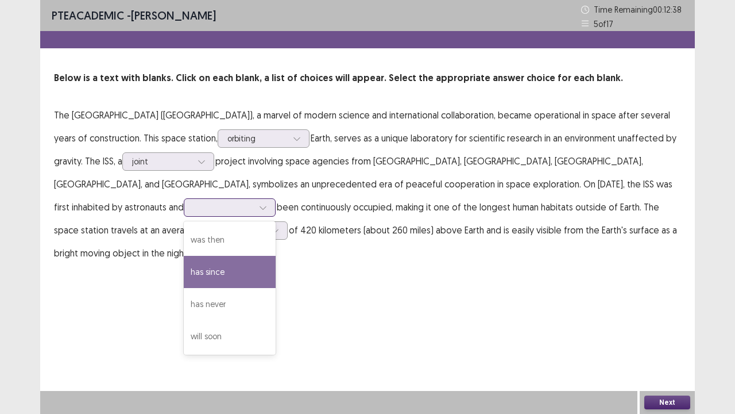
click at [184, 272] on div "has since" at bounding box center [230, 272] width 92 height 32
click at [184, 205] on div "has since" at bounding box center [230, 207] width 92 height 18
click at [265, 294] on div "PTE academic - Mousumi Das Time Remaining 00 : 12 : 08 5 of 17 Below is a text …" at bounding box center [367, 207] width 655 height 414
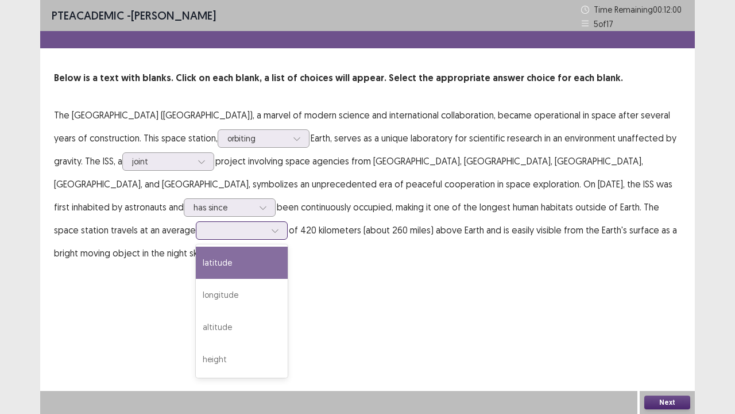
click at [271, 231] on icon at bounding box center [275, 230] width 8 height 8
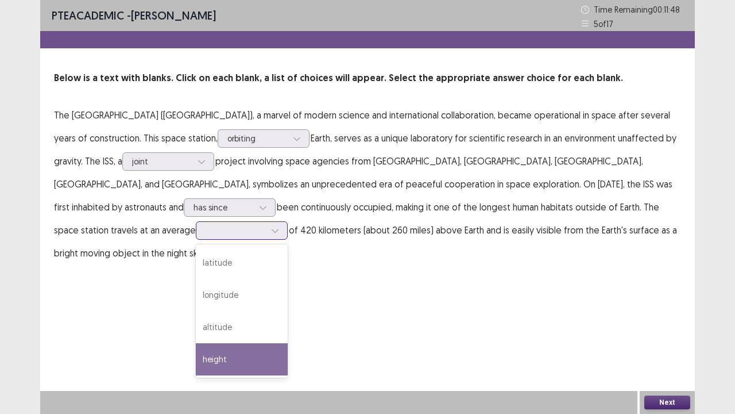
click at [196, 361] on div "height" at bounding box center [242, 359] width 92 height 32
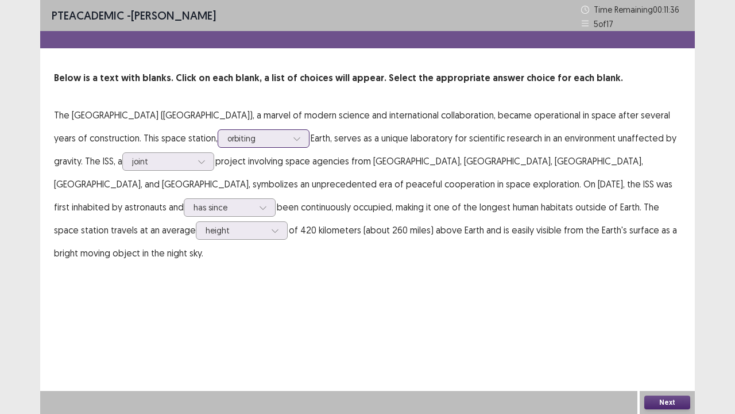
click at [288, 137] on div at bounding box center [296, 138] width 17 height 17
click at [318, 279] on div "PTE academic - Mousumi Das Time Remaining 00 : 11 : 31 5 of 17 Below is a text …" at bounding box center [367, 143] width 655 height 287
click at [662, 370] on button "Next" at bounding box center [667, 402] width 46 height 14
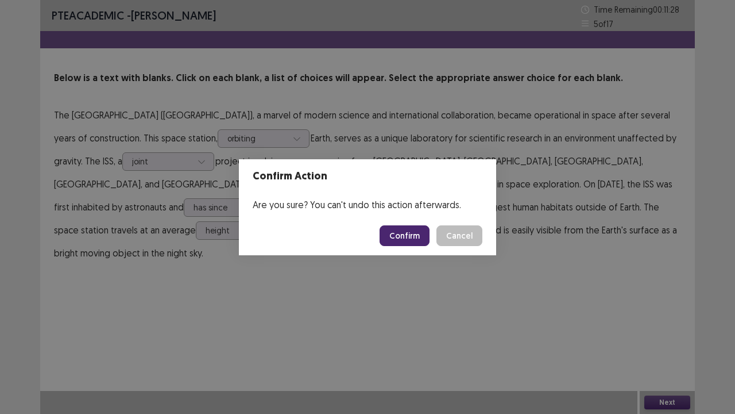
click at [405, 237] on button "Confirm" at bounding box center [405, 235] width 50 height 21
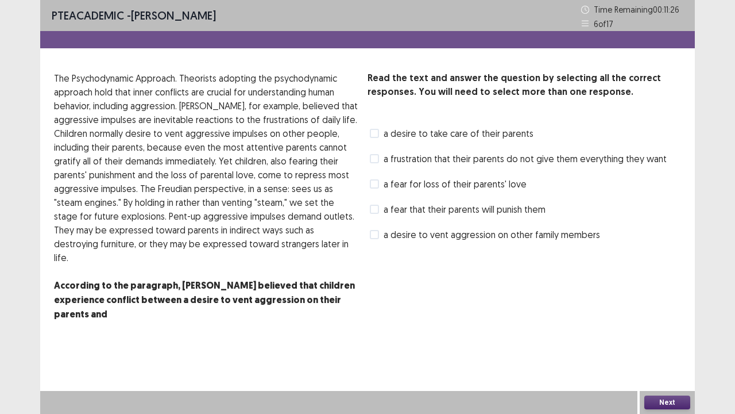
click at [400, 233] on span "a desire to vent aggression on other family members" at bounding box center [492, 234] width 217 height 14
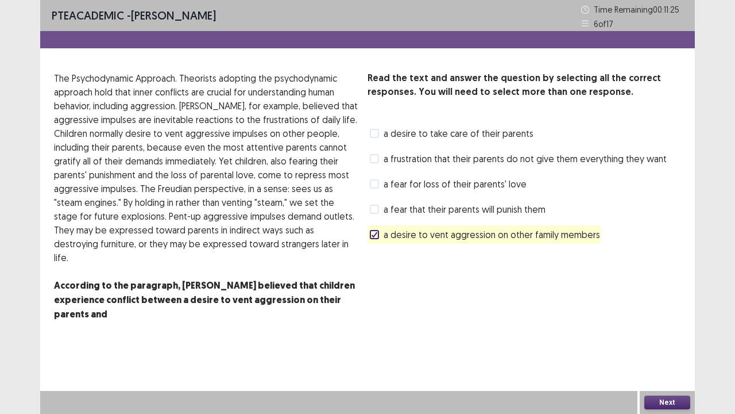
click at [668, 370] on button "Next" at bounding box center [667, 402] width 46 height 14
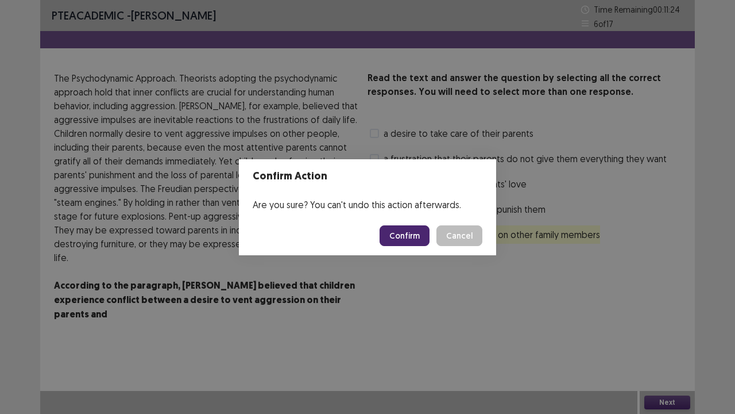
click at [413, 229] on button "Confirm" at bounding box center [405, 235] width 50 height 21
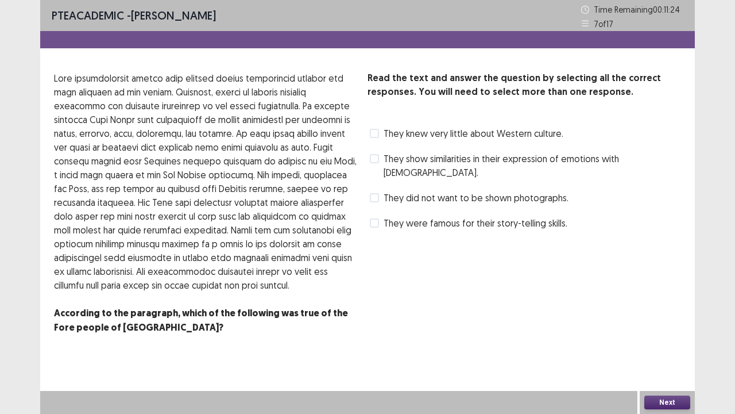
click at [408, 155] on span "They show similarities in their expression of emotions with Europeans." at bounding box center [533, 166] width 298 height 28
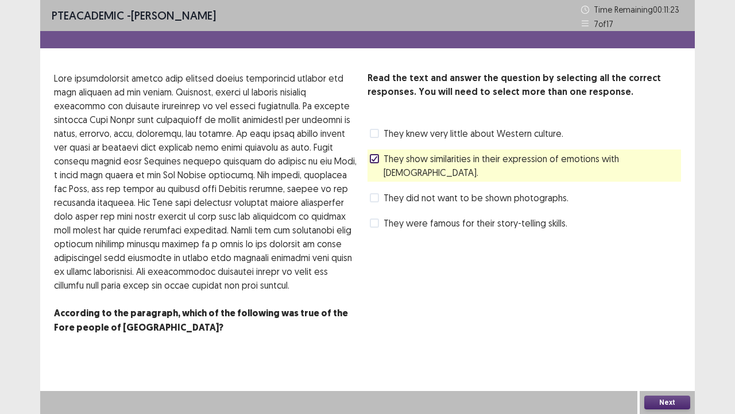
click at [658, 370] on button "Next" at bounding box center [667, 402] width 46 height 14
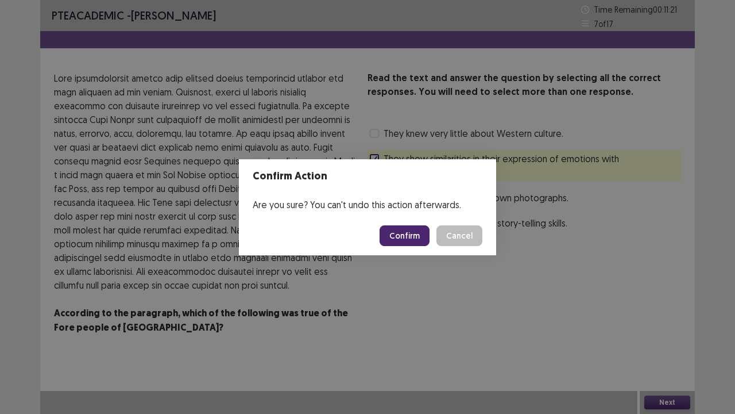
click at [407, 234] on button "Confirm" at bounding box center [405, 235] width 50 height 21
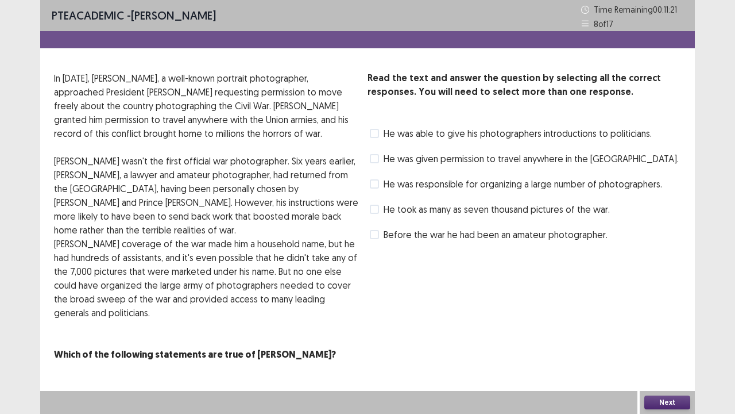
click at [418, 188] on span "He was responsible for organizing a large number of photographers." at bounding box center [523, 184] width 279 height 14
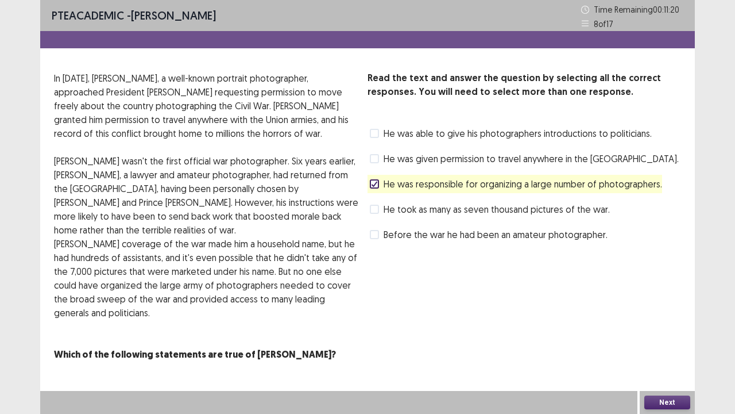
click at [663, 370] on button "Next" at bounding box center [667, 402] width 46 height 14
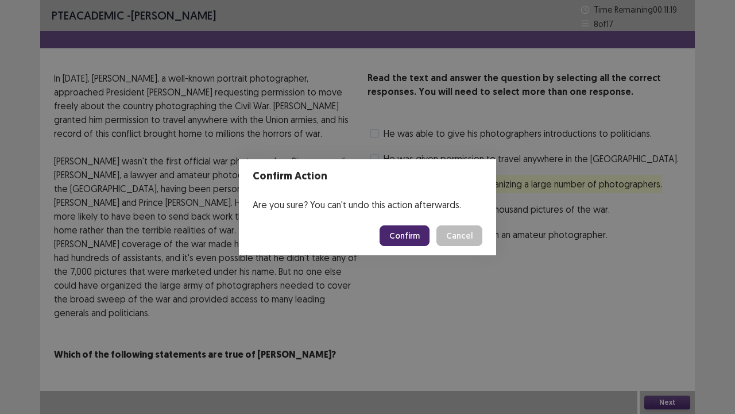
click at [412, 231] on button "Confirm" at bounding box center [405, 235] width 50 height 21
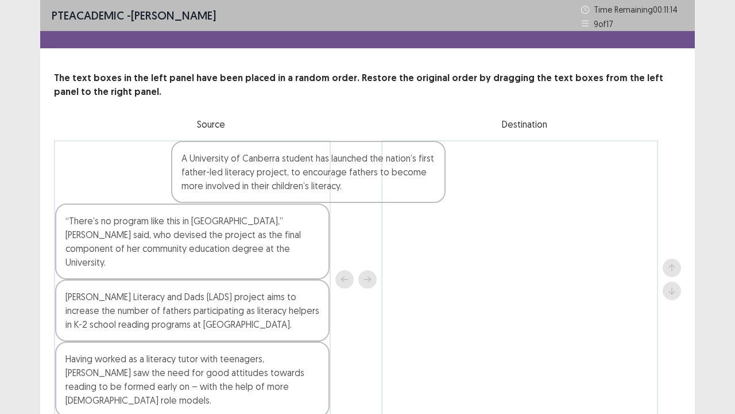
drag, startPoint x: 186, startPoint y: 186, endPoint x: 362, endPoint y: 185, distance: 176.9
click at [362, 185] on div "A University of Canberra student has launched the nation’s first father-led lit…" at bounding box center [367, 279] width 627 height 278
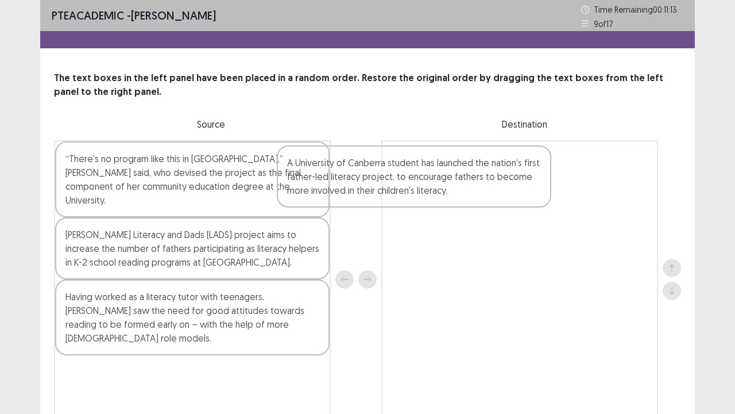
drag, startPoint x: 249, startPoint y: 165, endPoint x: 498, endPoint y: 169, distance: 249.3
click at [498, 169] on div "A University of Canberra student has launched the nation’s first father-led lit…" at bounding box center [367, 279] width 627 height 278
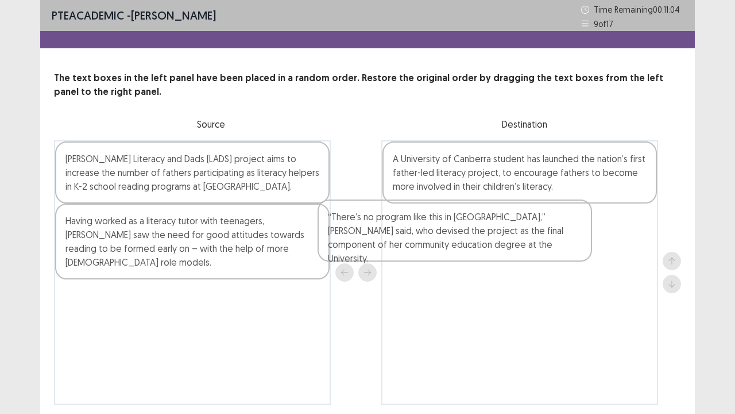
drag, startPoint x: 190, startPoint y: 180, endPoint x: 473, endPoint y: 235, distance: 288.5
click at [473, 235] on div "“There’s no program like this in Australia,” Ms Bocking said, who devised the p…" at bounding box center [367, 272] width 627 height 264
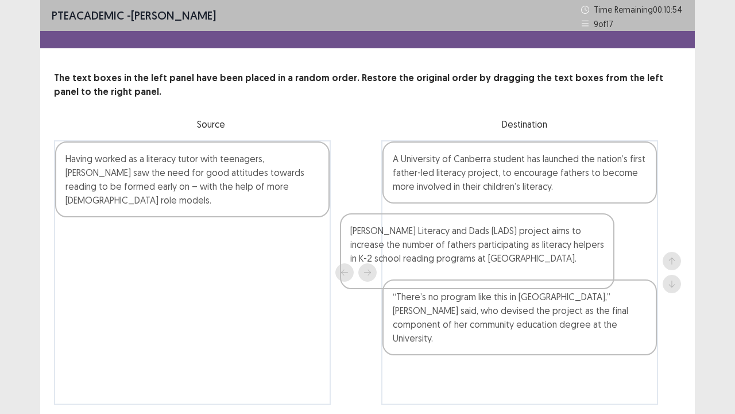
drag, startPoint x: 213, startPoint y: 210, endPoint x: 493, endPoint y: 267, distance: 286.6
click at [493, 268] on div "Julia Bocking’s Literacy and Dads (LADS) project aims to increase the number of…" at bounding box center [367, 272] width 627 height 264
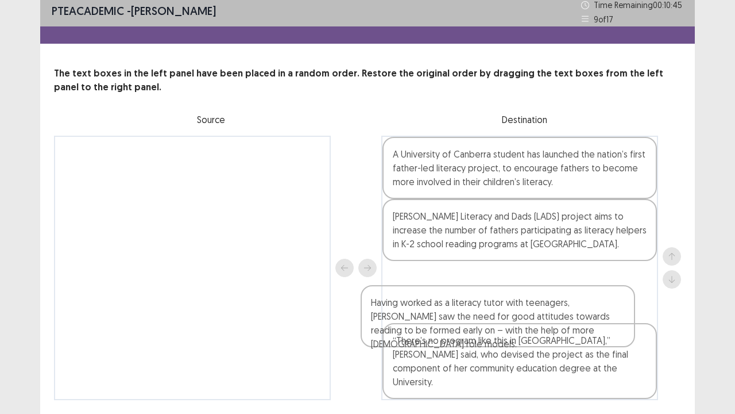
drag, startPoint x: 220, startPoint y: 179, endPoint x: 526, endPoint y: 326, distance: 339.9
click at [526, 326] on div "Having worked as a literacy tutor with teenagers, Ms Bocking saw the need for g…" at bounding box center [367, 268] width 627 height 264
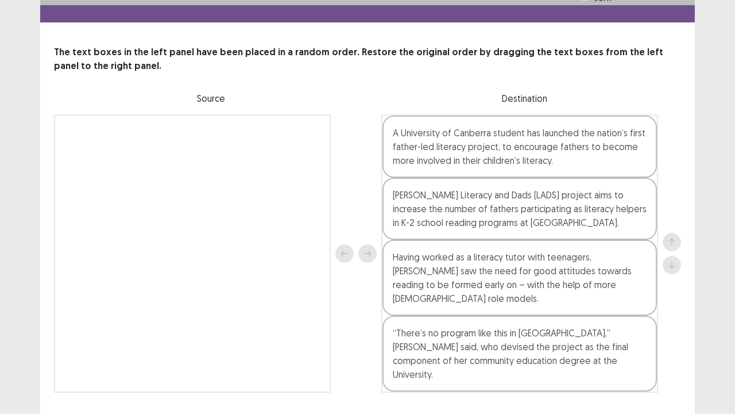
scroll to position [41, 0]
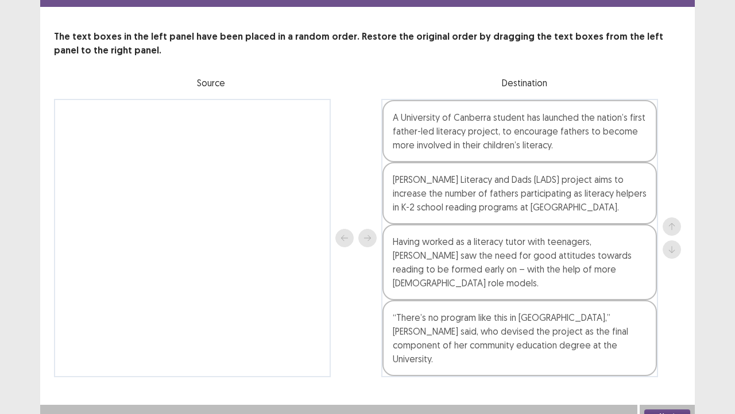
click at [669, 370] on button "Next" at bounding box center [667, 416] width 46 height 14
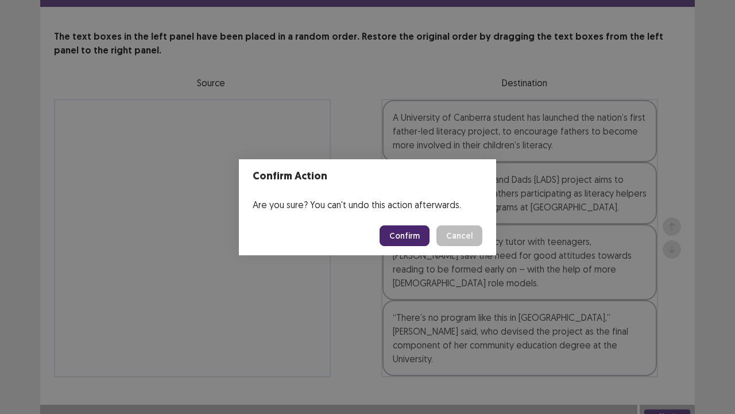
click at [390, 234] on button "Confirm" at bounding box center [405, 235] width 50 height 21
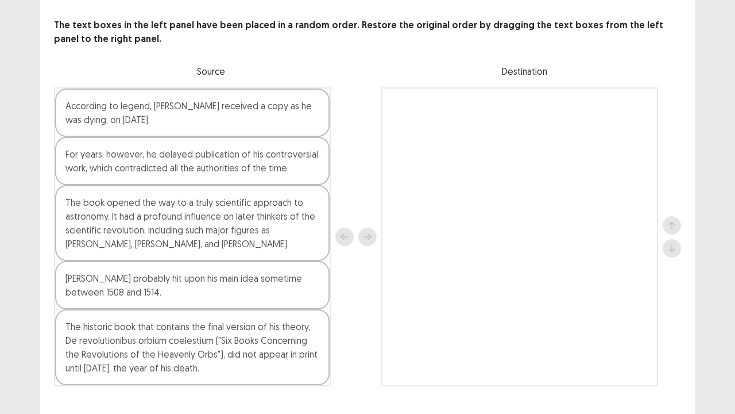
scroll to position [76, 0]
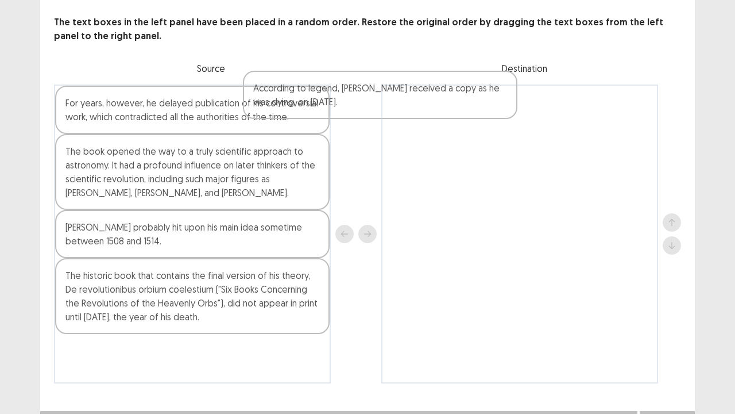
drag, startPoint x: 186, startPoint y: 99, endPoint x: 385, endPoint y: 105, distance: 200.0
click at [385, 105] on div "According to legend, Copernicus received a copy as he was dying, on May 24, 154…" at bounding box center [367, 233] width 627 height 299
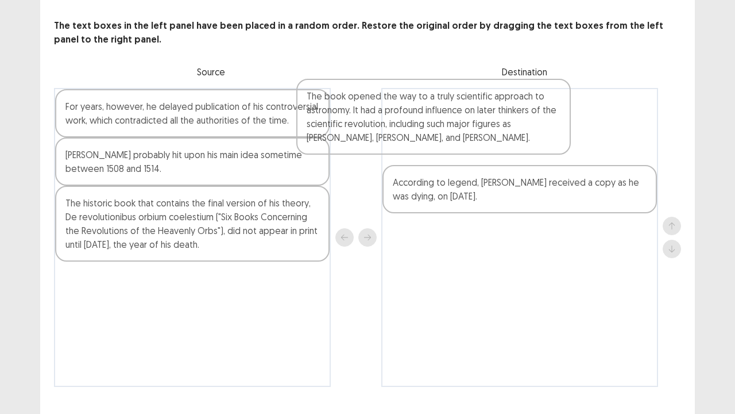
drag, startPoint x: 149, startPoint y: 188, endPoint x: 455, endPoint y: 152, distance: 308.2
click at [452, 152] on div "For years, however, he delayed publication of his controversial work, which con…" at bounding box center [367, 237] width 627 height 299
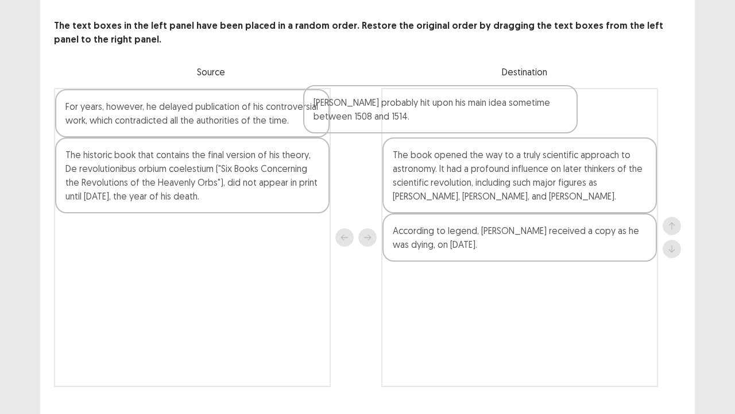
drag, startPoint x: 212, startPoint y: 166, endPoint x: 481, endPoint y: 121, distance: 272.5
click at [481, 121] on div "For years, however, he delayed publication of his controversial work, which con…" at bounding box center [367, 237] width 627 height 299
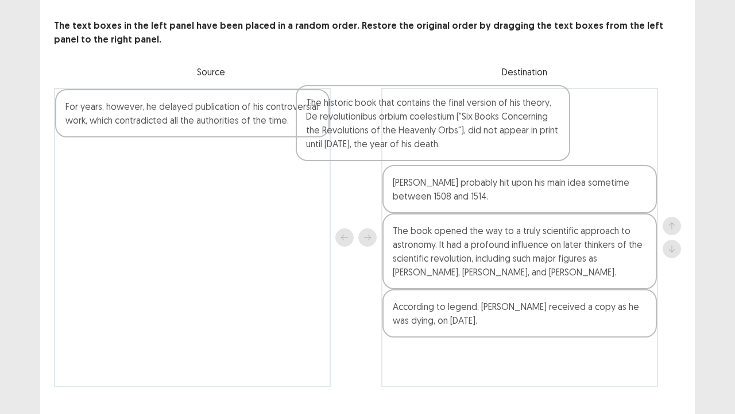
drag, startPoint x: 114, startPoint y: 187, endPoint x: 401, endPoint y: 152, distance: 289.4
click at [395, 148] on div "For years, however, he delayed publication of his controversial work, which con…" at bounding box center [367, 237] width 627 height 299
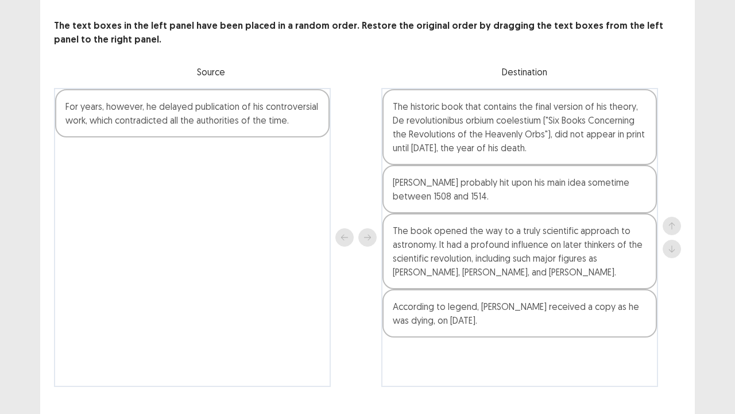
drag, startPoint x: 465, startPoint y: 192, endPoint x: 465, endPoint y: 201, distance: 8.6
click at [465, 201] on div "The historic book that contains the final version of his theory, De revolutioni…" at bounding box center [519, 237] width 277 height 299
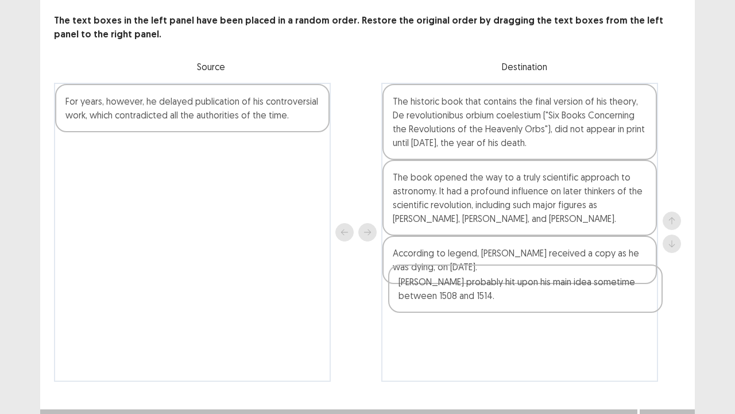
drag, startPoint x: 465, startPoint y: 201, endPoint x: 473, endPoint y: 309, distance: 108.3
click at [473, 310] on div "The historic book that contains the final version of his theory, De revolutioni…" at bounding box center [519, 232] width 277 height 299
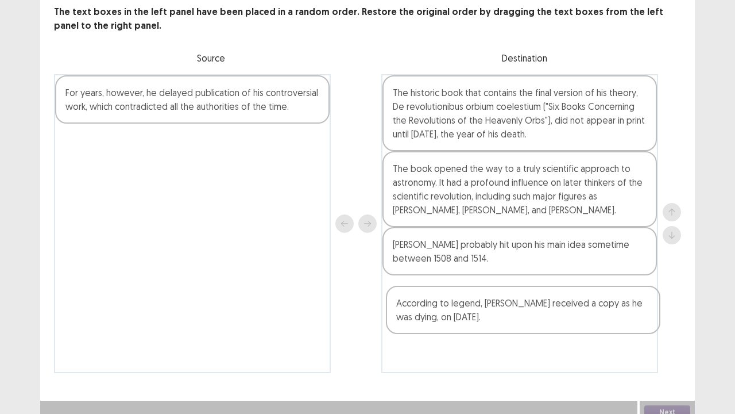
drag, startPoint x: 492, startPoint y: 269, endPoint x: 500, endPoint y: 310, distance: 41.5
click at [500, 322] on div "The historic book that contains the final version of his theory, De revolutioni…" at bounding box center [519, 223] width 277 height 299
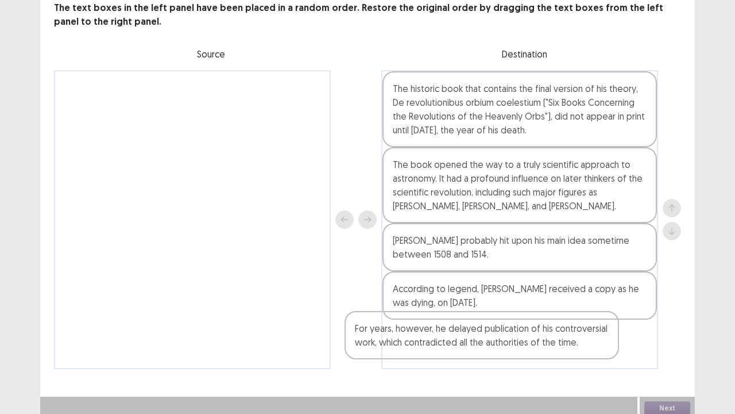
scroll to position [76, 0]
drag, startPoint x: 164, startPoint y: 97, endPoint x: 482, endPoint y: 319, distance: 387.8
click at [480, 321] on div "For years, however, he delayed publication of his controversial work, which con…" at bounding box center [367, 218] width 627 height 299
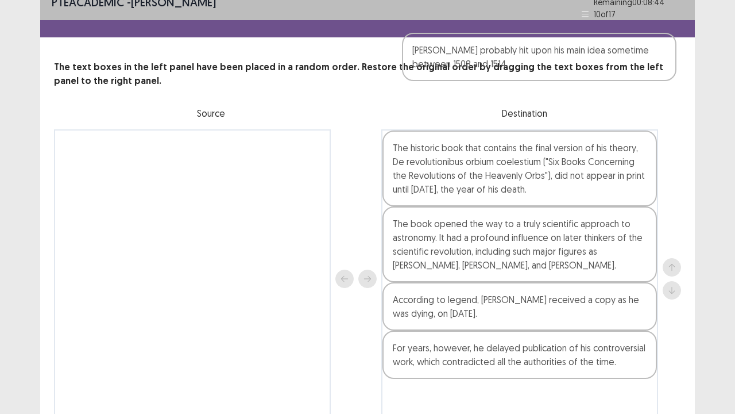
scroll to position [0, 0]
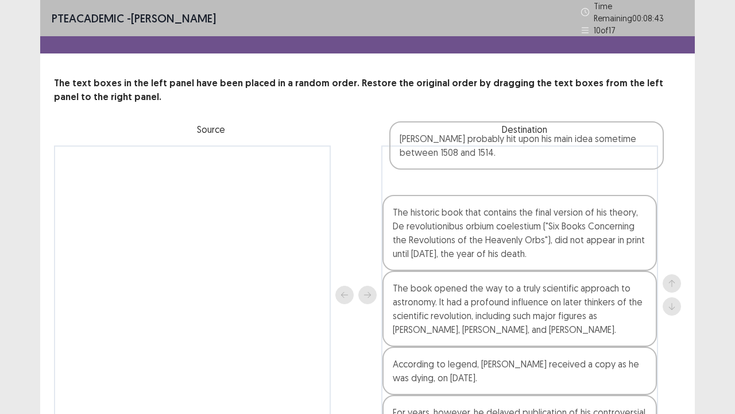
drag, startPoint x: 504, startPoint y: 254, endPoint x: 512, endPoint y: 160, distance: 94.5
click at [512, 160] on div "The historic book that contains the final version of his theory, De revolutioni…" at bounding box center [519, 294] width 277 height 299
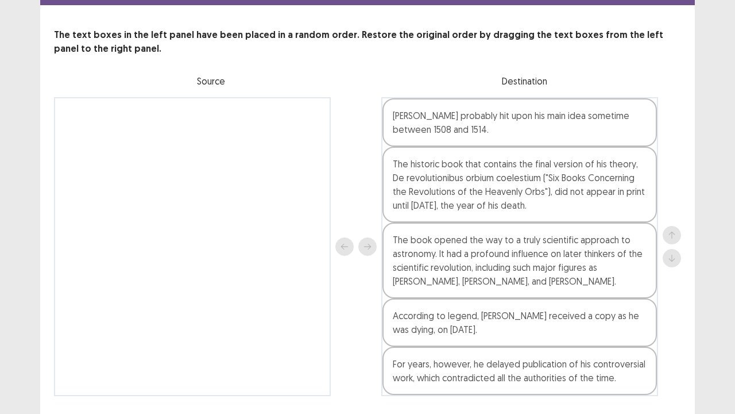
scroll to position [76, 0]
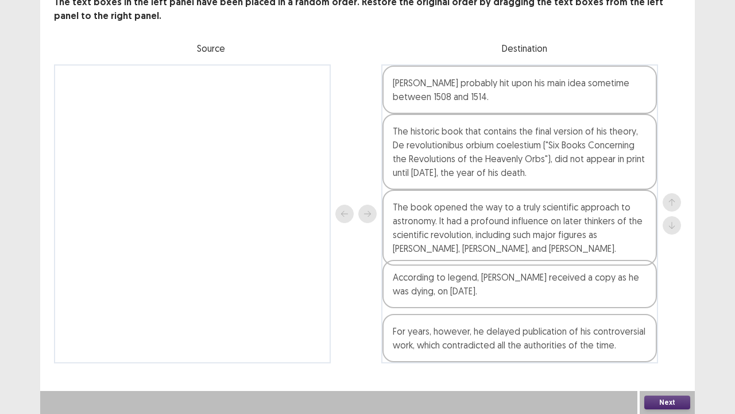
drag, startPoint x: 504, startPoint y: 302, endPoint x: 507, endPoint y: 292, distance: 10.4
click at [505, 295] on div "Copernicus probably hit upon his main idea sometime between 1508 and 1514. The …" at bounding box center [519, 213] width 277 height 299
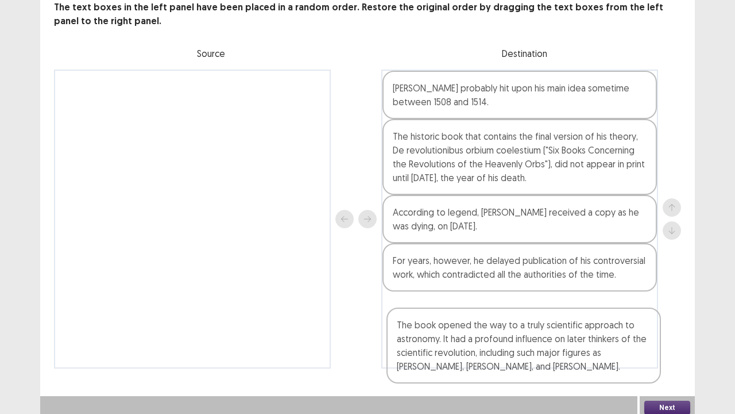
drag, startPoint x: 518, startPoint y: 259, endPoint x: 519, endPoint y: 334, distance: 74.7
click at [519, 335] on div "Copernicus probably hit upon his main idea sometime between 1508 and 1514. The …" at bounding box center [519, 218] width 277 height 299
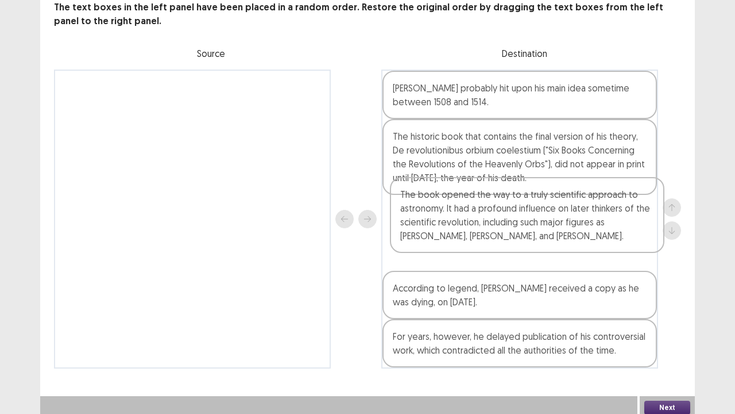
drag, startPoint x: 510, startPoint y: 343, endPoint x: 519, endPoint y: 241, distance: 103.2
click at [519, 241] on div "Copernicus probably hit upon his main idea sometime between 1508 and 1514. The …" at bounding box center [519, 218] width 277 height 299
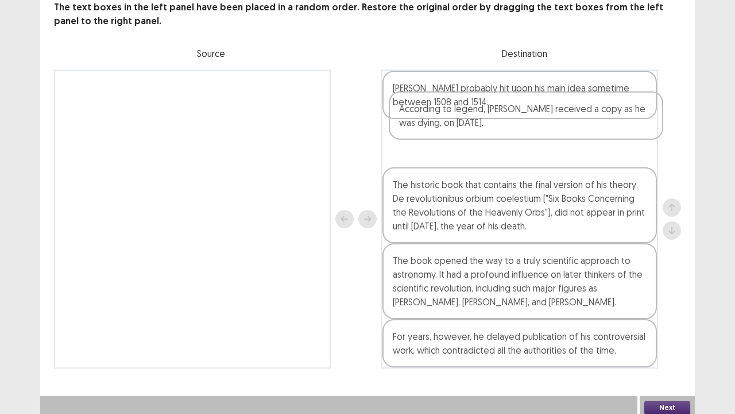
drag, startPoint x: 481, startPoint y: 295, endPoint x: 495, endPoint y: 143, distance: 152.2
click at [495, 143] on div "Copernicus probably hit upon his main idea sometime between 1508 and 1514. The …" at bounding box center [519, 218] width 277 height 299
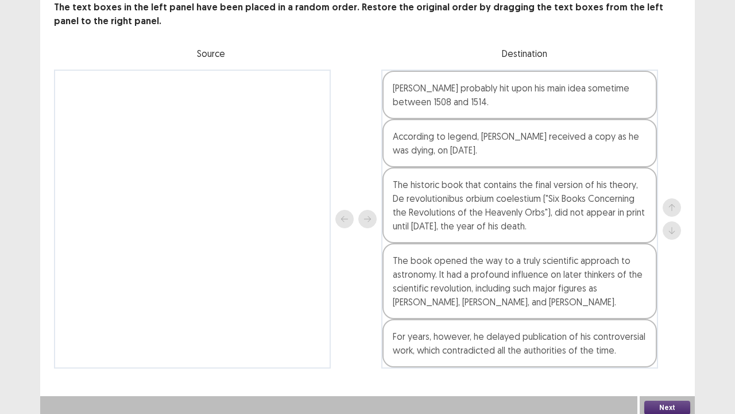
click at [659, 370] on button "Next" at bounding box center [667, 407] width 46 height 14
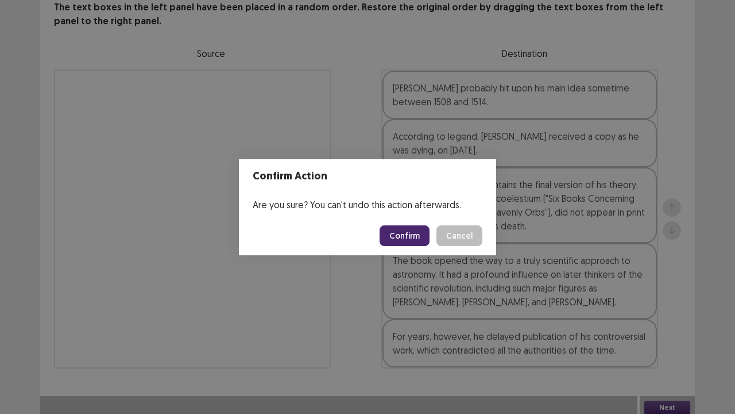
click at [418, 233] on button "Confirm" at bounding box center [405, 235] width 50 height 21
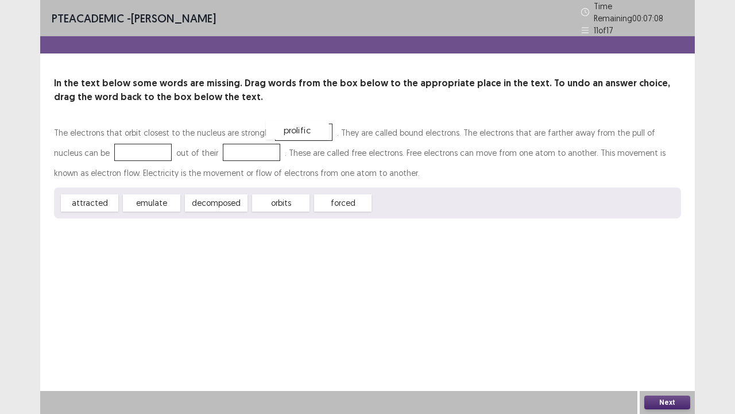
drag, startPoint x: 399, startPoint y: 195, endPoint x: 292, endPoint y: 122, distance: 129.8
drag, startPoint x: 289, startPoint y: 200, endPoint x: 212, endPoint y: 150, distance: 91.5
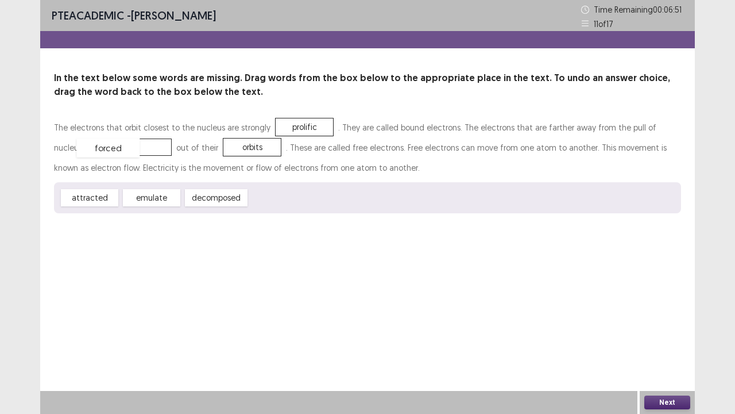
drag, startPoint x: 287, startPoint y: 200, endPoint x: 114, endPoint y: 151, distance: 179.8
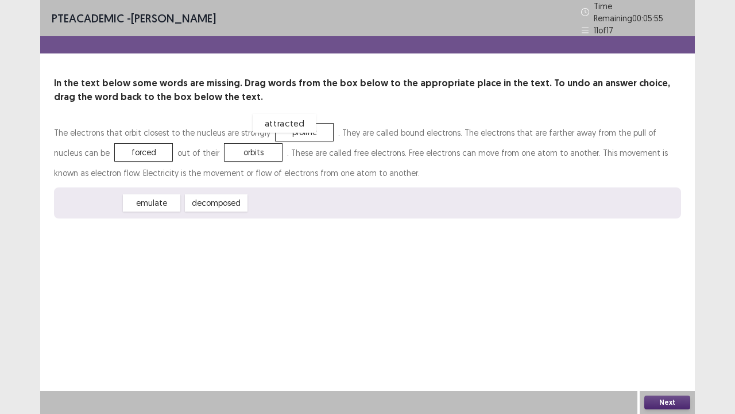
drag, startPoint x: 92, startPoint y: 200, endPoint x: 294, endPoint y: 123, distance: 215.5
click at [665, 370] on button "Next" at bounding box center [667, 402] width 46 height 14
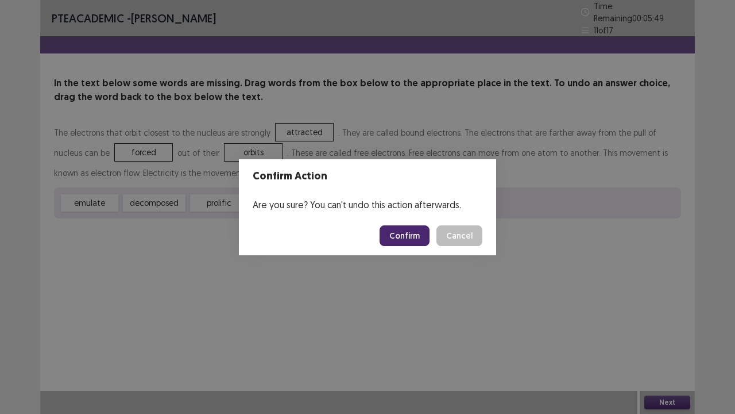
click at [408, 236] on button "Confirm" at bounding box center [405, 235] width 50 height 21
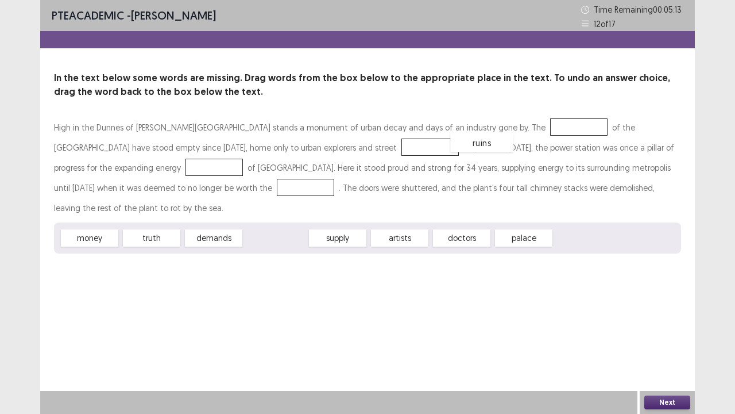
drag, startPoint x: 269, startPoint y: 220, endPoint x: 493, endPoint y: 127, distance: 243.1
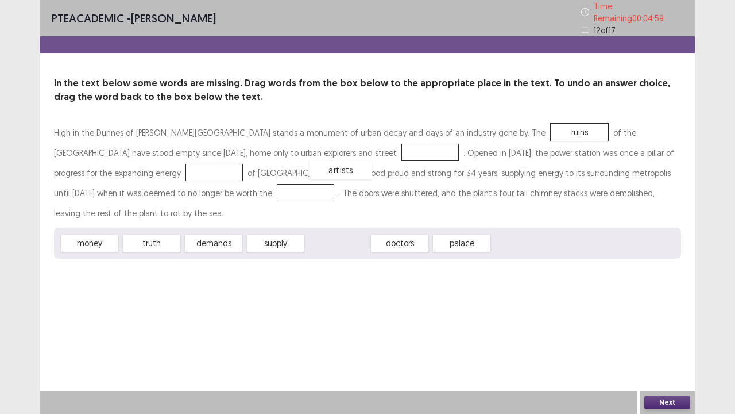
drag, startPoint x: 346, startPoint y: 218, endPoint x: 349, endPoint y: 144, distance: 73.6
drag, startPoint x: 213, startPoint y: 220, endPoint x: 123, endPoint y: 170, distance: 102.1
drag, startPoint x: 138, startPoint y: 197, endPoint x: 102, endPoint y: 203, distance: 37.3
click at [102, 196] on div "High in the Dunnes of C.Y. O’Connor Beach stands a monument of urban decay and …" at bounding box center [367, 190] width 627 height 136
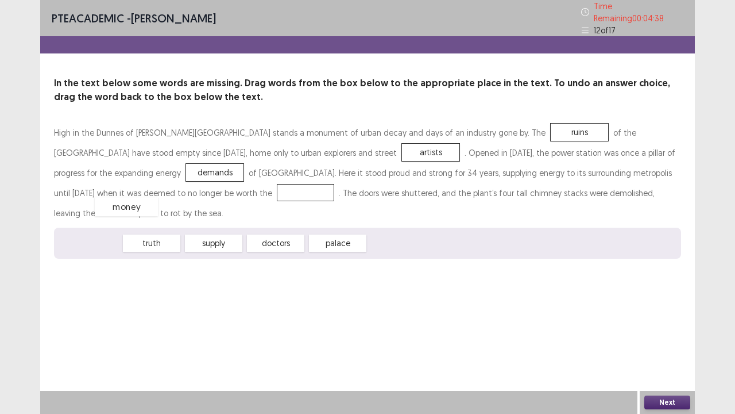
drag, startPoint x: 96, startPoint y: 218, endPoint x: 133, endPoint y: 182, distance: 51.6
click at [675, 370] on button "Next" at bounding box center [667, 402] width 46 height 14
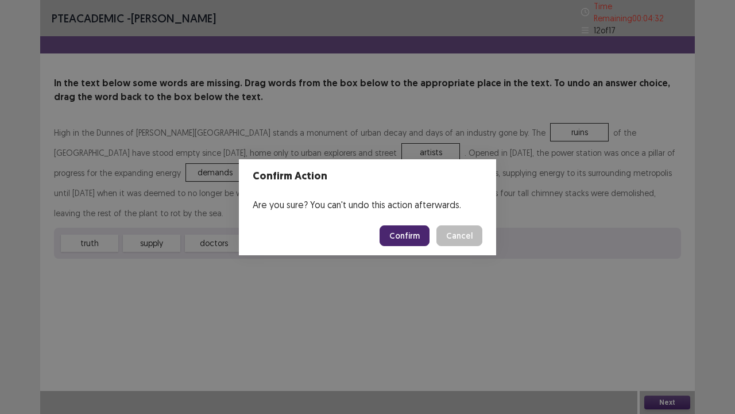
click at [407, 234] on button "Confirm" at bounding box center [405, 235] width 50 height 21
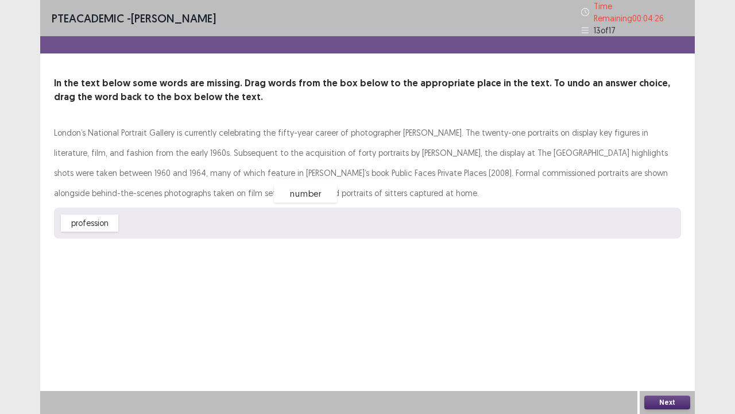
drag, startPoint x: 159, startPoint y: 215, endPoint x: 313, endPoint y: 186, distance: 156.8
click at [313, 186] on div "number" at bounding box center [305, 193] width 63 height 19
click at [580, 173] on div "London’s National Portrait Gallery is currently celebrating the fifty-year care…" at bounding box center [367, 162] width 627 height 80
click at [654, 370] on button "Next" at bounding box center [667, 402] width 46 height 14
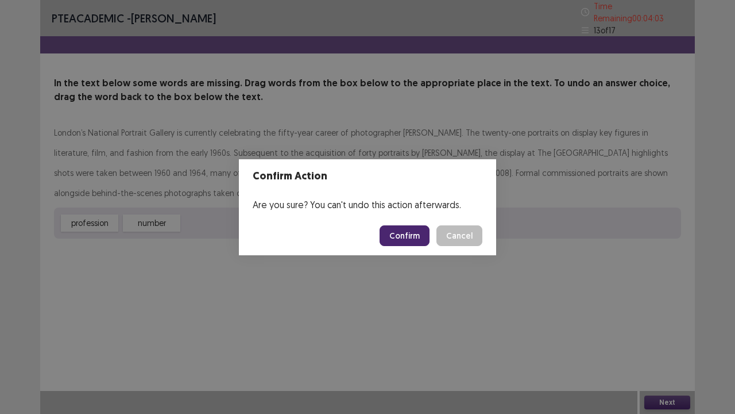
click at [406, 237] on button "Confirm" at bounding box center [405, 235] width 50 height 21
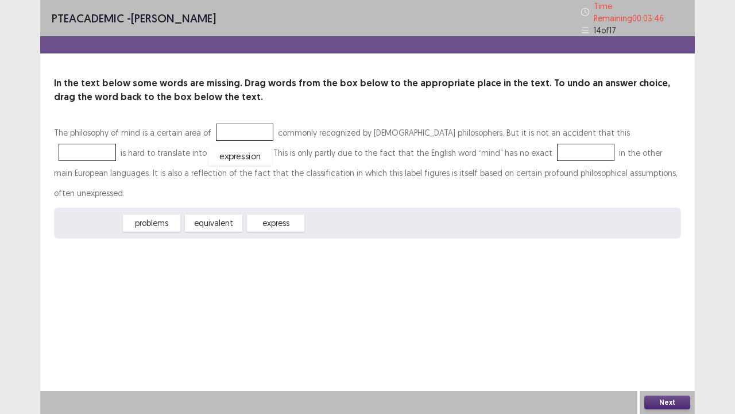
drag, startPoint x: 84, startPoint y: 200, endPoint x: 235, endPoint y: 133, distance: 164.8
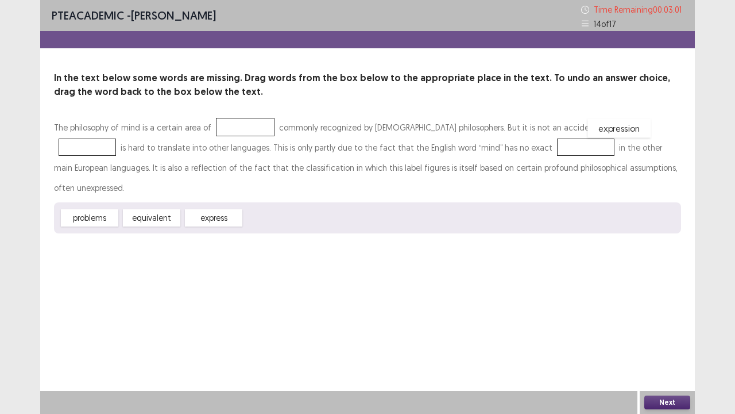
drag, startPoint x: 240, startPoint y: 134, endPoint x: 620, endPoint y: 133, distance: 380.2
drag, startPoint x: 153, startPoint y: 202, endPoint x: 486, endPoint y: 151, distance: 336.9
drag, startPoint x: 86, startPoint y: 199, endPoint x: 225, endPoint y: 128, distance: 156.2
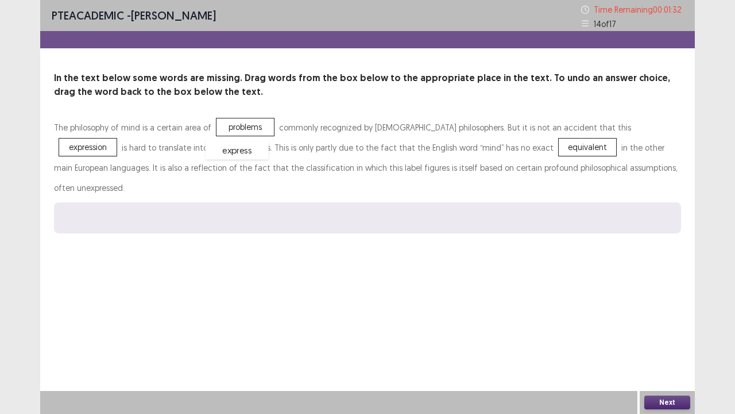
drag, startPoint x: 88, startPoint y: 200, endPoint x: 236, endPoint y: 133, distance: 162.4
drag, startPoint x: 231, startPoint y: 133, endPoint x: 179, endPoint y: 189, distance: 76.8
drag, startPoint x: 111, startPoint y: 189, endPoint x: 240, endPoint y: 123, distance: 144.4
click at [657, 370] on button "Next" at bounding box center [667, 402] width 46 height 14
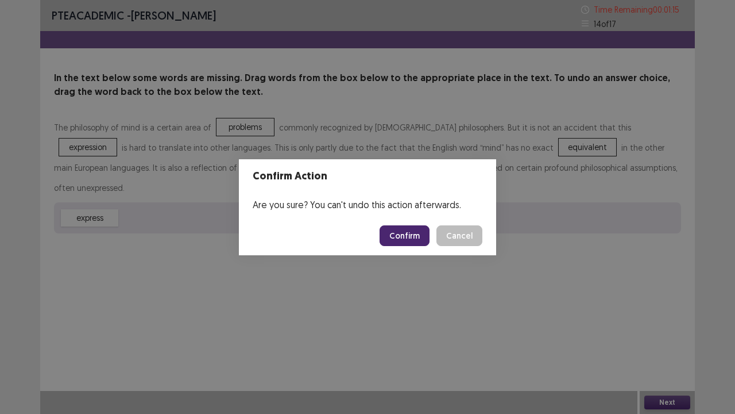
drag, startPoint x: 406, startPoint y: 233, endPoint x: 407, endPoint y: 239, distance: 6.4
click at [406, 234] on button "Confirm" at bounding box center [405, 235] width 50 height 21
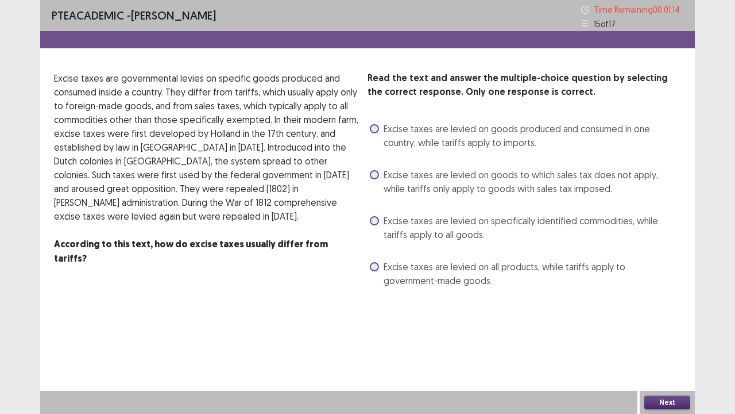
click at [429, 230] on span "Excise taxes are levied on specifically identified commodities, while tariffs a…" at bounding box center [533, 228] width 298 height 28
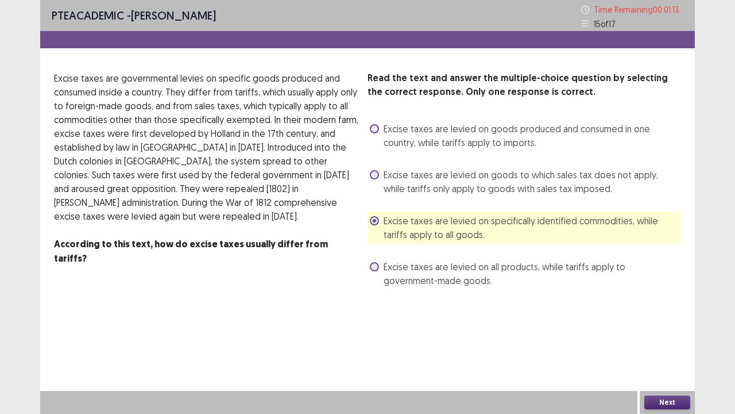
click at [681, 370] on button "Next" at bounding box center [667, 402] width 46 height 14
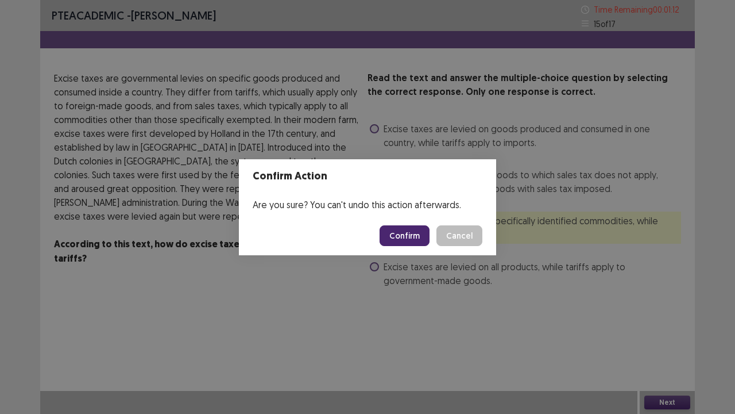
click at [404, 237] on button "Confirm" at bounding box center [405, 235] width 50 height 21
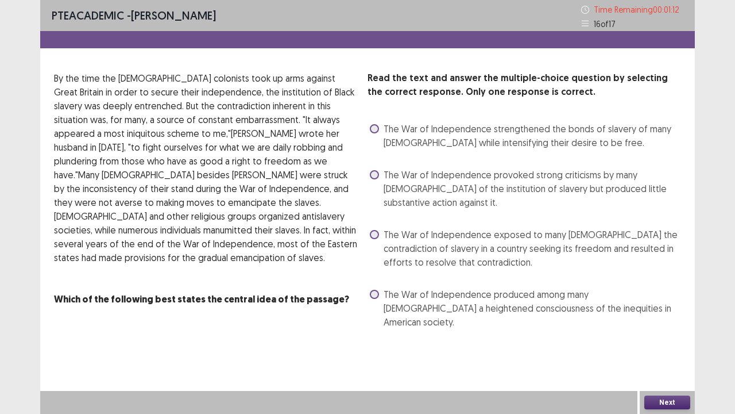
click at [427, 227] on span "The War of Independence exposed to many Americans the contradiction of slavery …" at bounding box center [533, 247] width 298 height 41
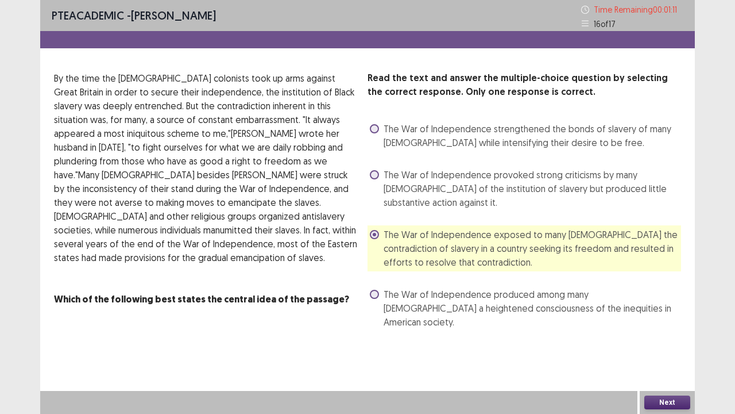
click at [661, 370] on button "Next" at bounding box center [667, 402] width 46 height 14
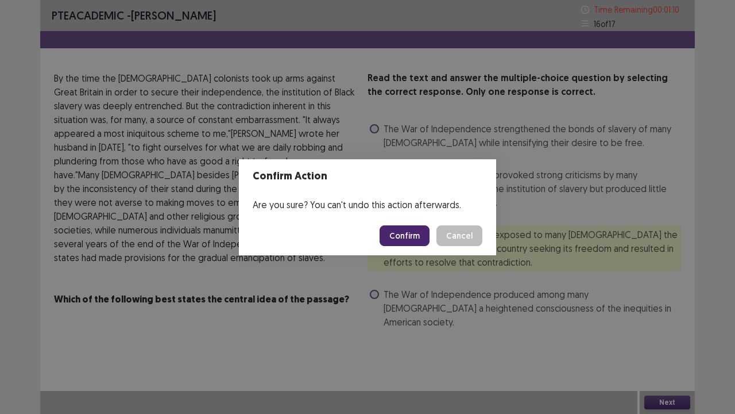
click at [415, 237] on button "Confirm" at bounding box center [405, 235] width 50 height 21
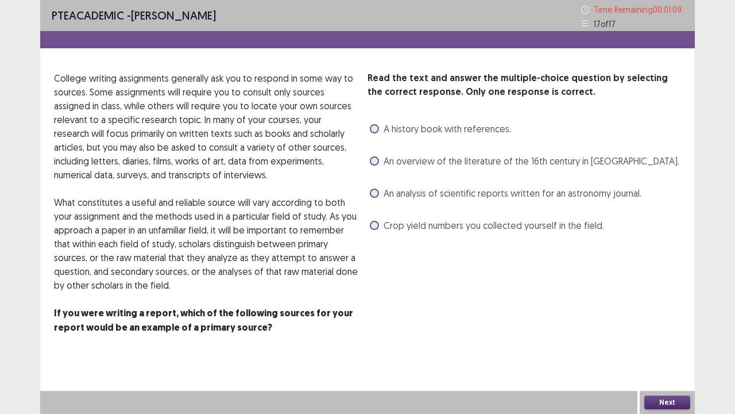
click at [421, 192] on span "An analysis of scientific reports written for an astronomy journal." at bounding box center [513, 193] width 258 height 14
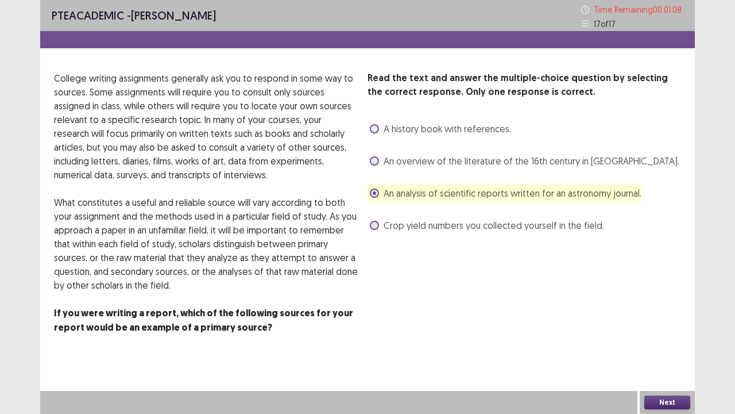
click at [670, 370] on button "Next" at bounding box center [667, 402] width 46 height 14
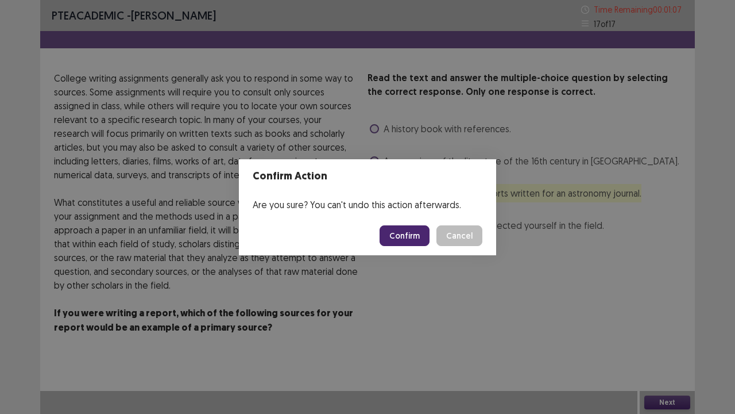
click at [408, 240] on button "Confirm" at bounding box center [405, 235] width 50 height 21
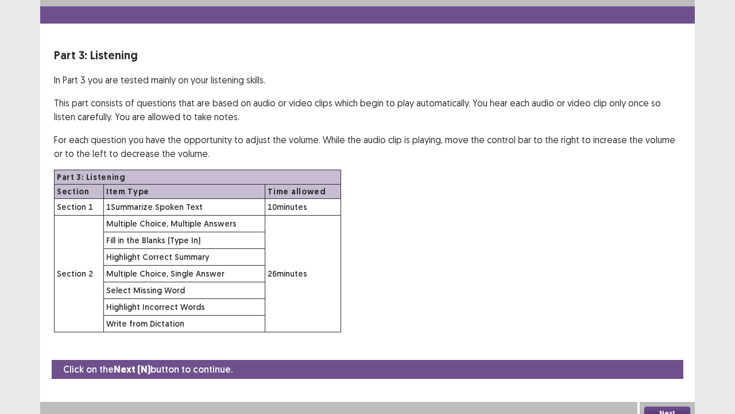
scroll to position [33, 0]
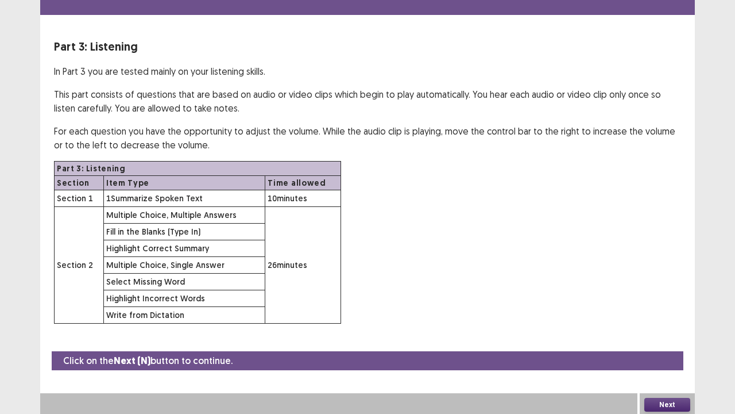
click at [665, 370] on button "Next" at bounding box center [667, 404] width 46 height 14
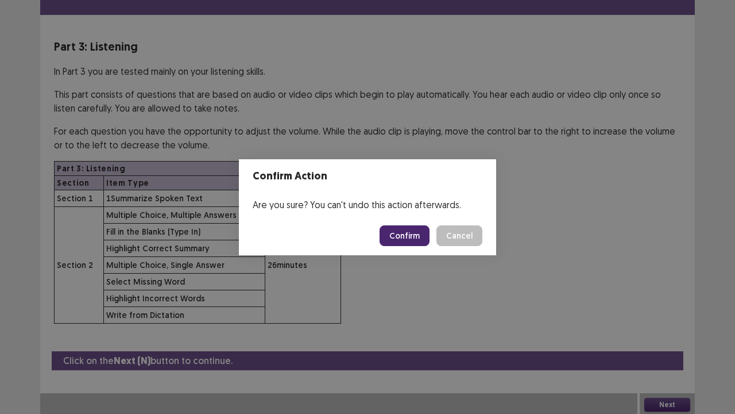
click at [408, 235] on button "Confirm" at bounding box center [405, 235] width 50 height 21
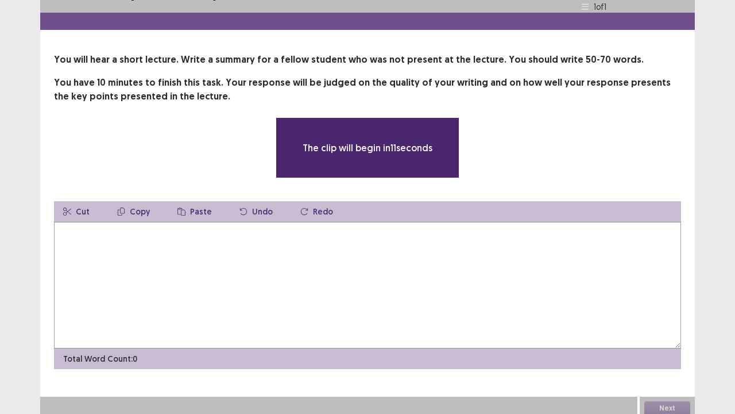
click at [423, 241] on textarea at bounding box center [367, 285] width 627 height 126
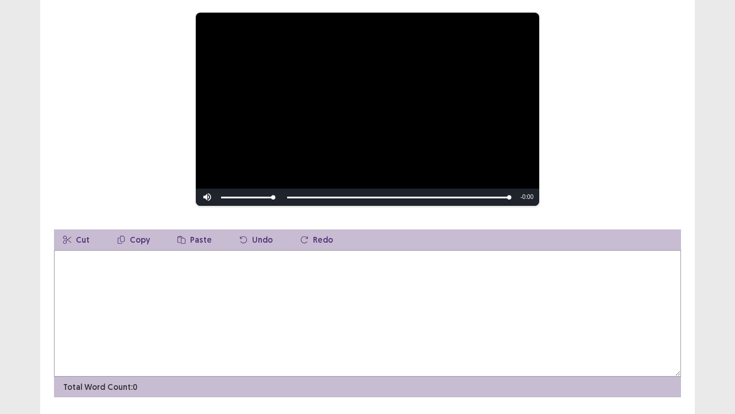
scroll to position [157, 0]
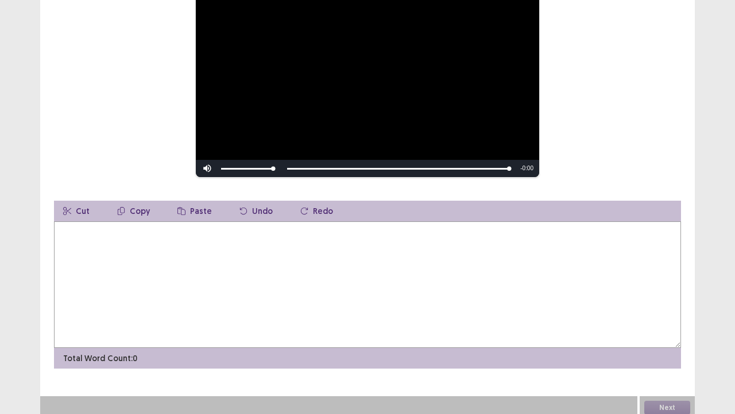
click at [511, 281] on textarea at bounding box center [367, 284] width 627 height 126
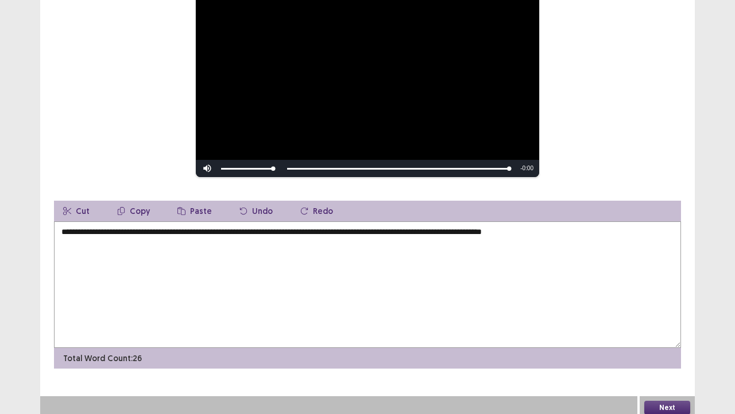
click at [442, 229] on textarea "**********" at bounding box center [367, 284] width 627 height 126
click at [562, 230] on textarea "**********" at bounding box center [367, 284] width 627 height 126
click at [573, 229] on textarea "**********" at bounding box center [367, 284] width 627 height 126
click at [601, 227] on textarea "**********" at bounding box center [367, 284] width 627 height 126
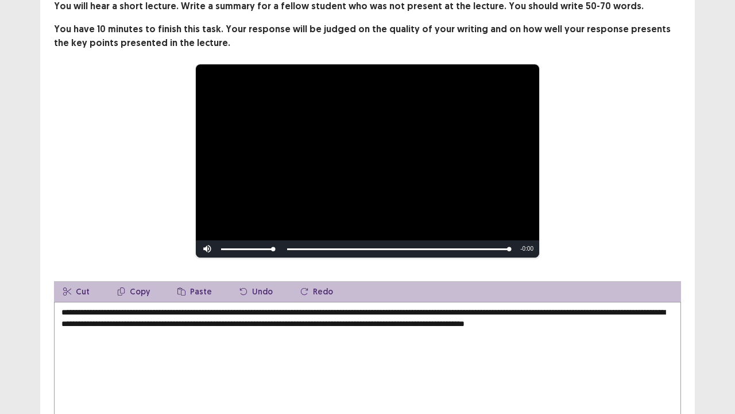
scroll to position [82, 0]
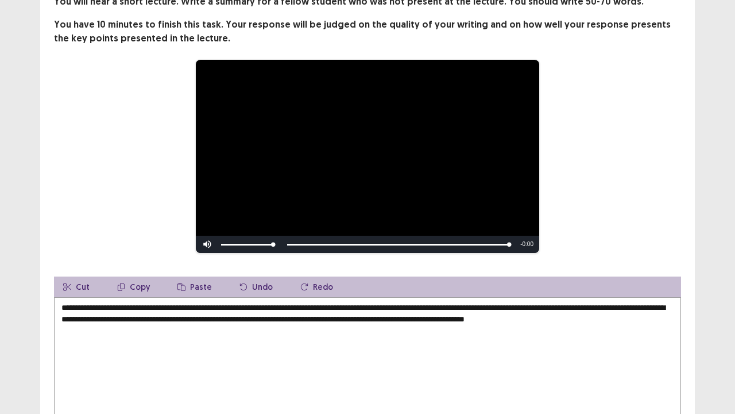
click at [428, 304] on textarea "**********" at bounding box center [367, 360] width 627 height 126
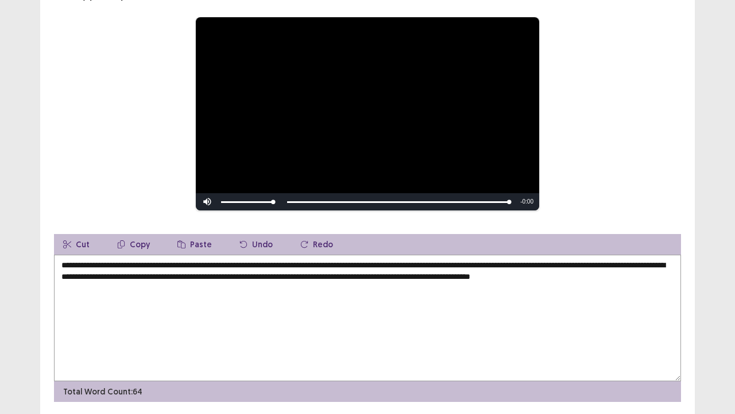
scroll to position [68, 0]
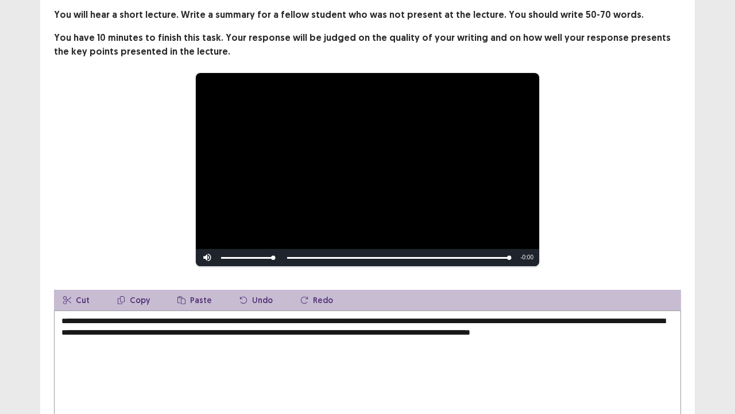
drag, startPoint x: 442, startPoint y: 402, endPoint x: 389, endPoint y: 372, distance: 61.5
click at [389, 370] on textarea "**********" at bounding box center [367, 373] width 627 height 126
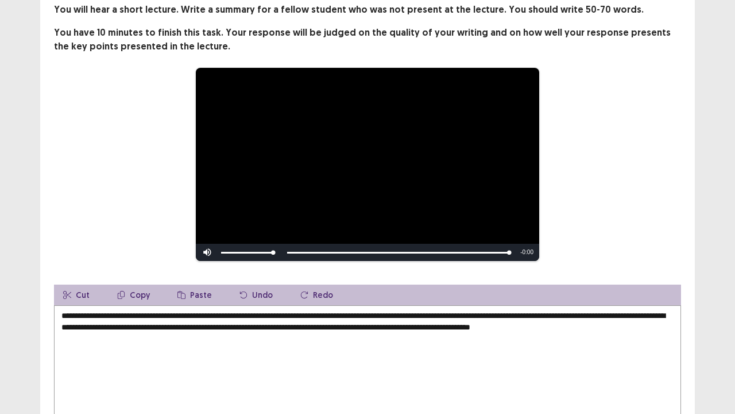
click at [176, 347] on textarea "**********" at bounding box center [367, 368] width 627 height 126
click at [143, 329] on textarea "**********" at bounding box center [367, 368] width 627 height 126
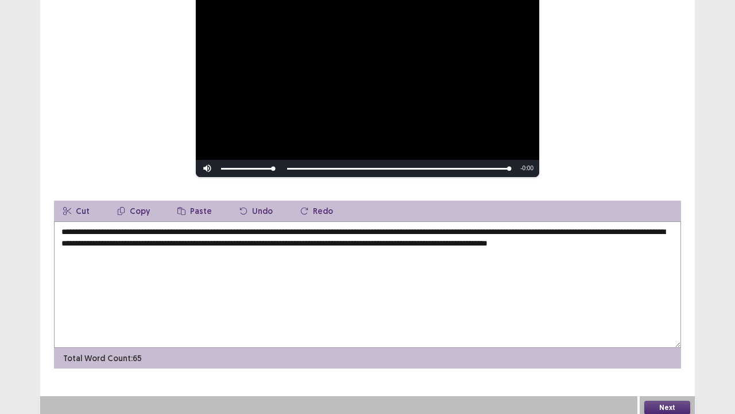
type textarea "**********"
click at [666, 370] on button "Next" at bounding box center [667, 407] width 46 height 14
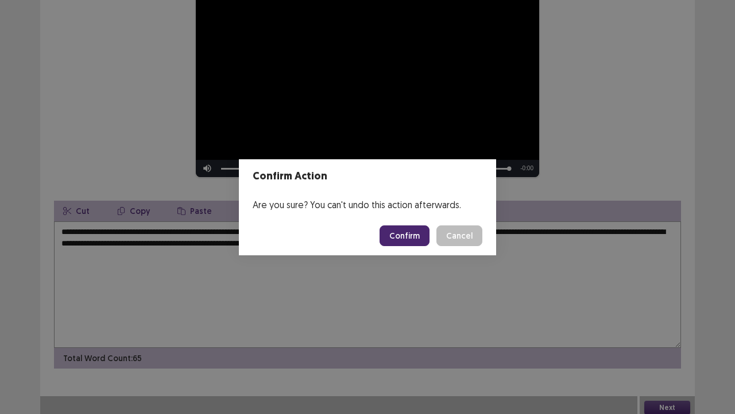
click at [416, 236] on button "Confirm" at bounding box center [405, 235] width 50 height 21
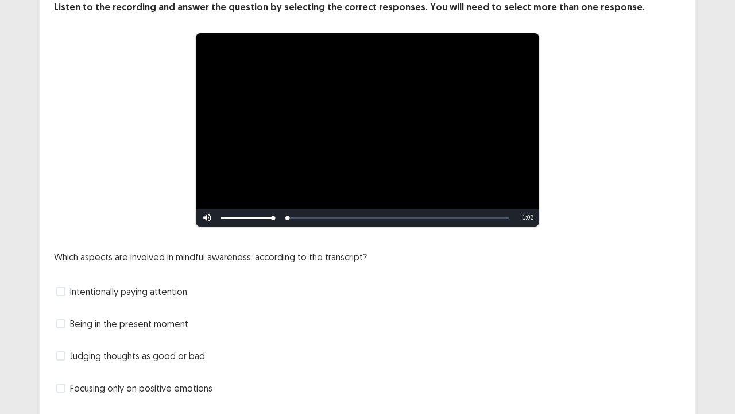
scroll to position [105, 0]
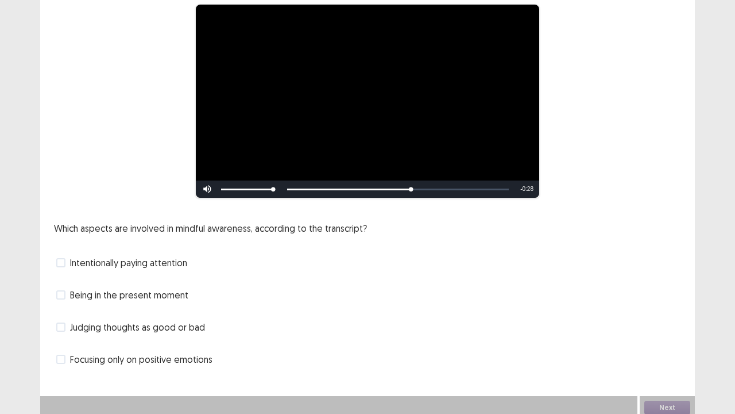
click at [138, 262] on span "Intentionally paying attention" at bounding box center [128, 263] width 117 height 14
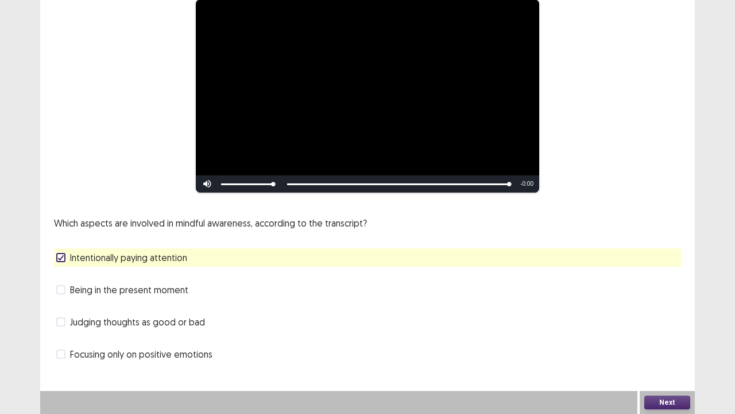
click at [658, 370] on button "Next" at bounding box center [667, 402] width 46 height 14
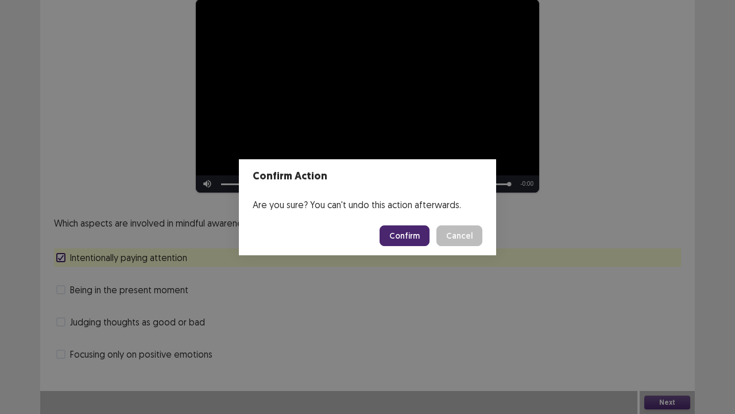
click at [414, 243] on button "Confirm" at bounding box center [405, 235] width 50 height 21
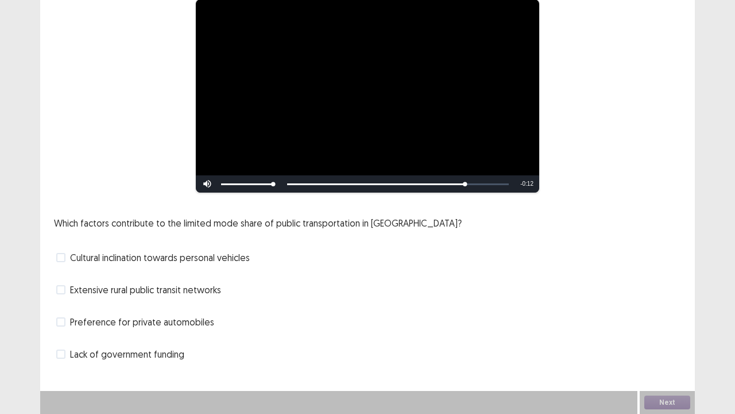
click at [127, 352] on span "Lack of government funding" at bounding box center [127, 354] width 114 height 14
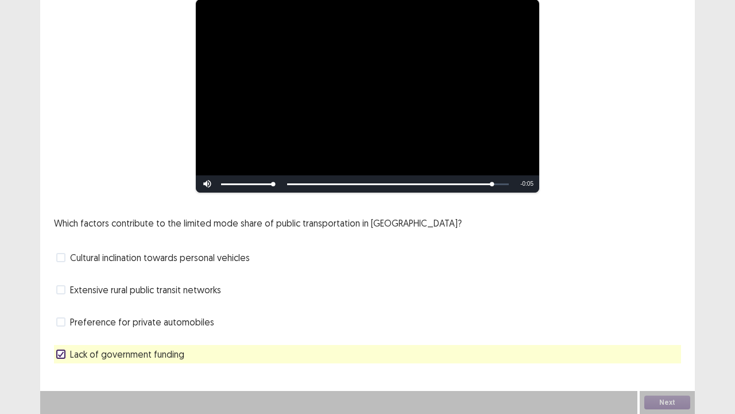
click at [198, 261] on span "Cultural inclination towards personal vehicles" at bounding box center [160, 257] width 180 height 14
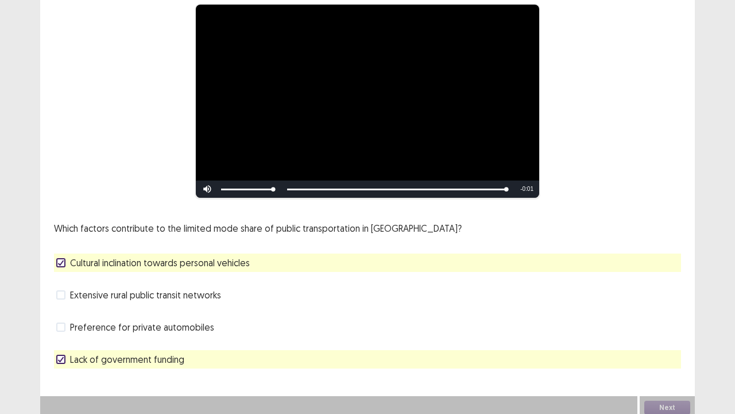
click at [202, 256] on span "Cultural inclination towards personal vehicles" at bounding box center [160, 263] width 180 height 14
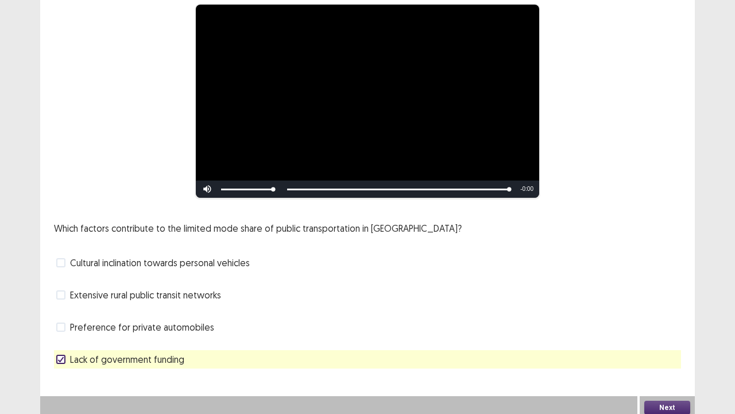
click at [656, 370] on button "Next" at bounding box center [667, 407] width 46 height 14
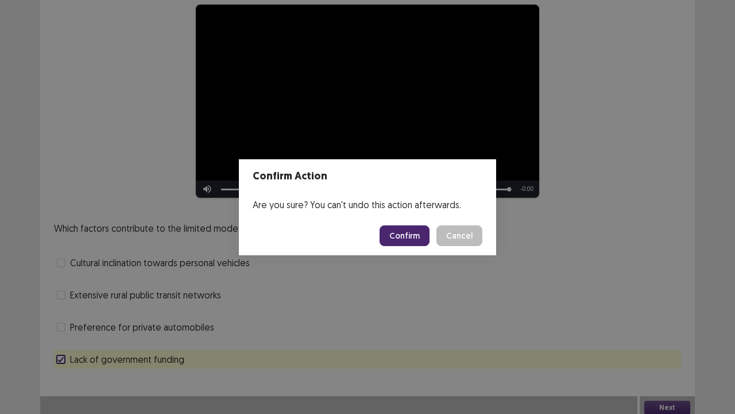
click at [420, 234] on button "Confirm" at bounding box center [405, 235] width 50 height 21
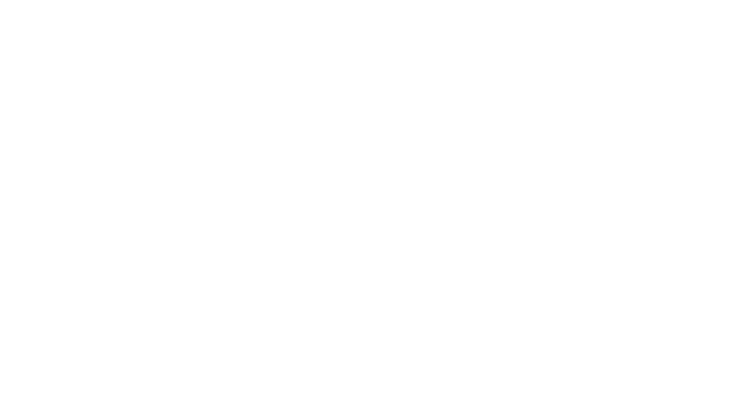
scroll to position [0, 0]
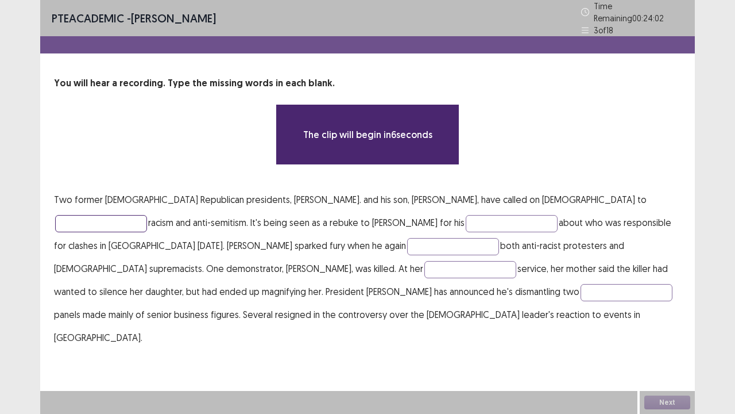
click at [147, 215] on input "text" at bounding box center [101, 223] width 92 height 17
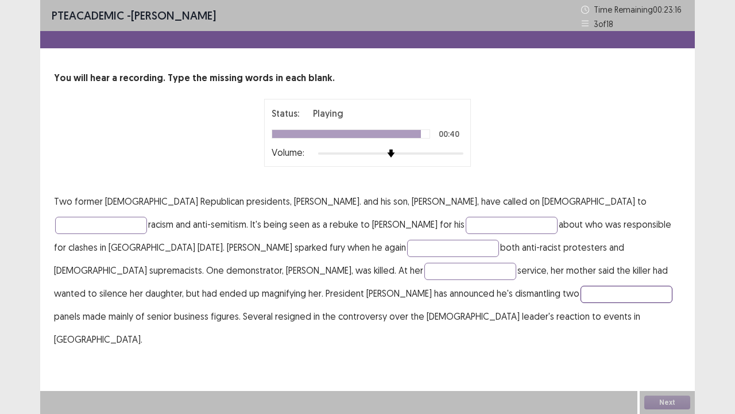
click at [581, 294] on input "text" at bounding box center [627, 293] width 92 height 17
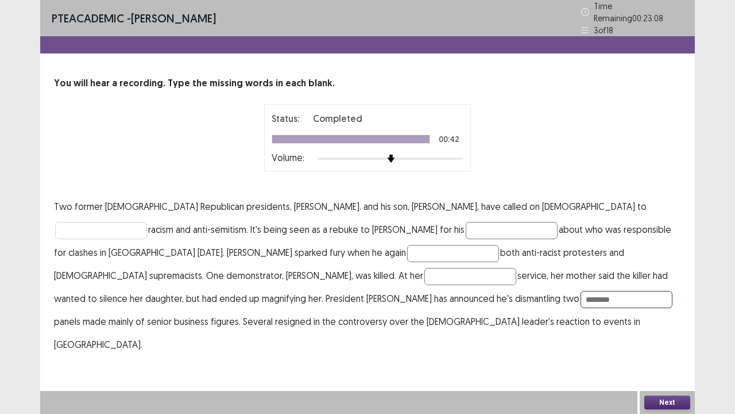
type input "********"
click at [147, 222] on input "text" at bounding box center [101, 230] width 92 height 17
type input "******"
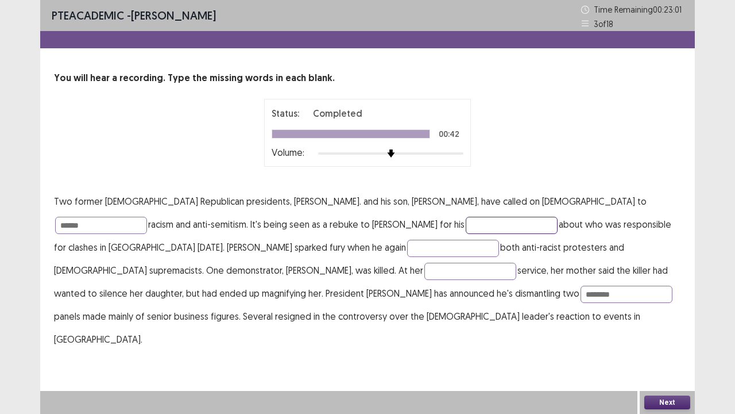
click at [466, 219] on input "text" at bounding box center [512, 225] width 92 height 17
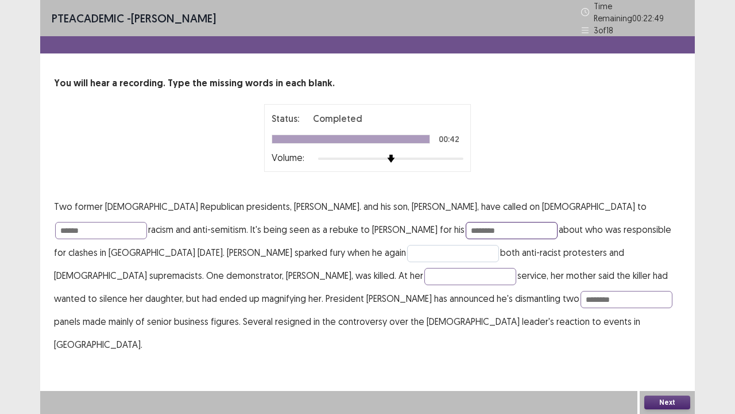
type input "********"
click at [407, 252] on input "text" at bounding box center [453, 253] width 92 height 17
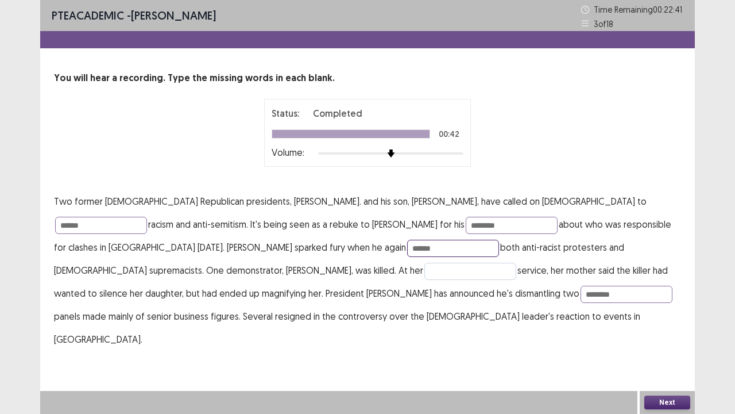
type input "******"
click at [424, 271] on input "text" at bounding box center [470, 270] width 92 height 17
type input "********"
click at [466, 222] on input "********" at bounding box center [512, 225] width 92 height 17
type input "*"
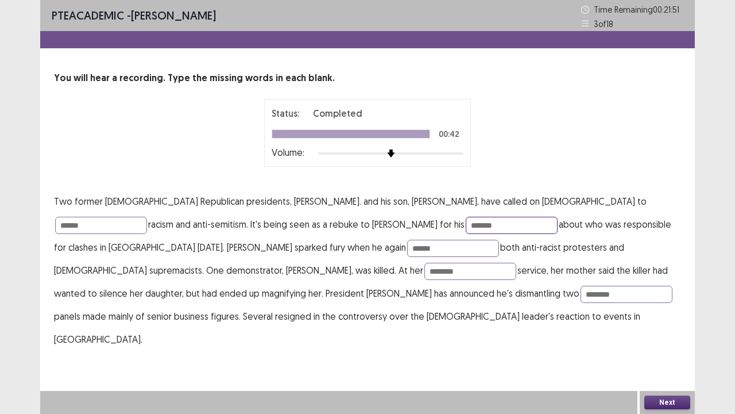
click at [466, 224] on input "*******" at bounding box center [512, 225] width 92 height 17
type input "********"
click at [662, 370] on button "Next" at bounding box center [667, 402] width 46 height 14
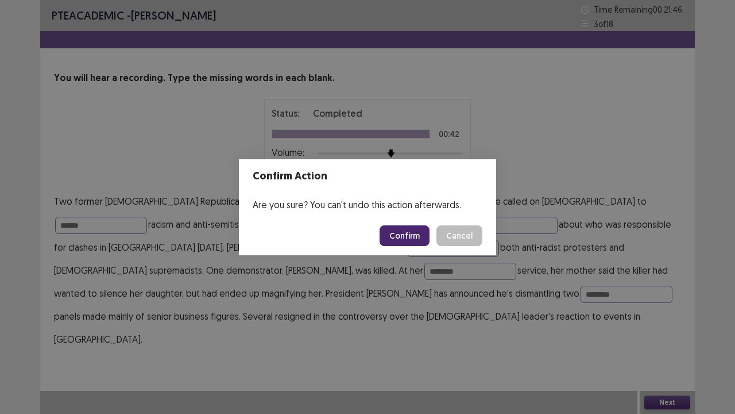
click at [421, 233] on button "Confirm" at bounding box center [405, 235] width 50 height 21
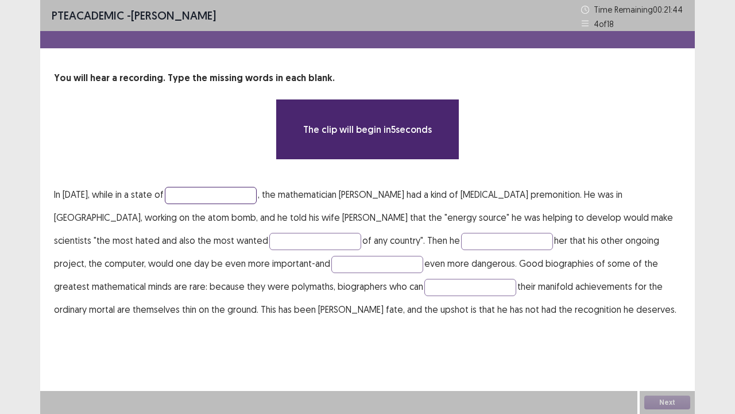
click at [189, 191] on input "text" at bounding box center [211, 195] width 92 height 17
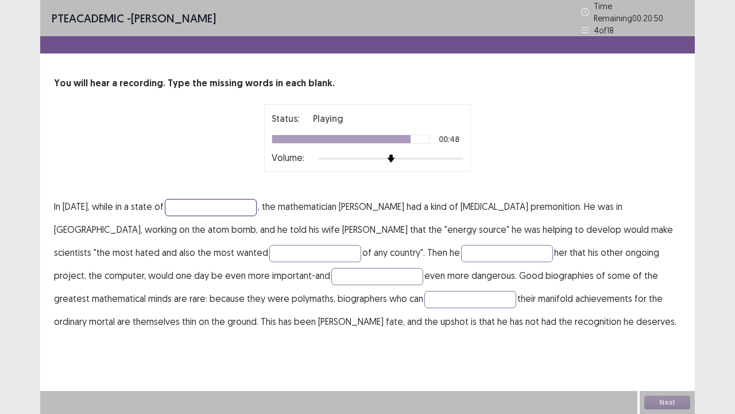
click at [208, 199] on input "text" at bounding box center [211, 207] width 92 height 17
click at [172, 200] on input "********" at bounding box center [211, 207] width 92 height 17
type input "*********"
click at [269, 248] on input "text" at bounding box center [315, 253] width 92 height 17
type input "********"
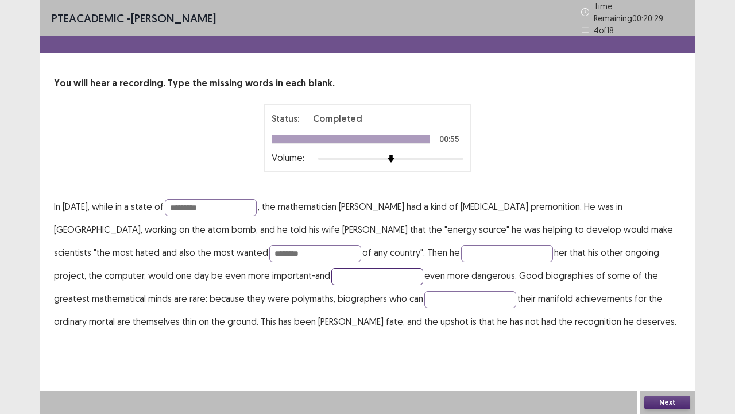
click at [331, 268] on input "text" at bounding box center [377, 276] width 92 height 17
click at [347, 238] on p "In 1945, while in a state of ********* , the mathematician John von Neumann had…" at bounding box center [367, 264] width 627 height 138
click at [461, 248] on input "text" at bounding box center [507, 253] width 92 height 17
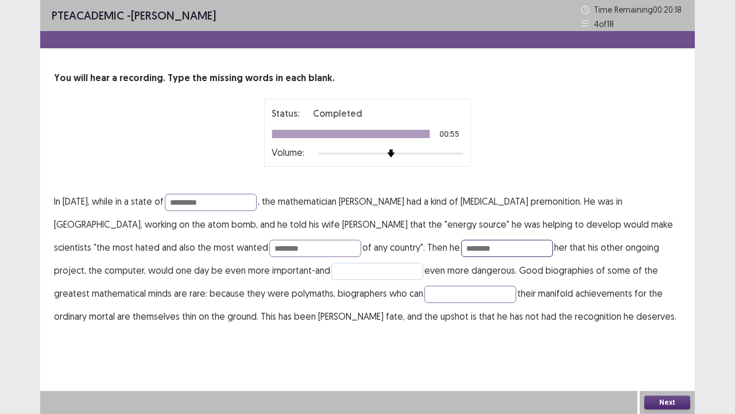
type input "********"
click at [331, 268] on input "text" at bounding box center [377, 270] width 92 height 17
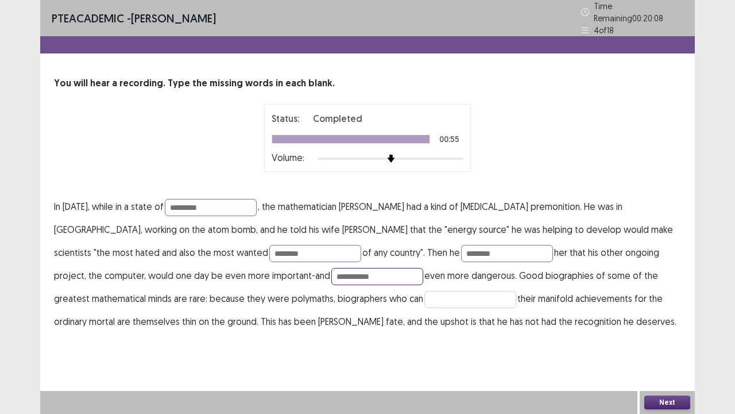
type input "**********"
click at [424, 294] on input "text" at bounding box center [470, 299] width 92 height 17
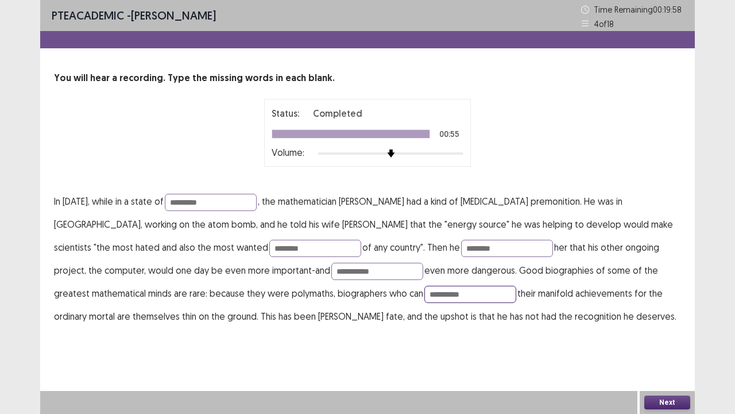
click at [424, 294] on input "**********" at bounding box center [470, 293] width 92 height 17
type input "**********"
click at [673, 370] on button "Next" at bounding box center [667, 402] width 46 height 14
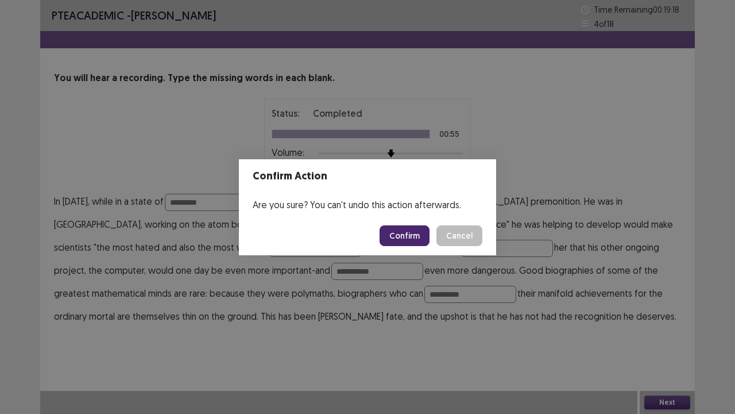
drag, startPoint x: 406, startPoint y: 236, endPoint x: 410, endPoint y: 242, distance: 7.0
click at [407, 239] on button "Confirm" at bounding box center [405, 235] width 50 height 21
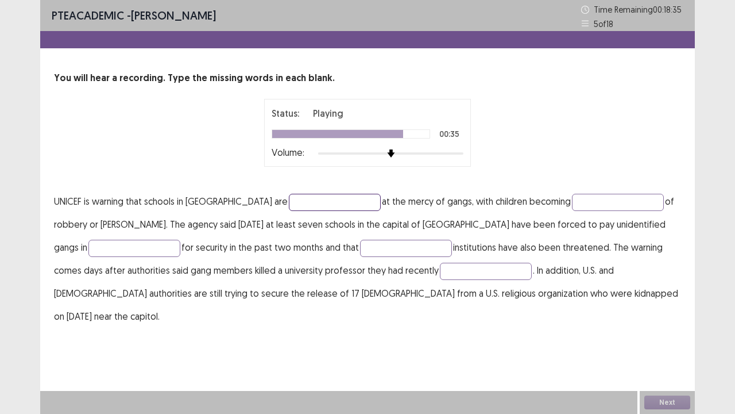
click at [289, 199] on input "text" at bounding box center [335, 202] width 92 height 17
type input "**********"
drag, startPoint x: 528, startPoint y: 202, endPoint x: 549, endPoint y: 188, distance: 24.4
click at [572, 202] on input "text" at bounding box center [618, 202] width 92 height 17
type input "*******"
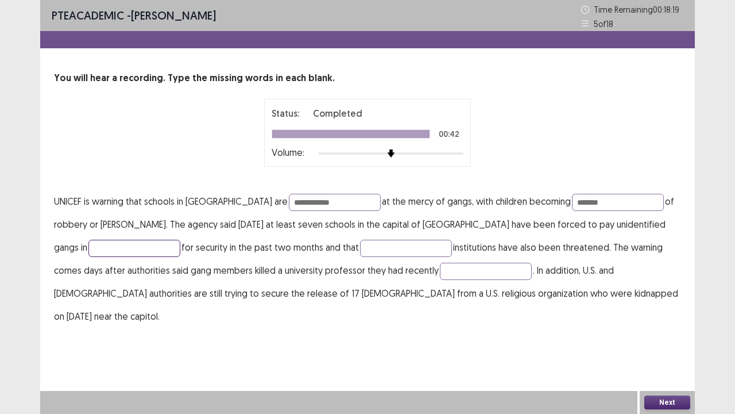
click at [105, 248] on input "text" at bounding box center [134, 248] width 92 height 17
type input "********"
click at [360, 246] on input "text" at bounding box center [406, 248] width 92 height 17
type input "*****"
click at [440, 269] on input "text" at bounding box center [486, 270] width 92 height 17
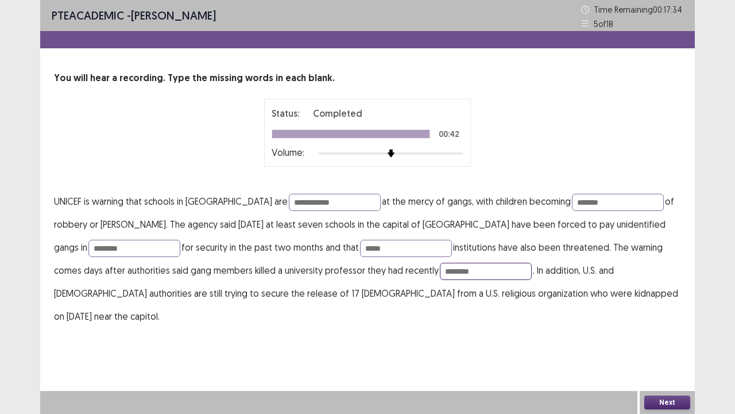
type input "********"
click at [663, 370] on button "Next" at bounding box center [667, 402] width 46 height 14
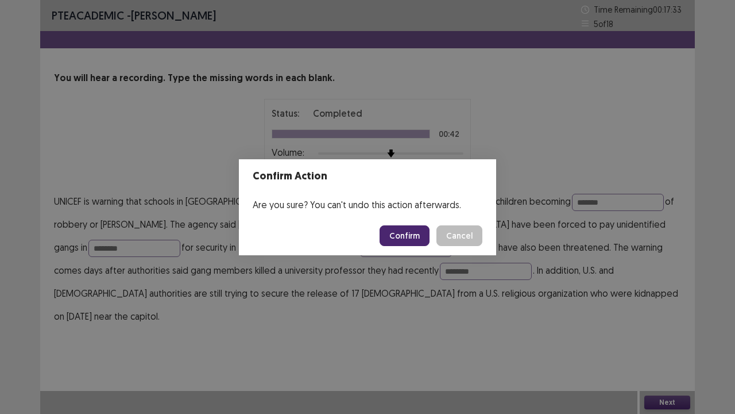
click at [416, 233] on button "Confirm" at bounding box center [405, 235] width 50 height 21
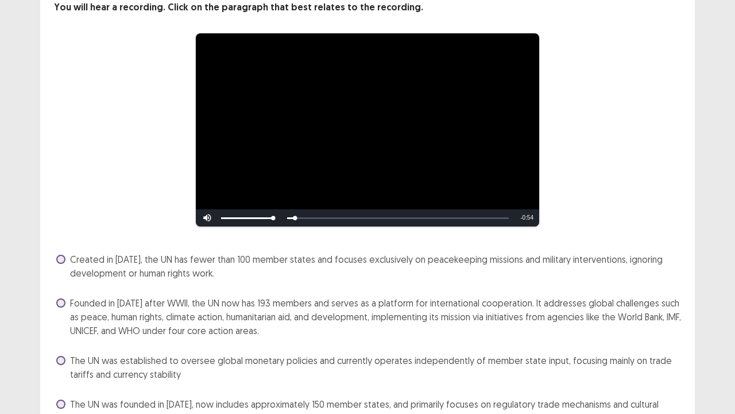
scroll to position [134, 0]
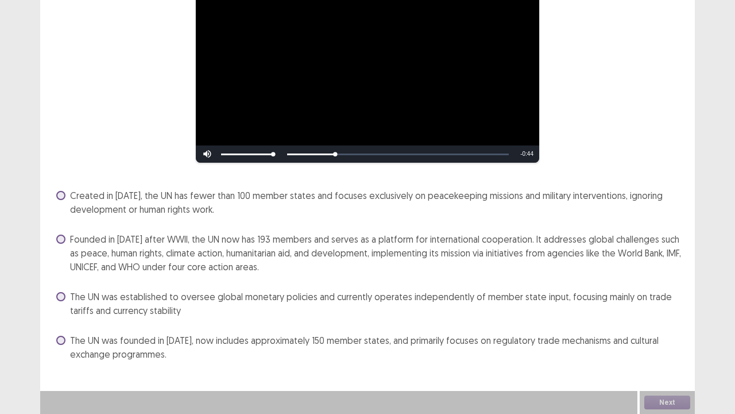
click at [248, 254] on span "Founded in 1945 after WWII, the UN now has 193 members and serves as a platform…" at bounding box center [375, 252] width 611 height 41
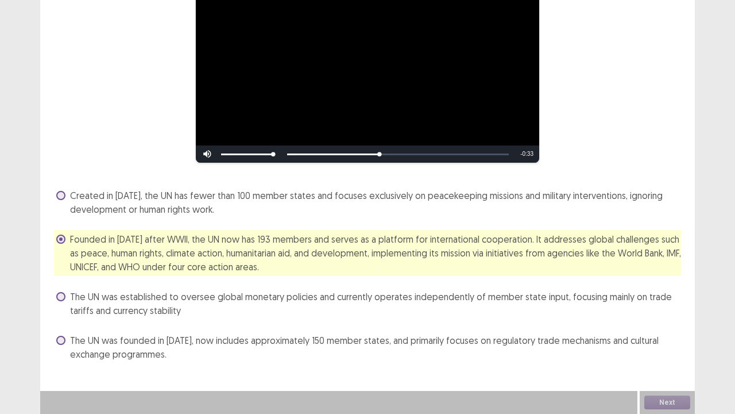
click at [369, 260] on span "Founded in 1945 after WWII, the UN now has 193 members and serves as a platform…" at bounding box center [375, 252] width 611 height 41
click at [426, 262] on span "Founded in 1945 after WWII, the UN now has 193 members and serves as a platform…" at bounding box center [375, 252] width 611 height 41
click at [676, 370] on button "Next" at bounding box center [667, 402] width 46 height 14
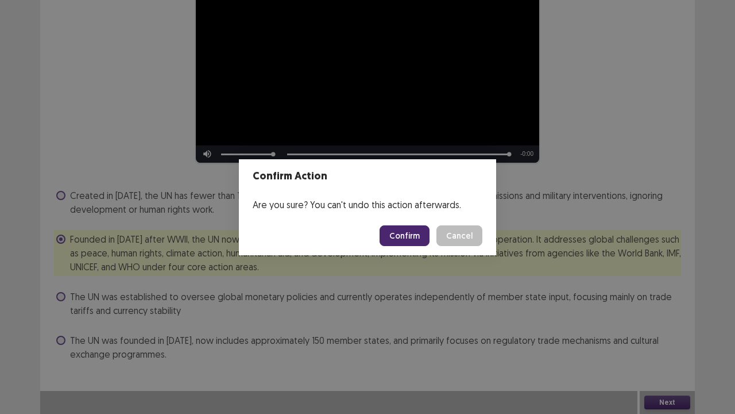
click at [403, 229] on button "Confirm" at bounding box center [405, 235] width 50 height 21
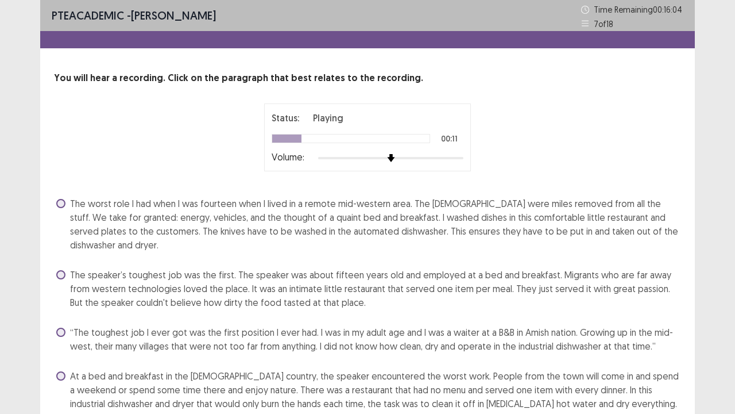
click at [393, 213] on span "The worst role I had when I was fourteen when I lived in a remote mid-western a…" at bounding box center [375, 223] width 611 height 55
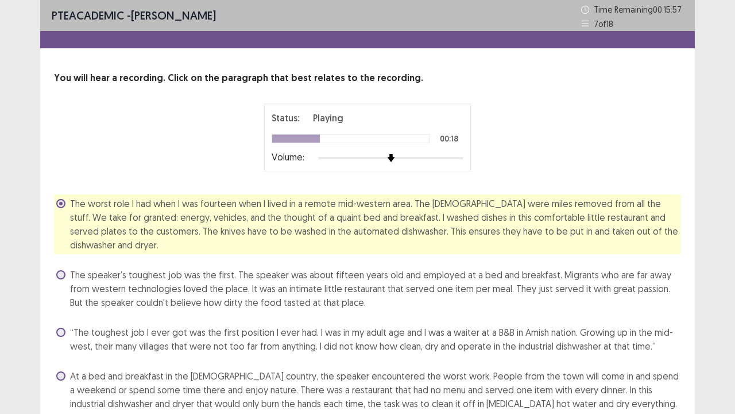
click at [449, 220] on span "The worst role I had when I was fourteen when I lived in a remote mid-western a…" at bounding box center [375, 223] width 611 height 55
click at [328, 370] on span "At a bed and breakfast in the Amish country, the speaker encountered the worst …" at bounding box center [375, 389] width 611 height 41
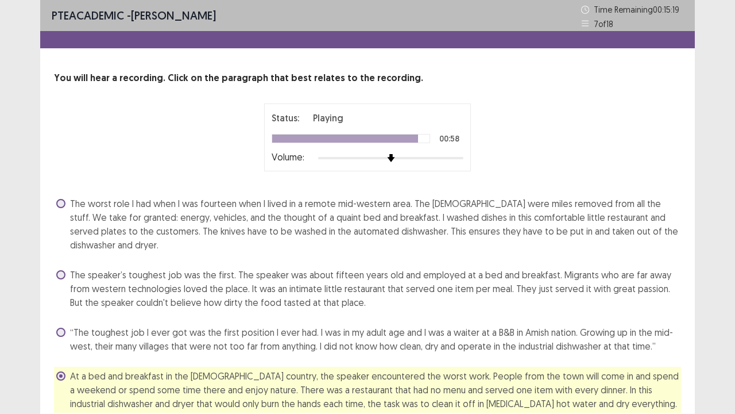
click at [381, 275] on span "The speaker’s toughest job was the first. The speaker was about fifteen years o…" at bounding box center [375, 288] width 611 height 41
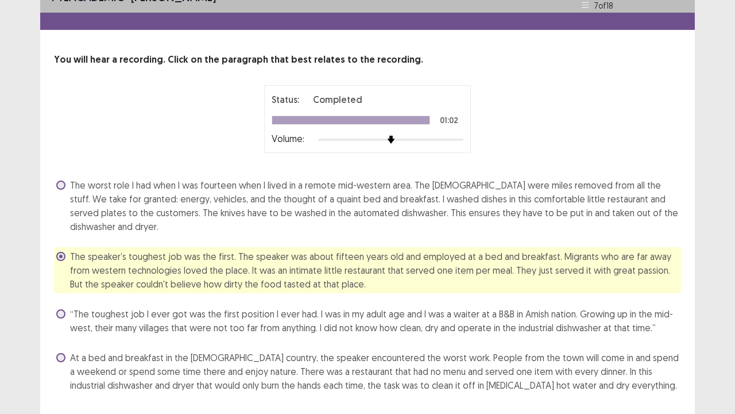
scroll to position [35, 0]
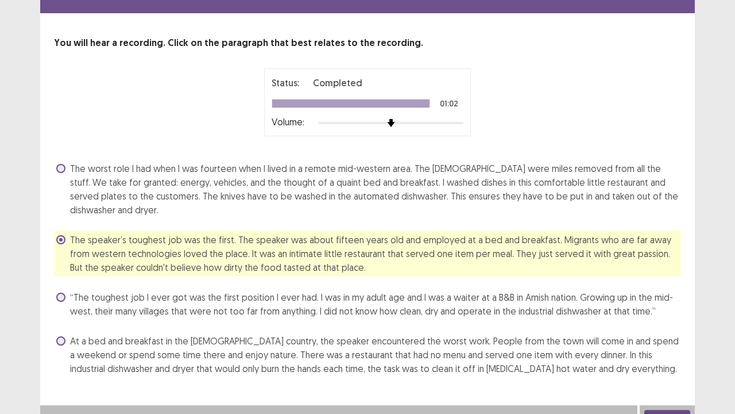
click at [662, 370] on button "Next" at bounding box center [667, 417] width 46 height 14
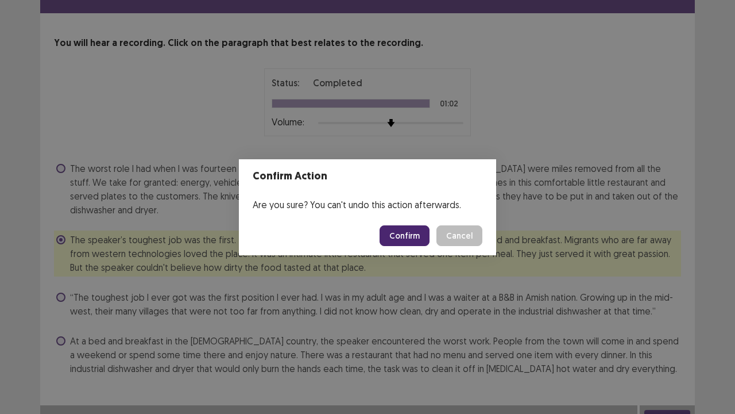
click at [544, 328] on div "Confirm Action Are you sure? You can't undo this action afterwards. Confirm Can…" at bounding box center [367, 207] width 735 height 414
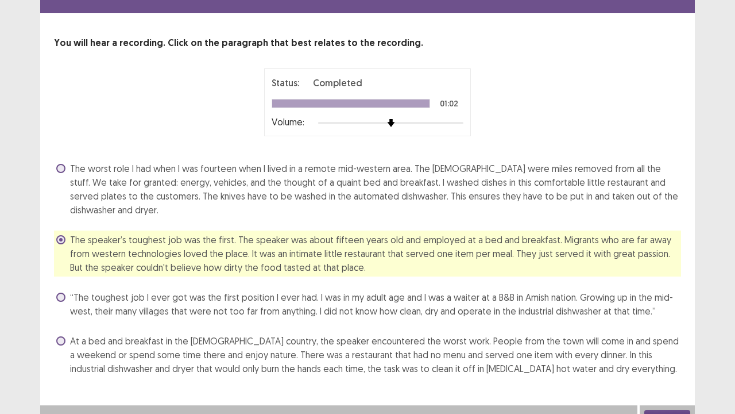
click at [435, 344] on span "At a bed and breakfast in the Amish country, the speaker encountered the worst …" at bounding box center [375, 354] width 611 height 41
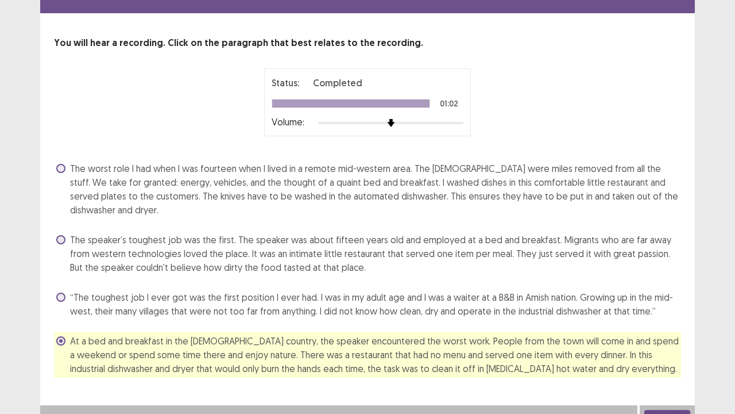
drag, startPoint x: 634, startPoint y: 403, endPoint x: 645, endPoint y: 398, distance: 12.4
click at [634, 370] on div at bounding box center [338, 416] width 597 height 23
click at [652, 370] on button "Next" at bounding box center [667, 417] width 46 height 14
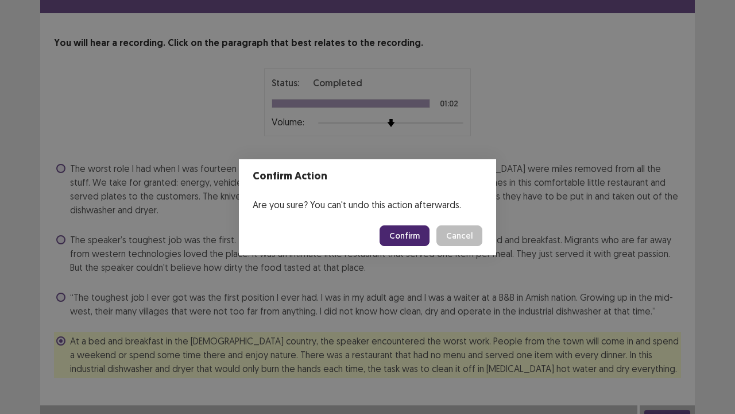
click at [411, 231] on button "Confirm" at bounding box center [405, 235] width 50 height 21
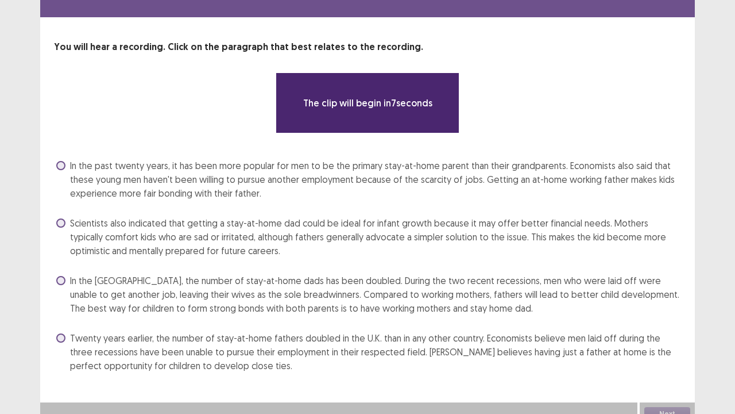
scroll to position [42, 0]
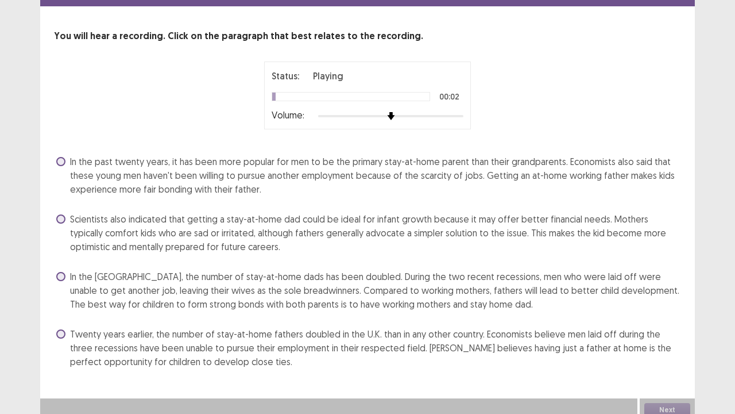
click at [221, 237] on span "Scientists also indicated that getting a stay-at-home dad could be ideal for in…" at bounding box center [375, 232] width 611 height 41
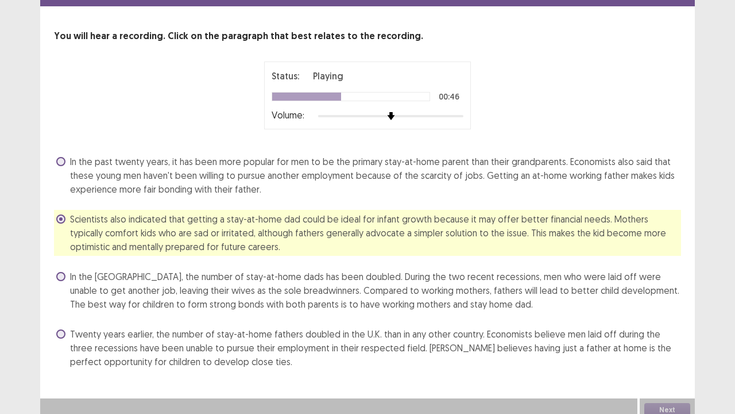
scroll to position [49, 0]
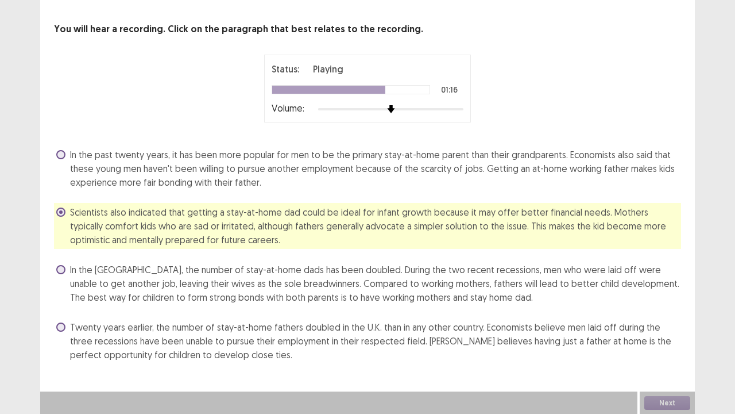
click at [346, 287] on span "In the UK, the number of stay-at-home dads has been doubled. During the two rec…" at bounding box center [375, 282] width 611 height 41
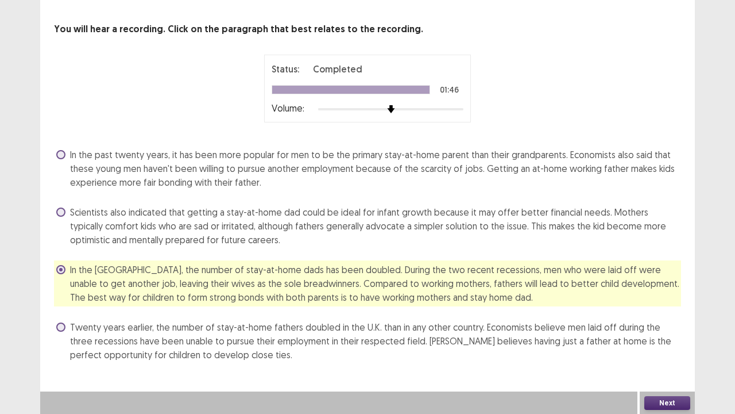
click at [669, 370] on button "Next" at bounding box center [667, 403] width 46 height 14
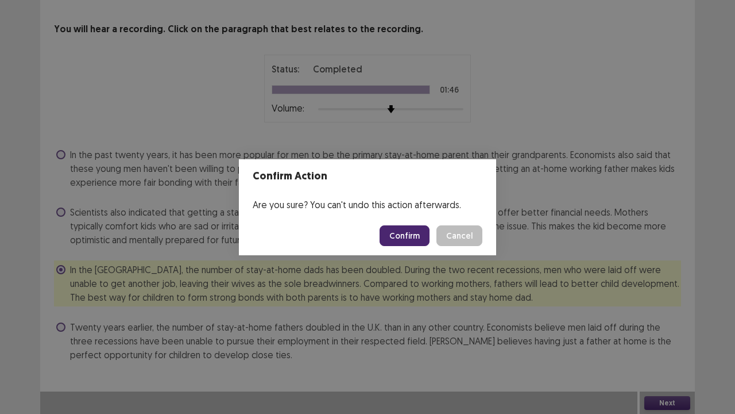
click at [407, 232] on button "Confirm" at bounding box center [405, 235] width 50 height 21
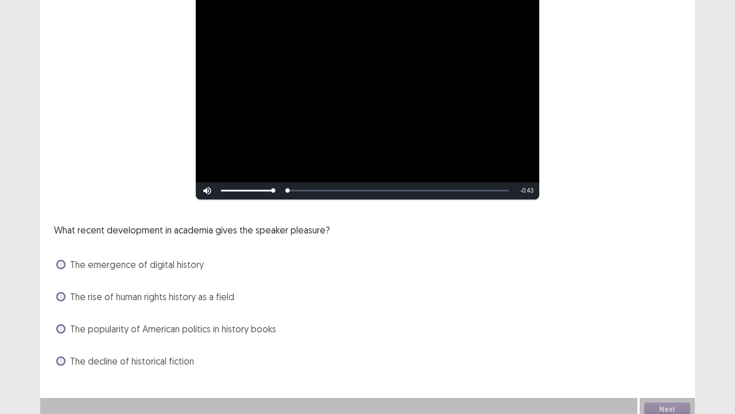
scroll to position [169, 0]
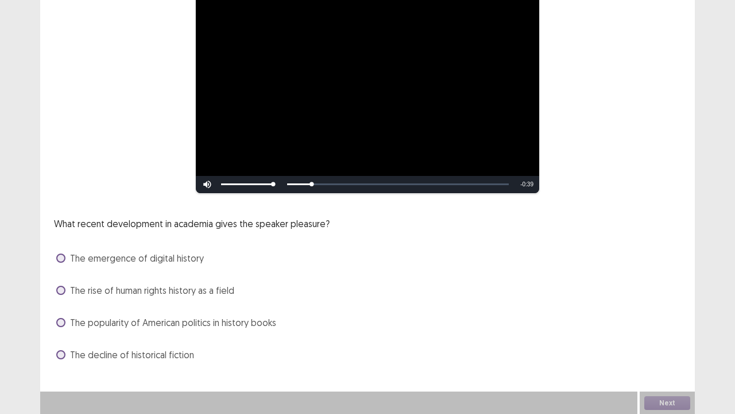
click at [116, 291] on span "The rise of human rights history as a field" at bounding box center [152, 290] width 164 height 14
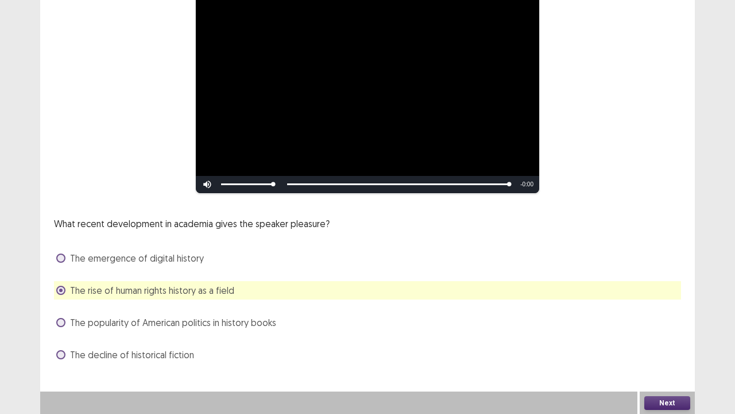
click at [668, 370] on button "Next" at bounding box center [667, 403] width 46 height 14
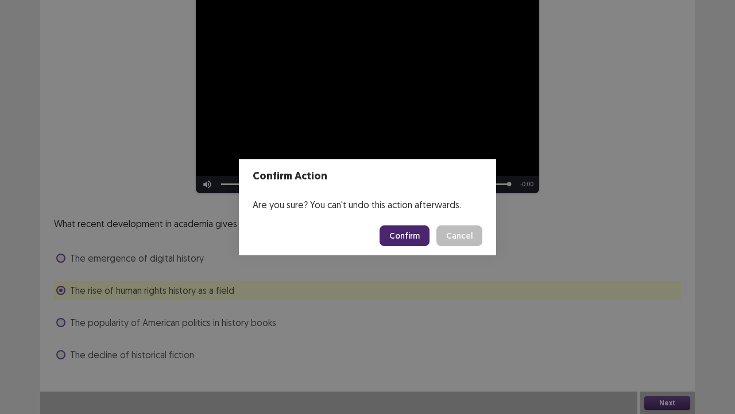
click at [412, 237] on button "Confirm" at bounding box center [405, 235] width 50 height 21
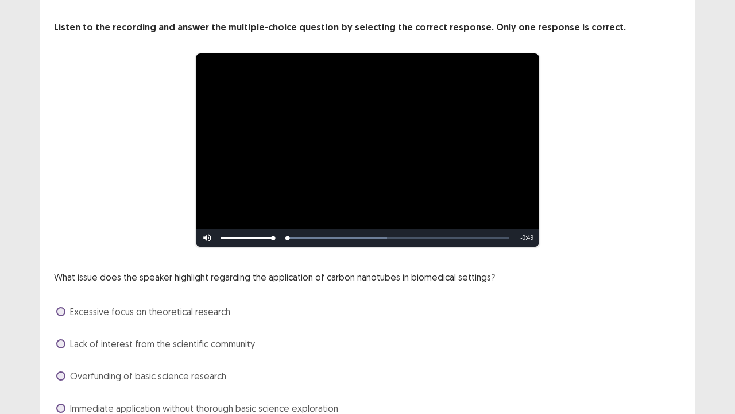
scroll to position [105, 0]
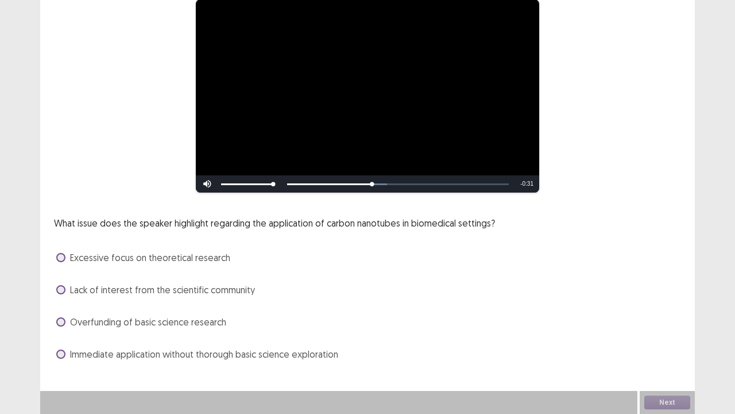
click at [226, 357] on span "Immediate application without thorough basic science exploration" at bounding box center [204, 354] width 268 height 14
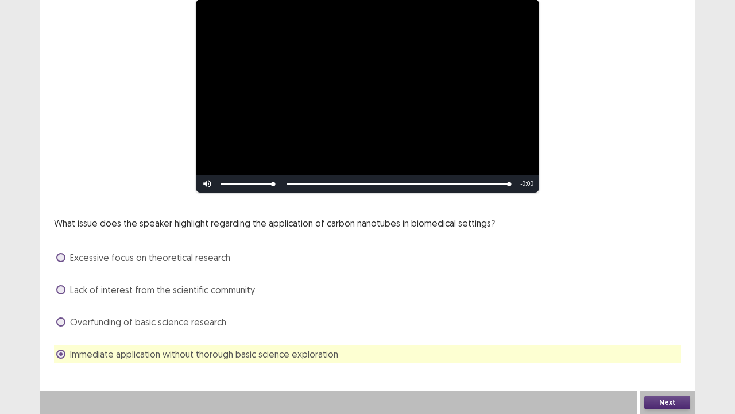
click at [662, 370] on button "Next" at bounding box center [667, 402] width 46 height 14
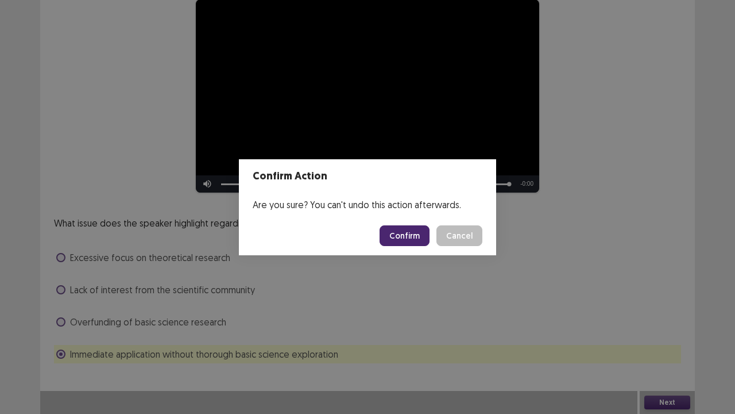
click at [414, 234] on button "Confirm" at bounding box center [405, 235] width 50 height 21
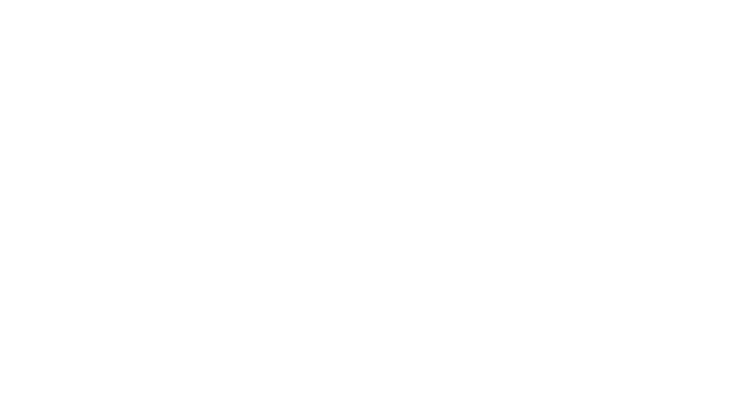
scroll to position [0, 0]
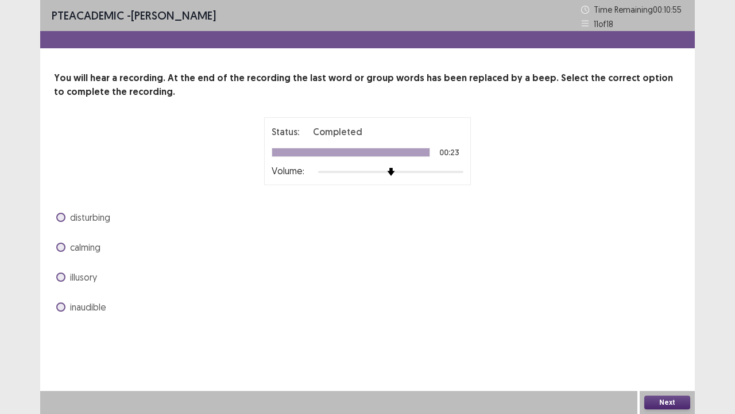
click at [85, 304] on span "inaudible" at bounding box center [88, 307] width 36 height 14
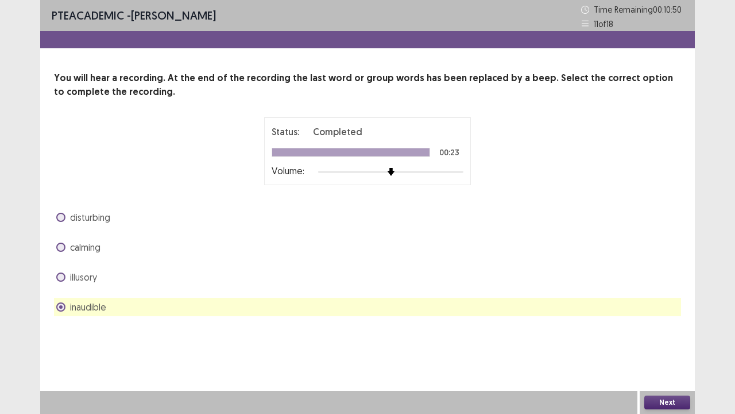
click at [652, 370] on button "Next" at bounding box center [667, 402] width 46 height 14
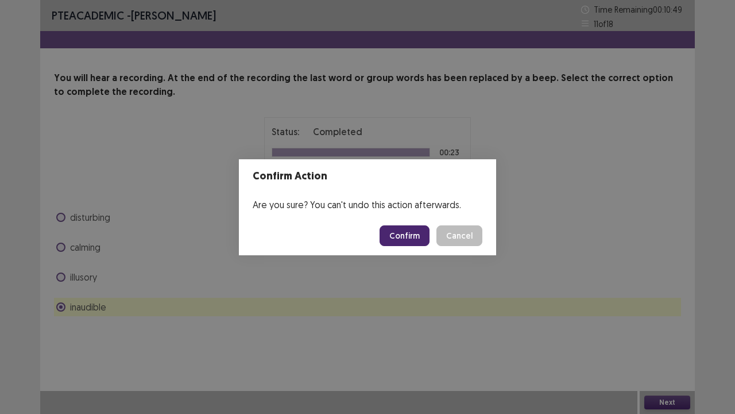
click at [400, 234] on button "Confirm" at bounding box center [405, 235] width 50 height 21
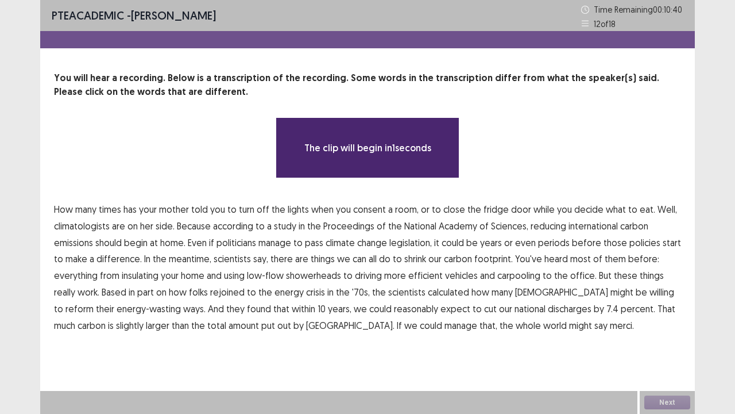
click at [370, 210] on span "consent" at bounding box center [369, 209] width 33 height 14
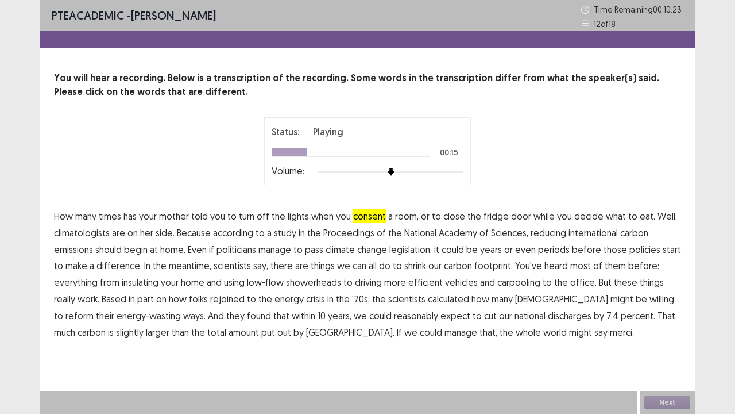
click at [584, 235] on span "international" at bounding box center [593, 233] width 49 height 14
click at [551, 252] on span "periods" at bounding box center [554, 249] width 32 height 14
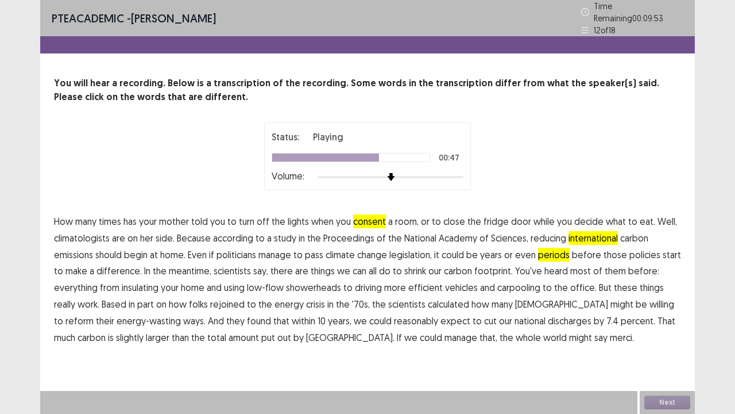
click at [231, 300] on span "rejoined" at bounding box center [227, 304] width 34 height 14
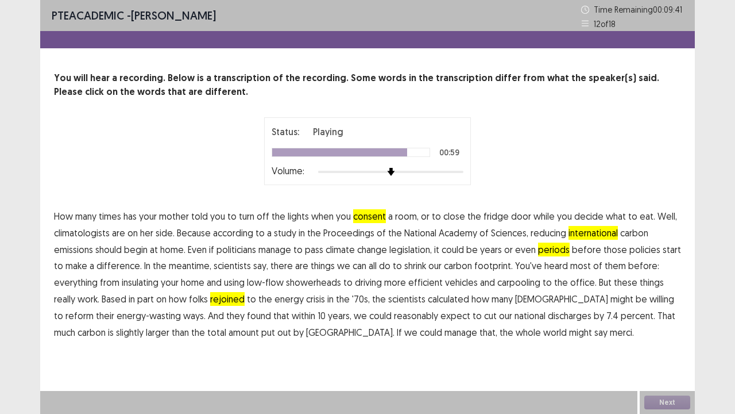
click at [548, 315] on span "discharges" at bounding box center [570, 315] width 44 height 14
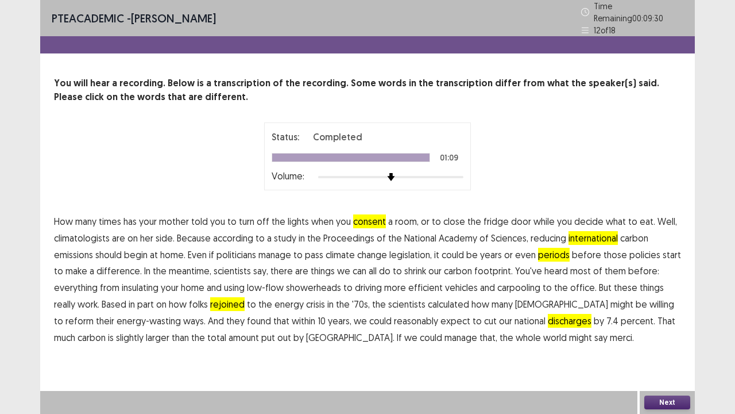
click at [652, 370] on button "Next" at bounding box center [667, 402] width 46 height 14
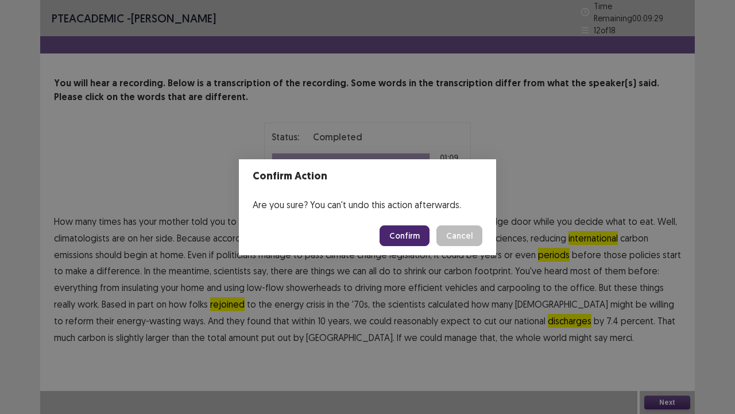
click at [401, 233] on button "Confirm" at bounding box center [405, 235] width 50 height 21
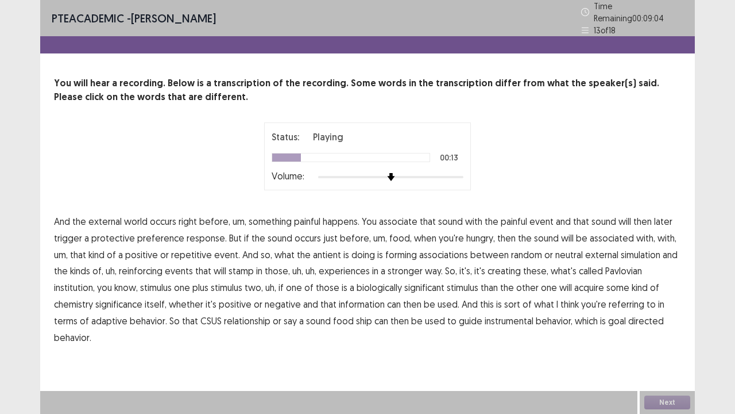
click at [158, 231] on span "preference" at bounding box center [160, 238] width 47 height 14
click at [319, 249] on span "antient" at bounding box center [327, 255] width 28 height 14
click at [95, 280] on span "institution," at bounding box center [74, 287] width 41 height 14
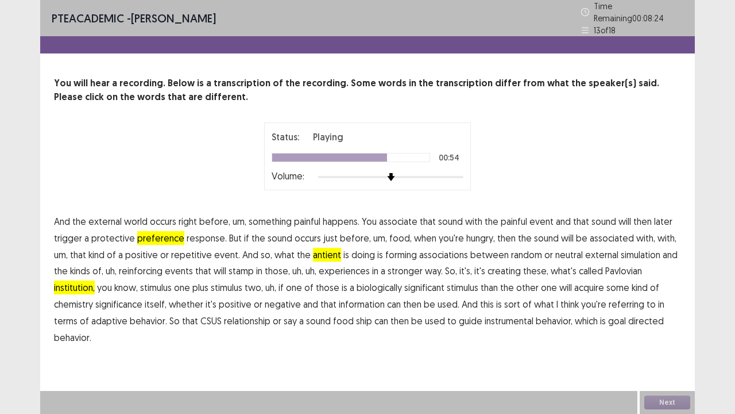
click at [93, 297] on span "chemistry" at bounding box center [73, 304] width 39 height 14
click at [356, 316] on span "ship" at bounding box center [364, 321] width 16 height 14
click at [663, 370] on button "Next" at bounding box center [667, 402] width 46 height 14
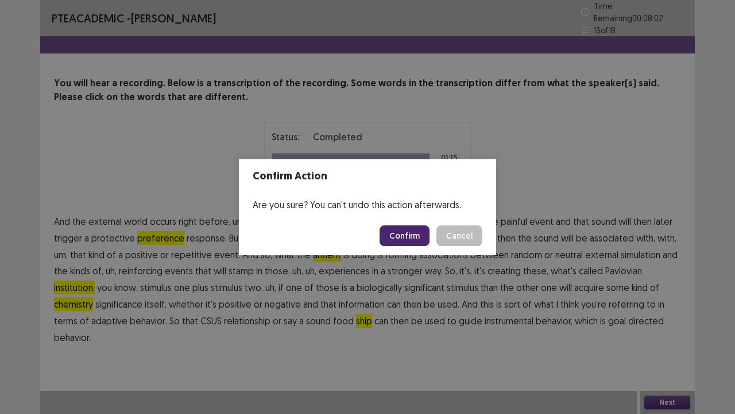
click at [410, 234] on button "Confirm" at bounding box center [405, 235] width 50 height 21
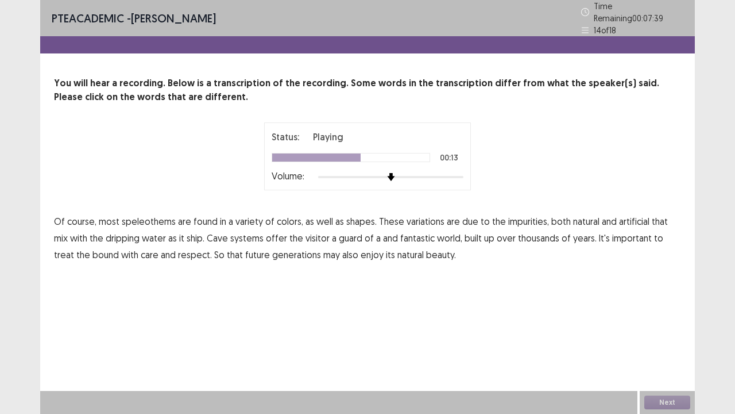
drag, startPoint x: 335, startPoint y: 235, endPoint x: 408, endPoint y: 239, distance: 73.1
click at [339, 235] on span "guard" at bounding box center [351, 238] width 24 height 14
click at [92, 253] on span "bound" at bounding box center [105, 255] width 26 height 14
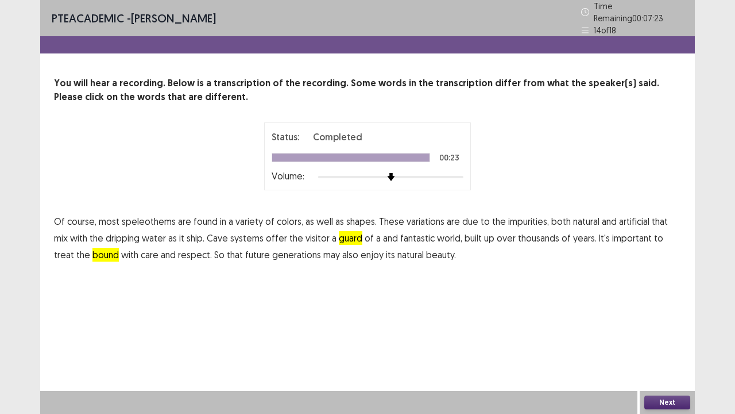
click at [670, 370] on button "Next" at bounding box center [667, 402] width 46 height 14
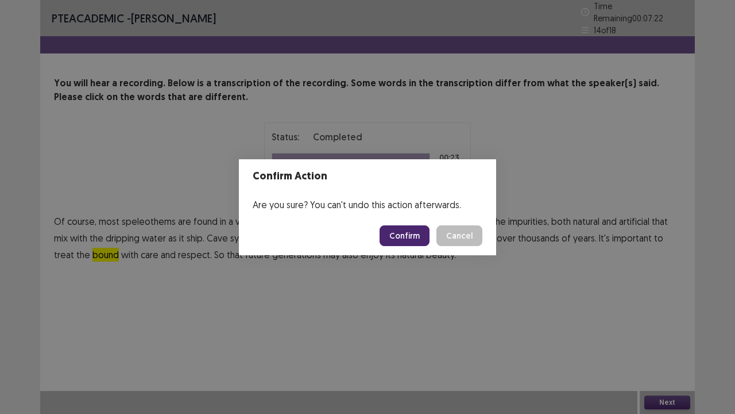
click at [407, 235] on button "Confirm" at bounding box center [405, 235] width 50 height 21
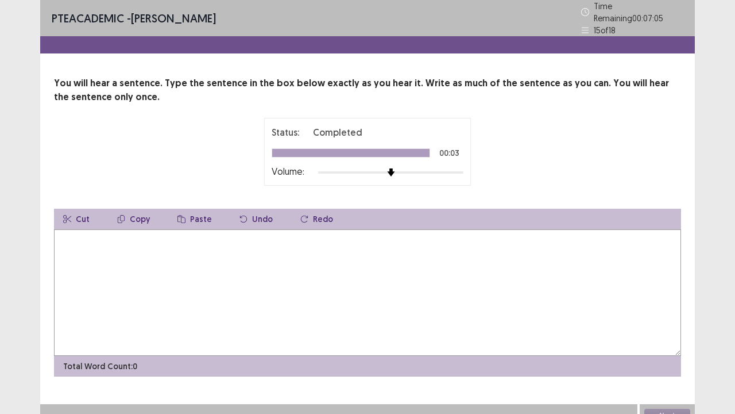
drag, startPoint x: 189, startPoint y: 277, endPoint x: 191, endPoint y: 268, distance: 8.8
click at [187, 271] on textarea at bounding box center [367, 292] width 627 height 126
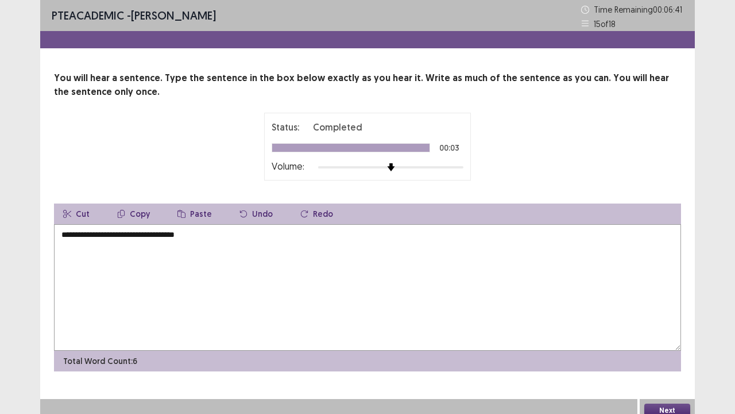
click at [150, 236] on textarea "**********" at bounding box center [367, 287] width 627 height 126
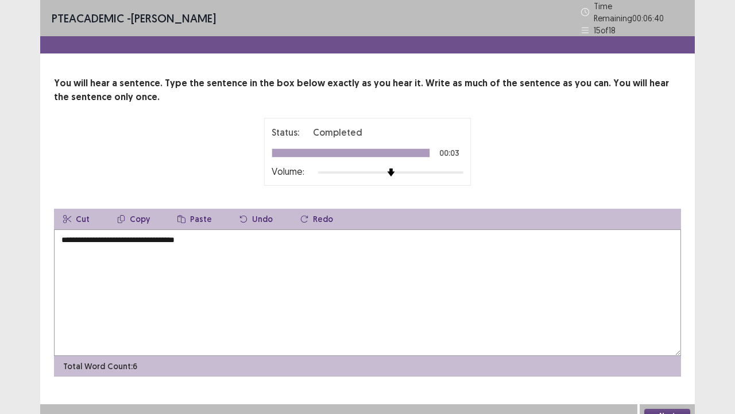
click at [152, 236] on textarea "**********" at bounding box center [367, 292] width 627 height 126
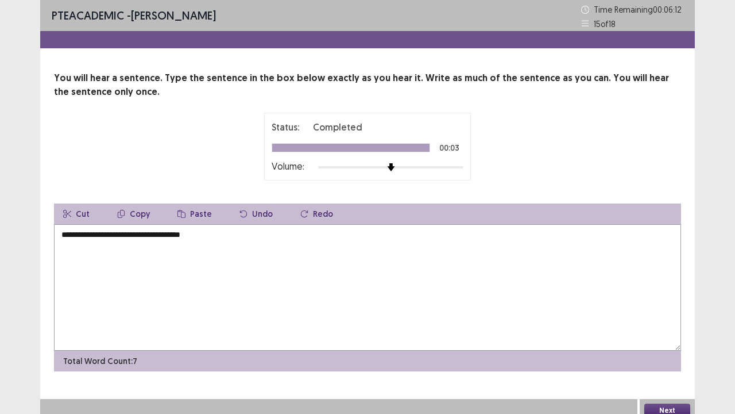
click at [118, 233] on textarea "**********" at bounding box center [367, 287] width 627 height 126
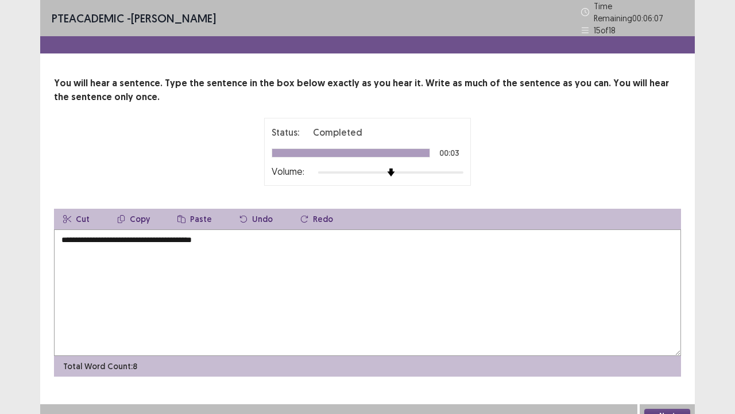
type textarea "**********"
click at [668, 370] on button "Next" at bounding box center [667, 415] width 46 height 14
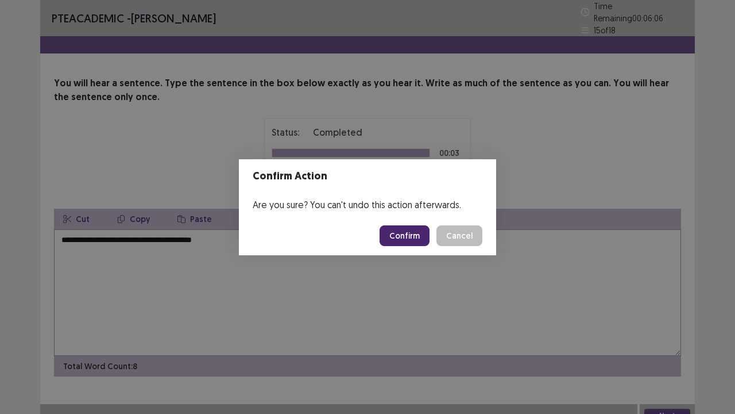
click at [399, 240] on button "Confirm" at bounding box center [405, 235] width 50 height 21
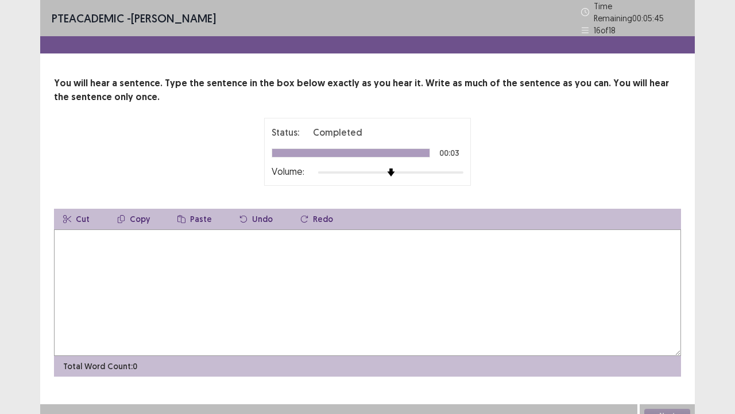
drag, startPoint x: 404, startPoint y: 233, endPoint x: 408, endPoint y: 240, distance: 7.5
click at [404, 234] on textarea at bounding box center [367, 292] width 627 height 126
type textarea "**********"
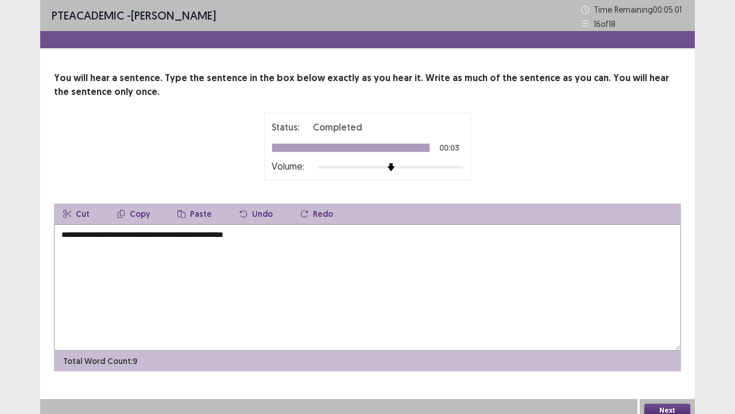
click at [665, 370] on div "Next" at bounding box center [667, 410] width 55 height 23
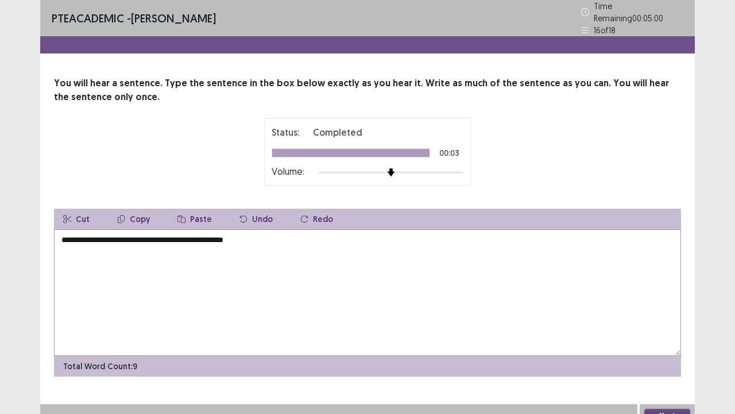
click at [651, 370] on button "Next" at bounding box center [667, 415] width 46 height 14
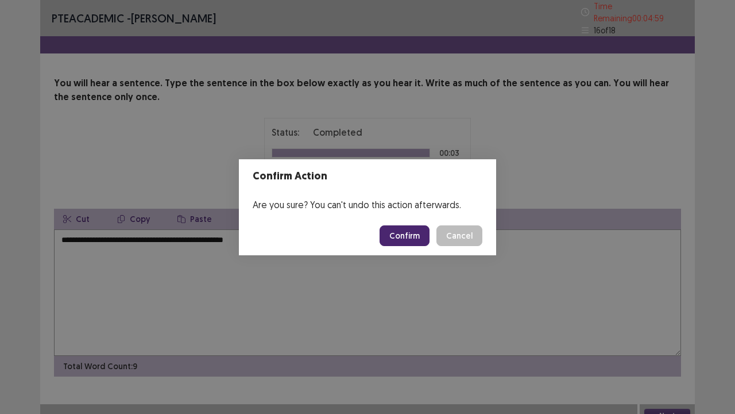
click at [407, 237] on button "Confirm" at bounding box center [405, 235] width 50 height 21
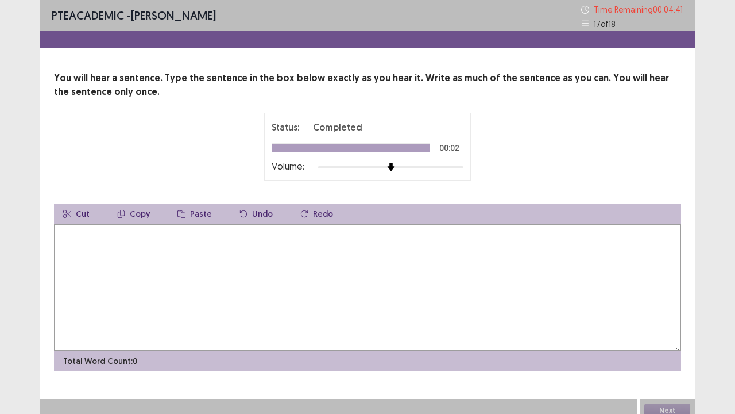
click at [447, 247] on textarea at bounding box center [367, 287] width 627 height 126
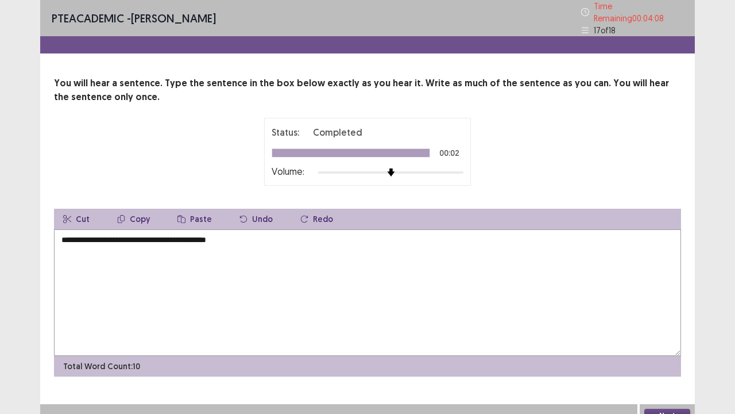
click at [196, 235] on textarea "**********" at bounding box center [367, 292] width 627 height 126
click at [207, 235] on textarea "**********" at bounding box center [367, 292] width 627 height 126
click at [118, 234] on textarea "**********" at bounding box center [367, 292] width 627 height 126
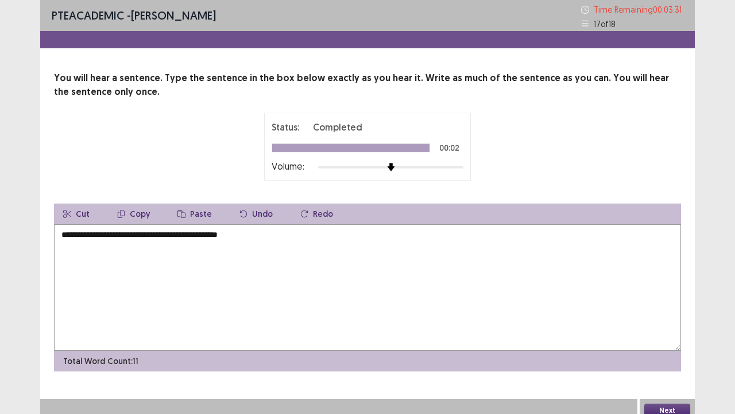
type textarea "**********"
click at [658, 370] on button "Next" at bounding box center [667, 410] width 46 height 14
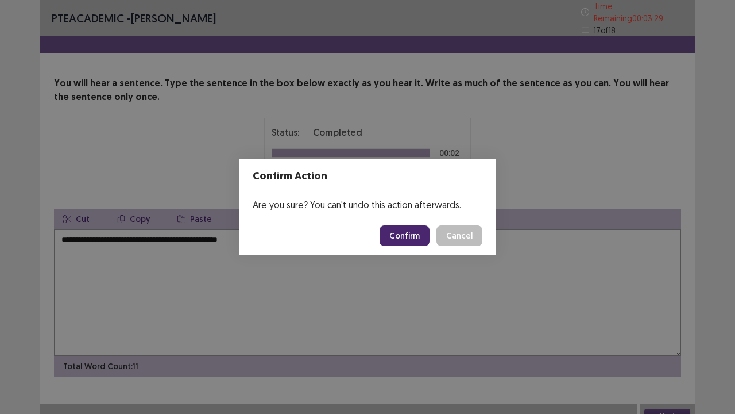
click at [412, 229] on button "Confirm" at bounding box center [405, 235] width 50 height 21
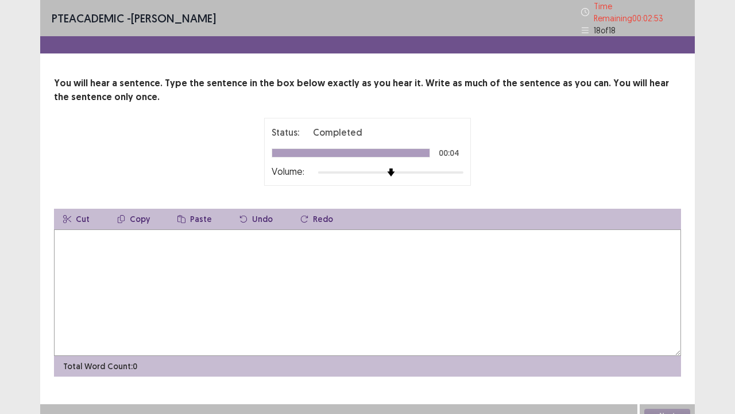
click at [557, 286] on textarea at bounding box center [367, 292] width 627 height 126
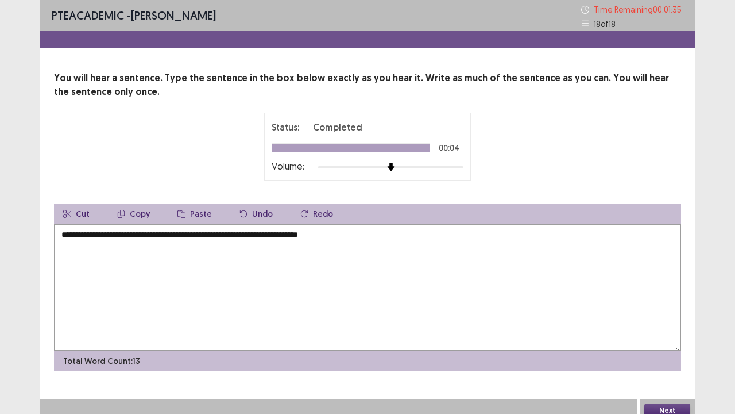
click at [231, 235] on textarea "**********" at bounding box center [367, 287] width 627 height 126
type textarea "**********"
click at [659, 370] on button "Next" at bounding box center [667, 410] width 46 height 14
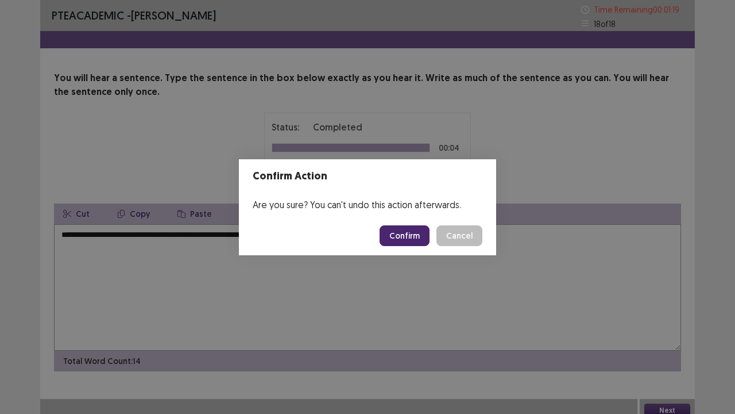
click at [406, 237] on button "Confirm" at bounding box center [405, 235] width 50 height 21
